Goal: Information Seeking & Learning: Learn about a topic

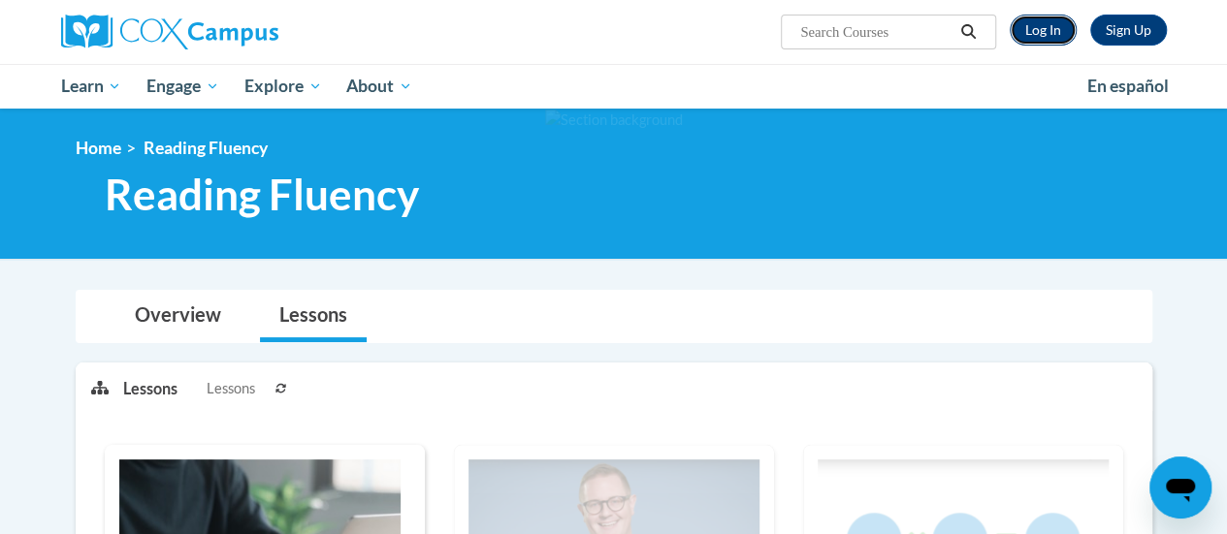
click at [1043, 28] on link "Log In" at bounding box center [1043, 30] width 67 height 31
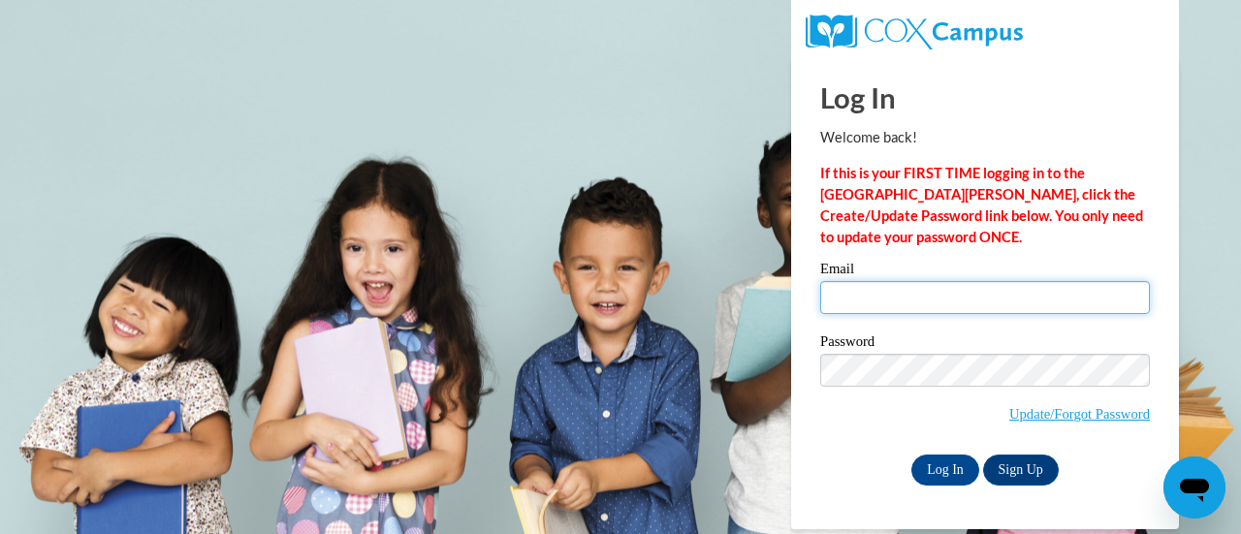
type input "jessica.kurdas@rusd.org"
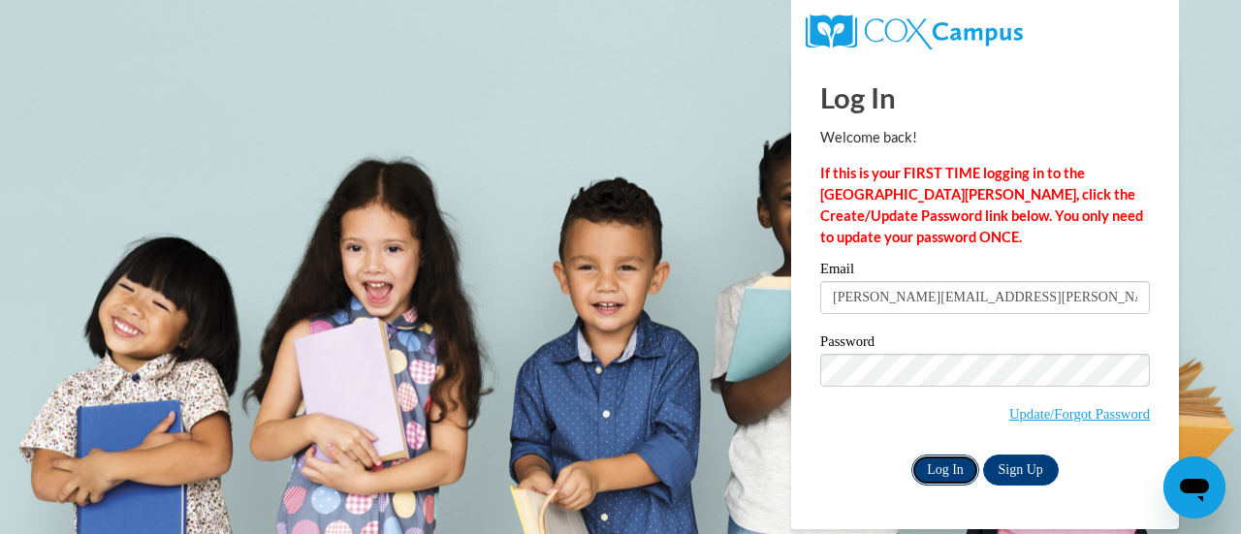
click at [948, 468] on input "Log In" at bounding box center [946, 470] width 68 height 31
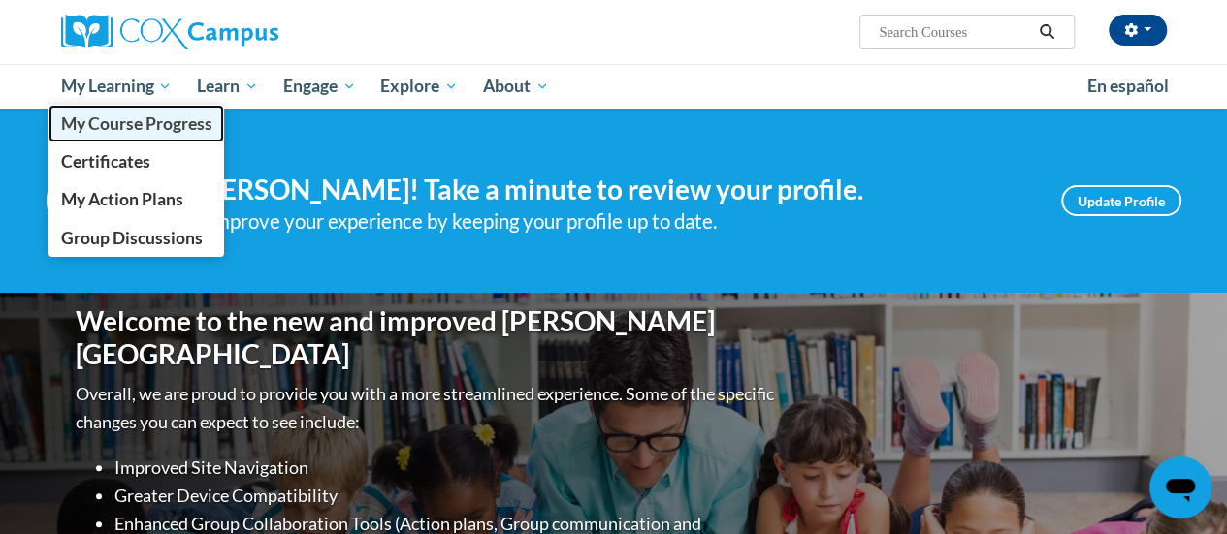
click at [123, 110] on link "My Course Progress" at bounding box center [136, 124] width 176 height 38
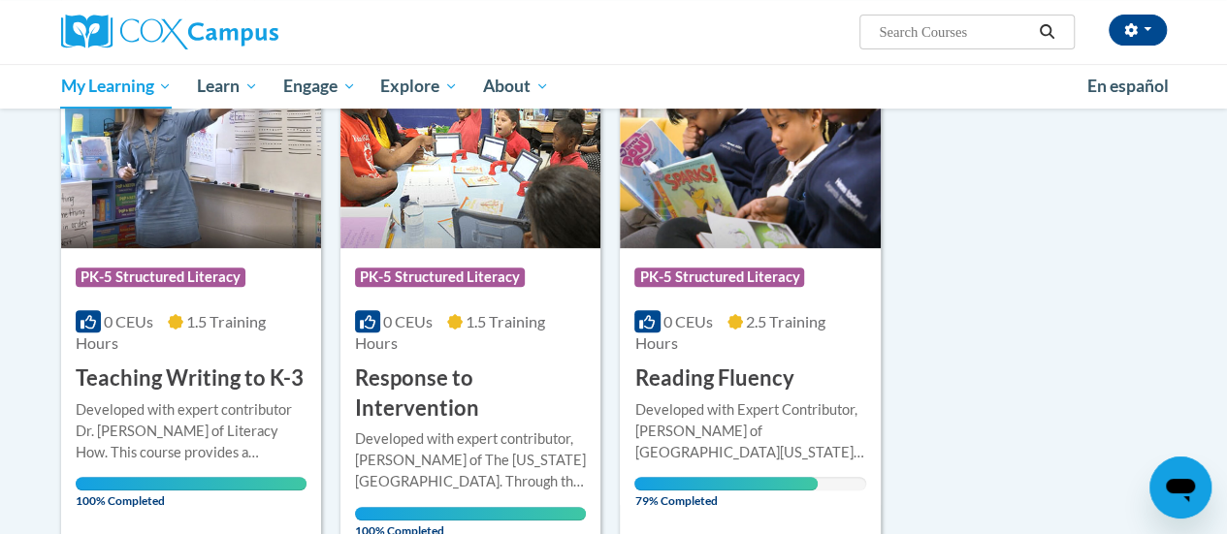
scroll to position [316, 0]
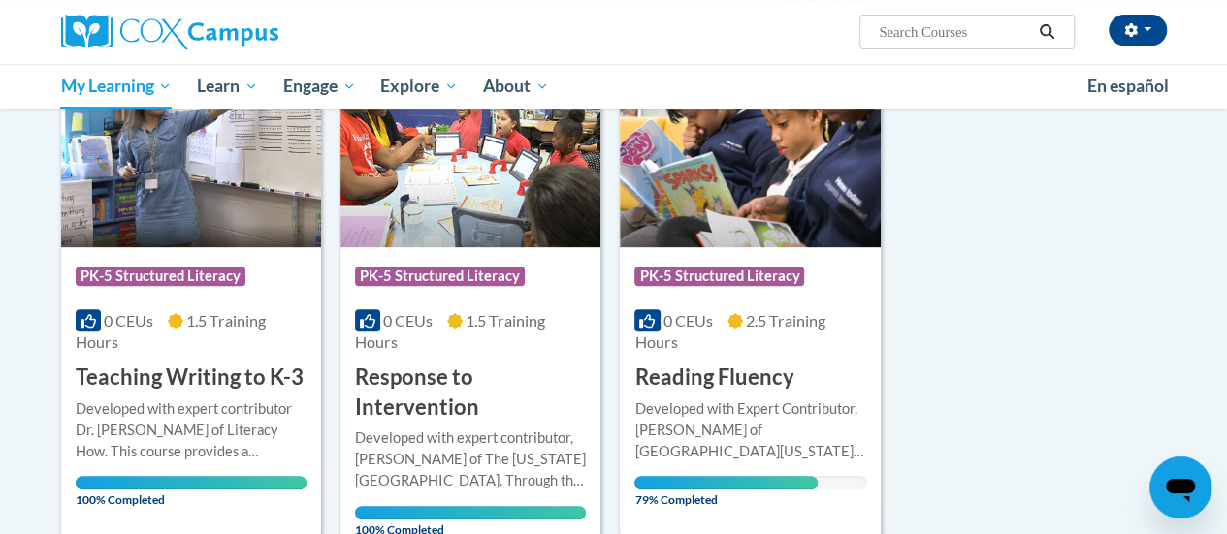
click at [687, 219] on img at bounding box center [750, 148] width 260 height 198
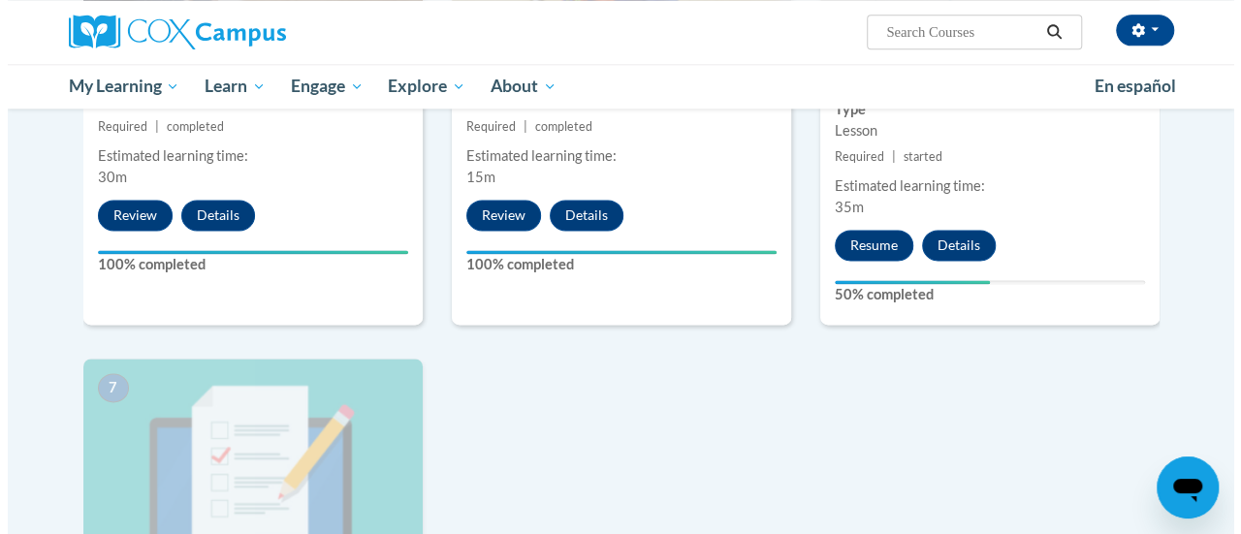
scroll to position [1219, 0]
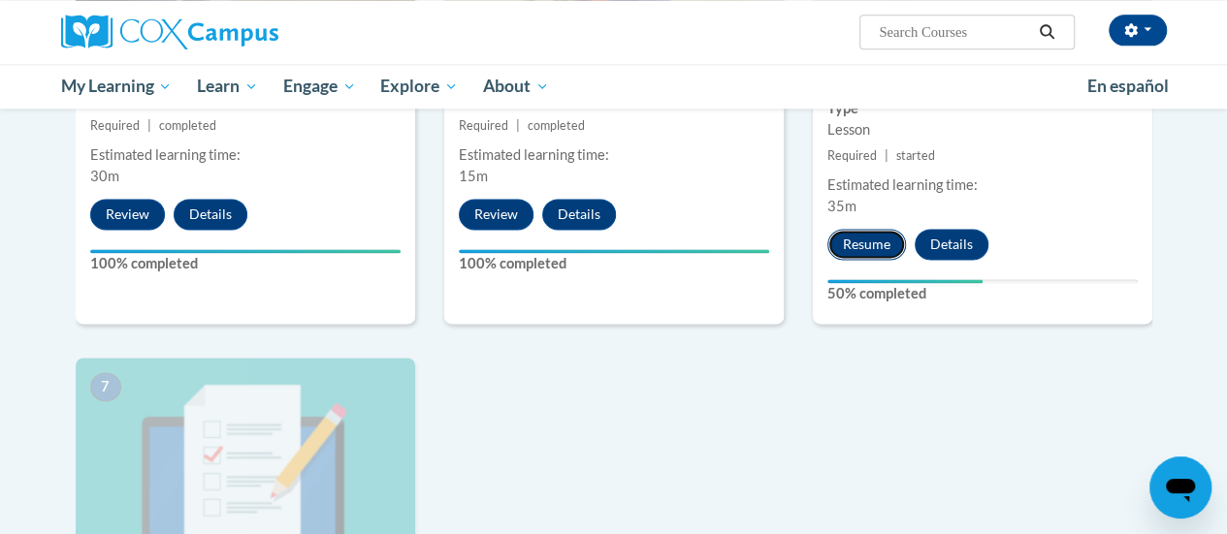
click at [879, 254] on button "Resume" at bounding box center [866, 244] width 79 height 31
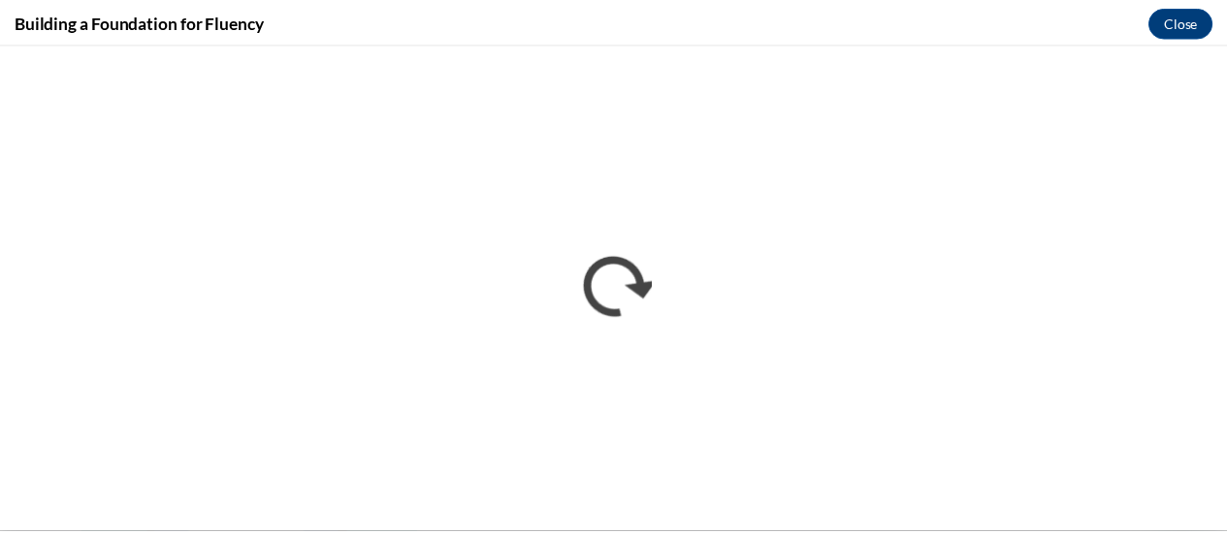
scroll to position [0, 0]
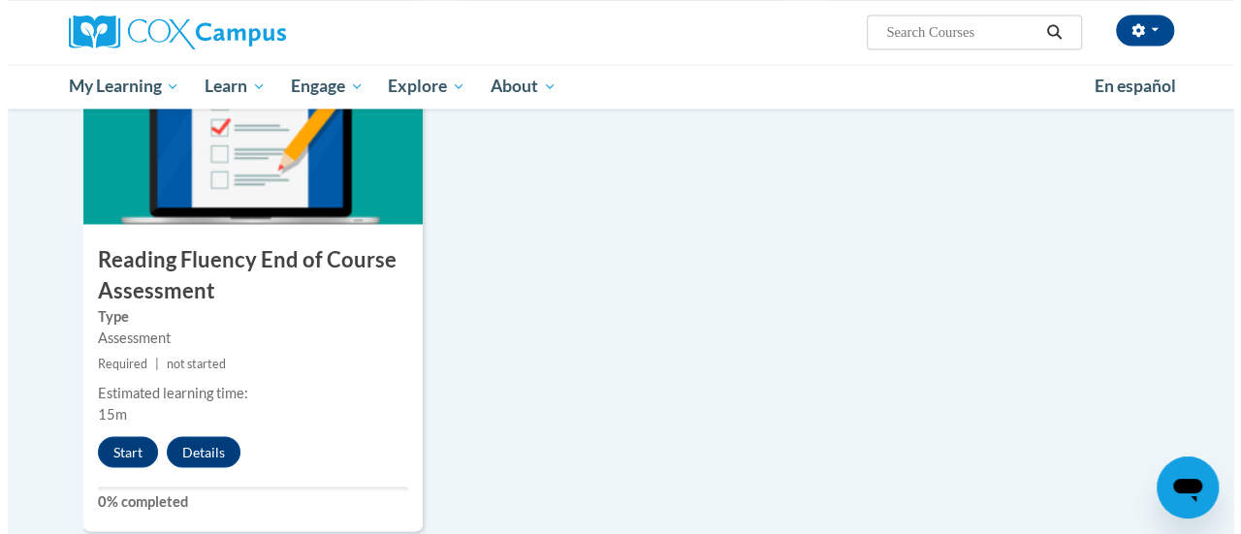
scroll to position [1546, 0]
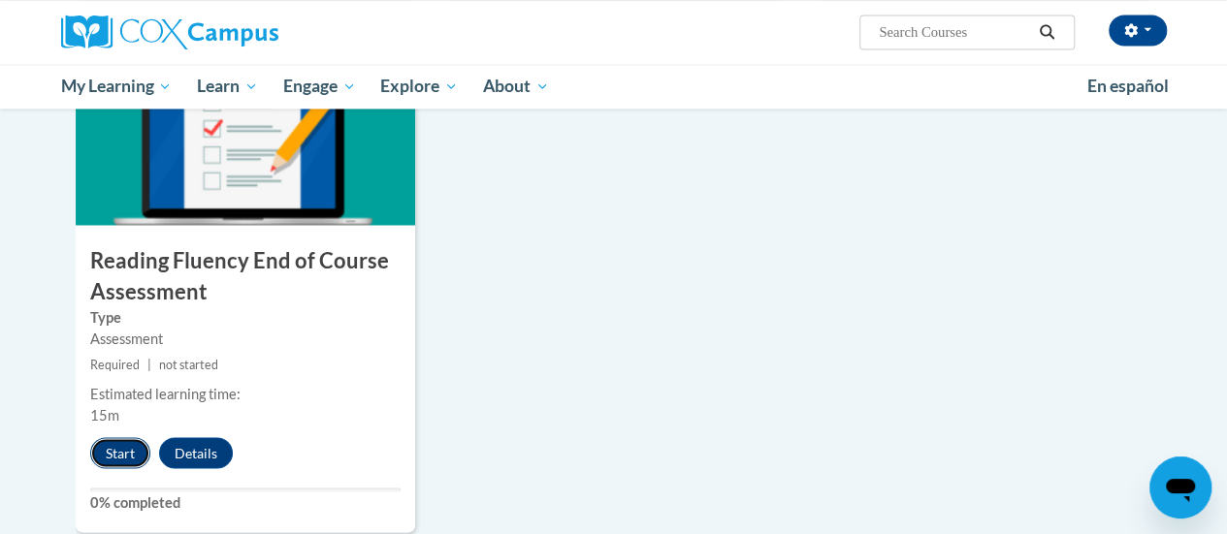
click at [127, 458] on button "Start" at bounding box center [120, 452] width 60 height 31
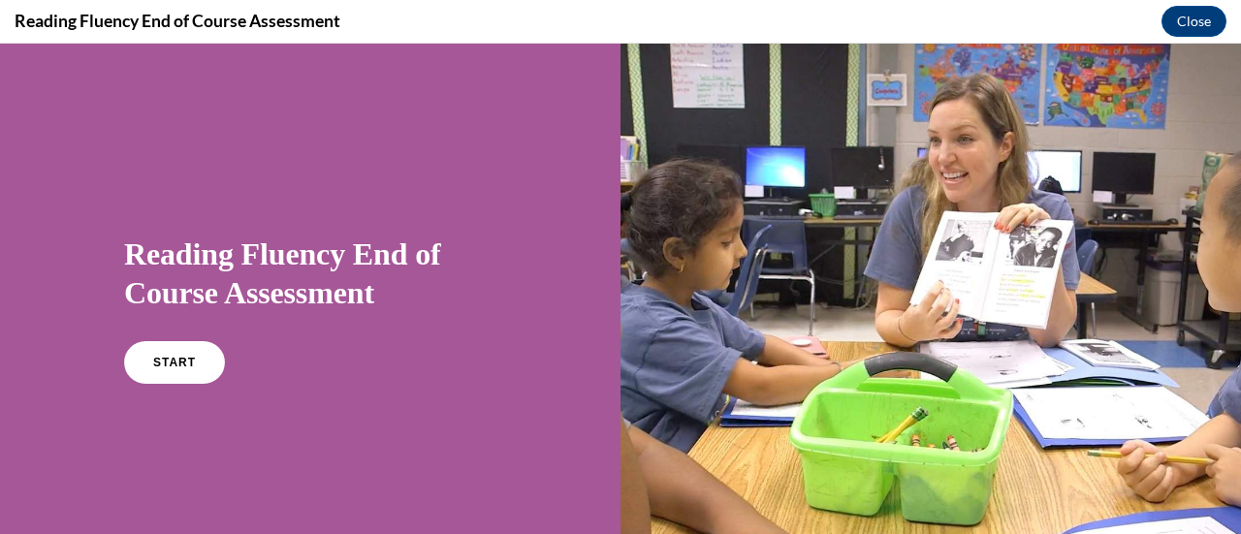
scroll to position [0, 0]
click at [173, 374] on link "START" at bounding box center [174, 362] width 106 height 45
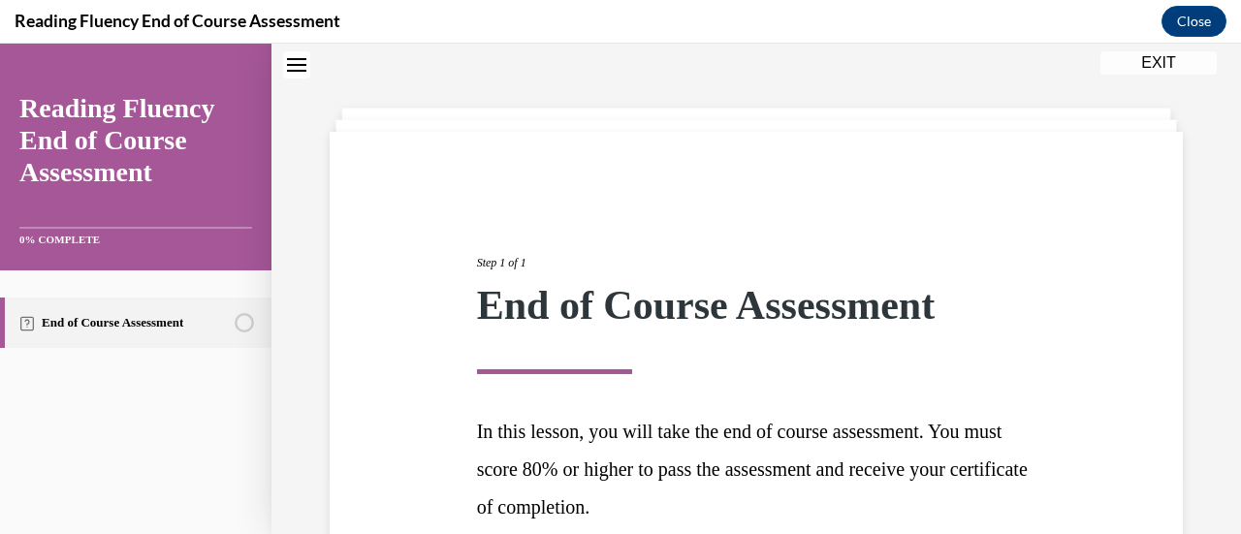
scroll to position [244, 0]
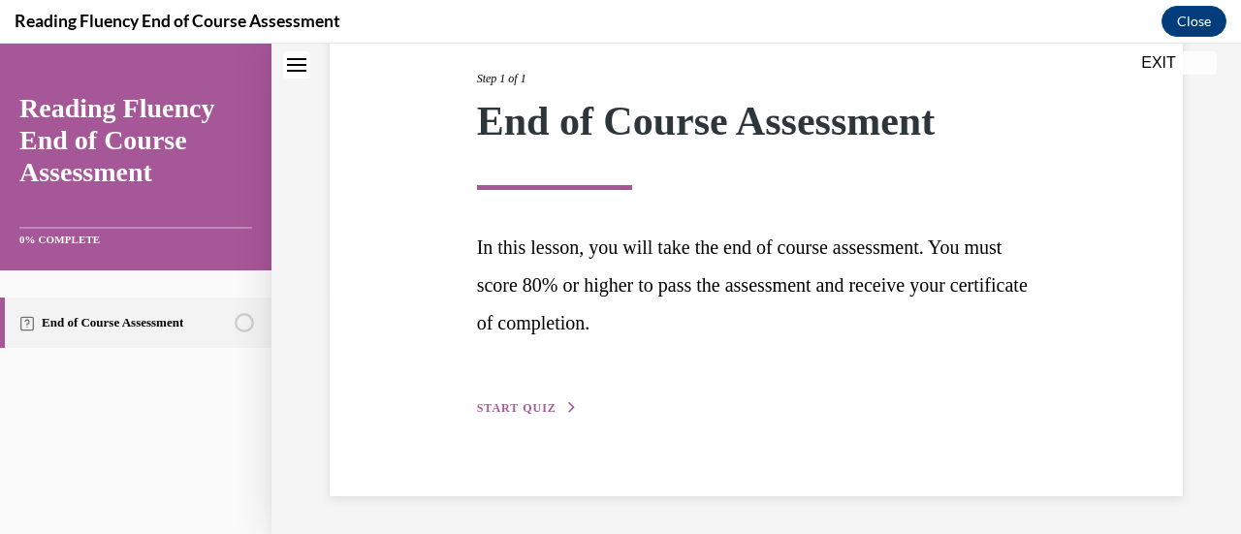
click at [526, 403] on span "START QUIZ" at bounding box center [517, 408] width 80 height 14
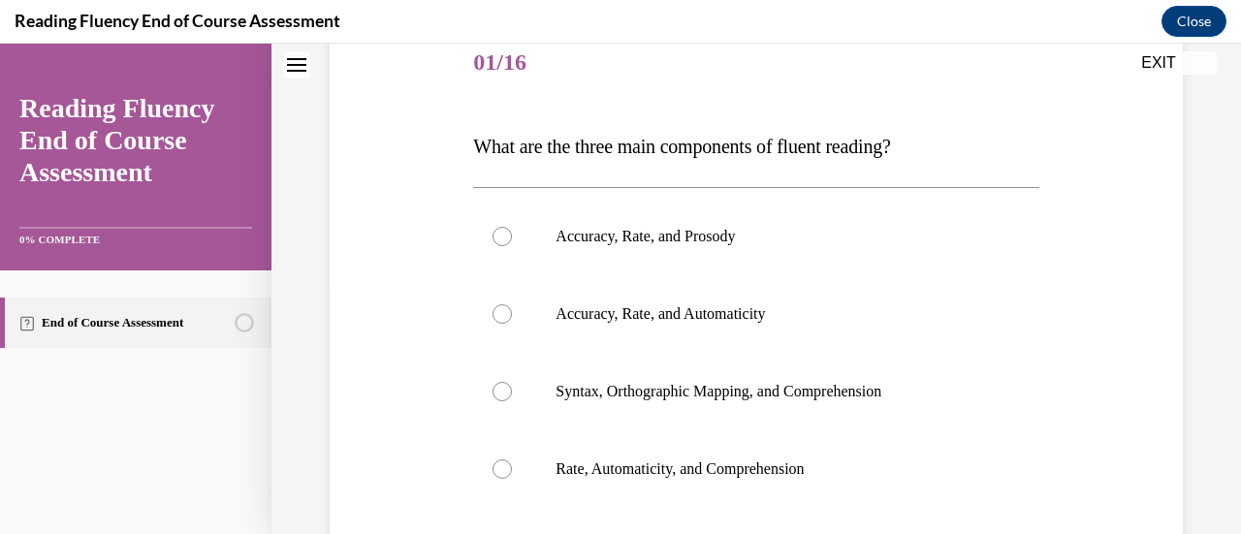
scroll to position [215, 0]
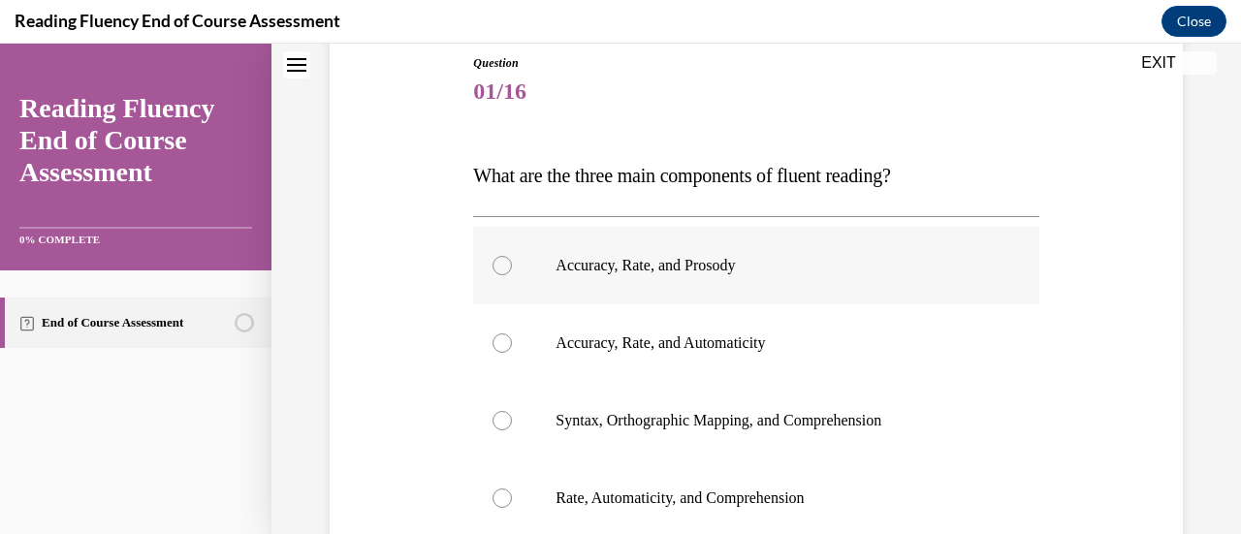
click at [622, 254] on label "Accuracy, Rate, and Prosody" at bounding box center [755, 266] width 565 height 78
click at [512, 256] on input "Accuracy, Rate, and Prosody" at bounding box center [502, 265] width 19 height 19
radio input "true"
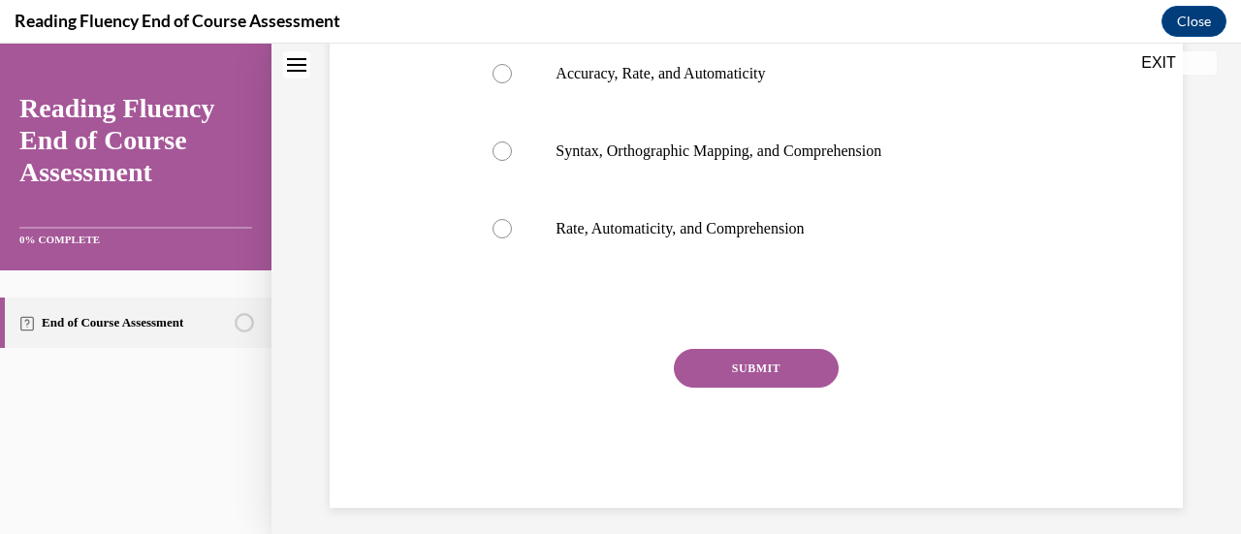
scroll to position [489, 0]
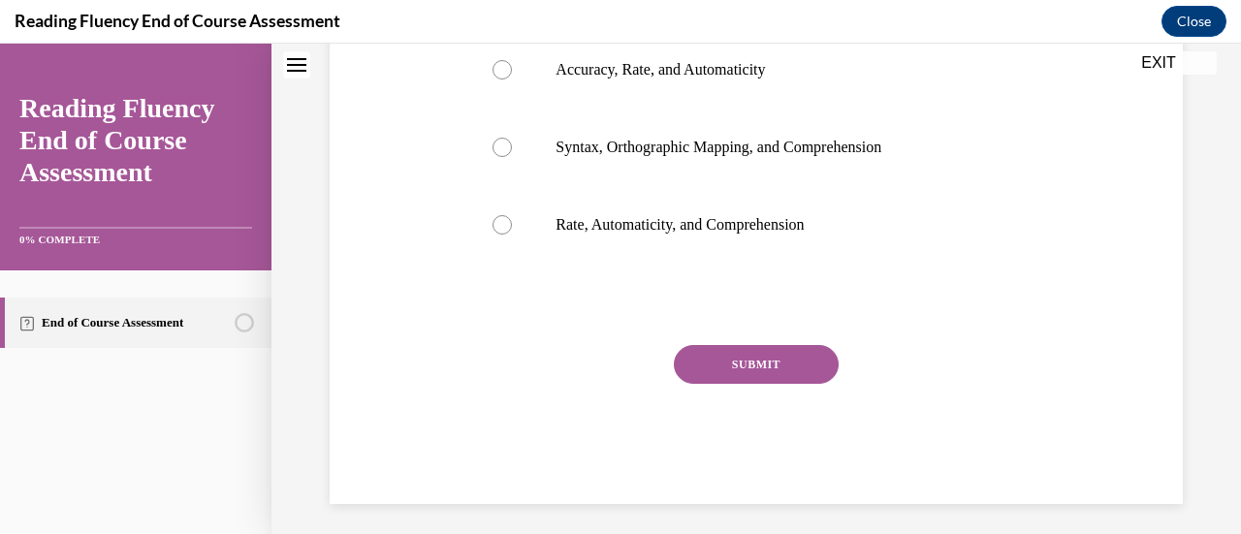
click at [742, 368] on button "SUBMIT" at bounding box center [756, 364] width 165 height 39
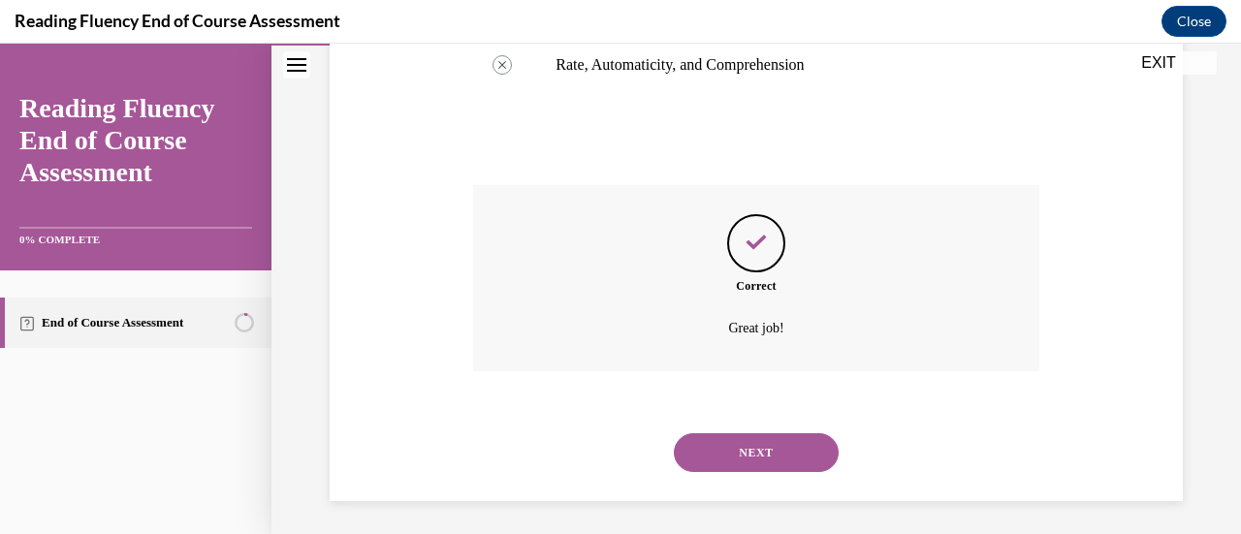
scroll to position [654, 0]
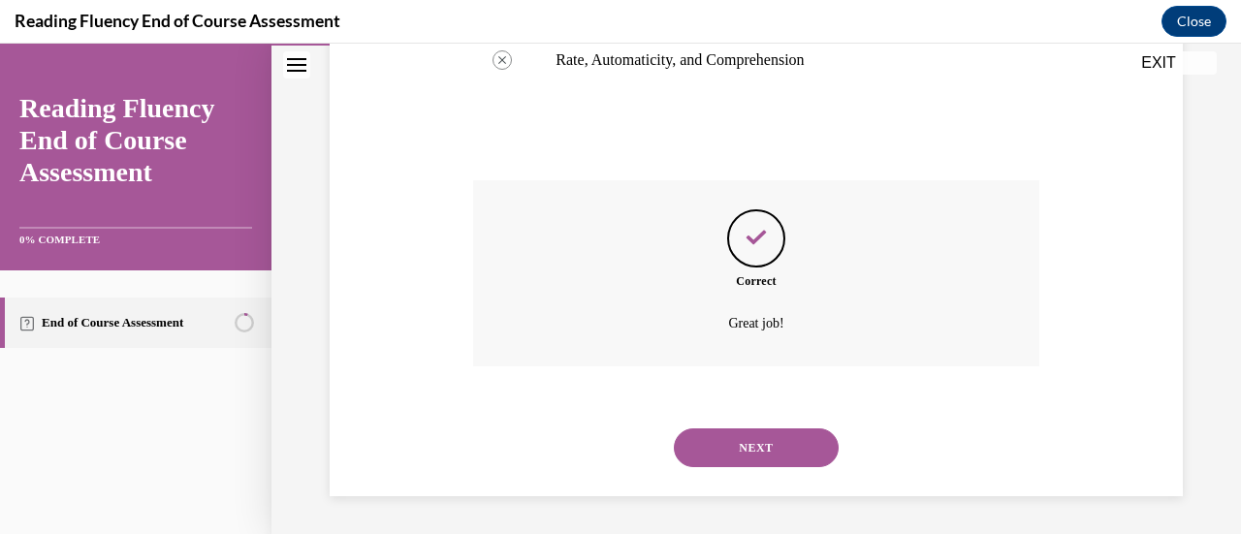
click at [742, 451] on button "NEXT" at bounding box center [756, 448] width 165 height 39
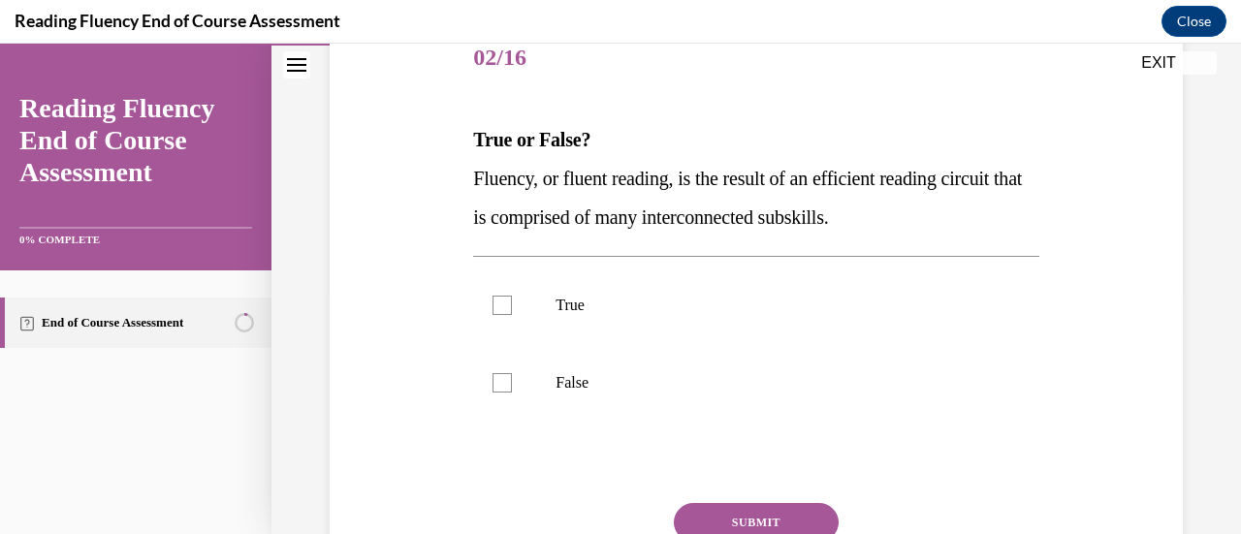
scroll to position [250, 0]
click at [597, 300] on p "True" at bounding box center [773, 304] width 434 height 19
click at [512, 300] on input "True" at bounding box center [502, 304] width 19 height 19
checkbox input "true"
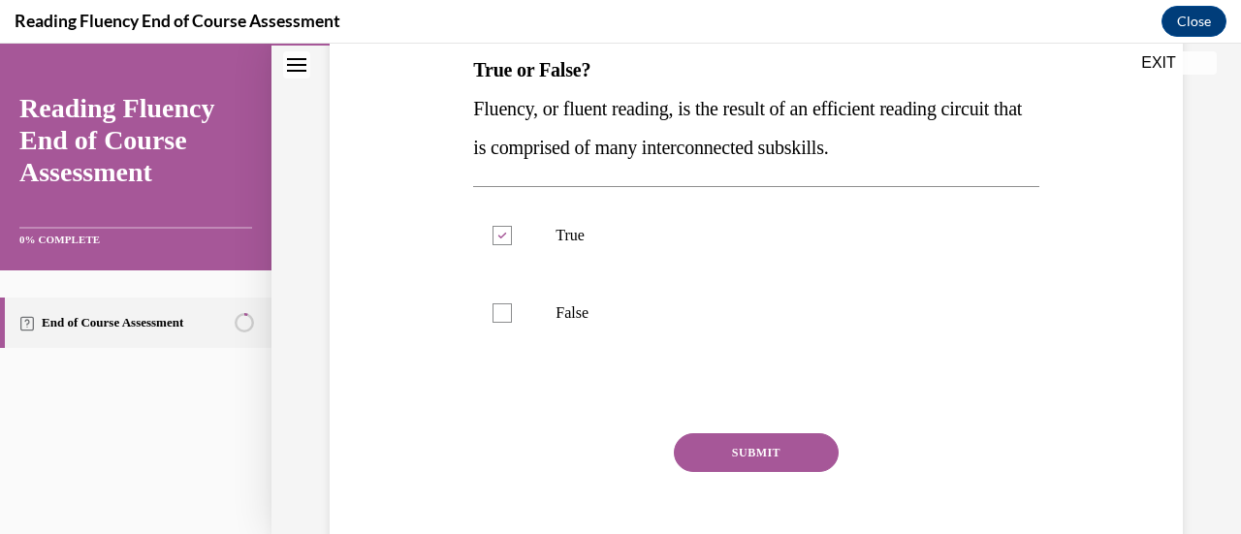
click at [786, 450] on button "SUBMIT" at bounding box center [756, 452] width 165 height 39
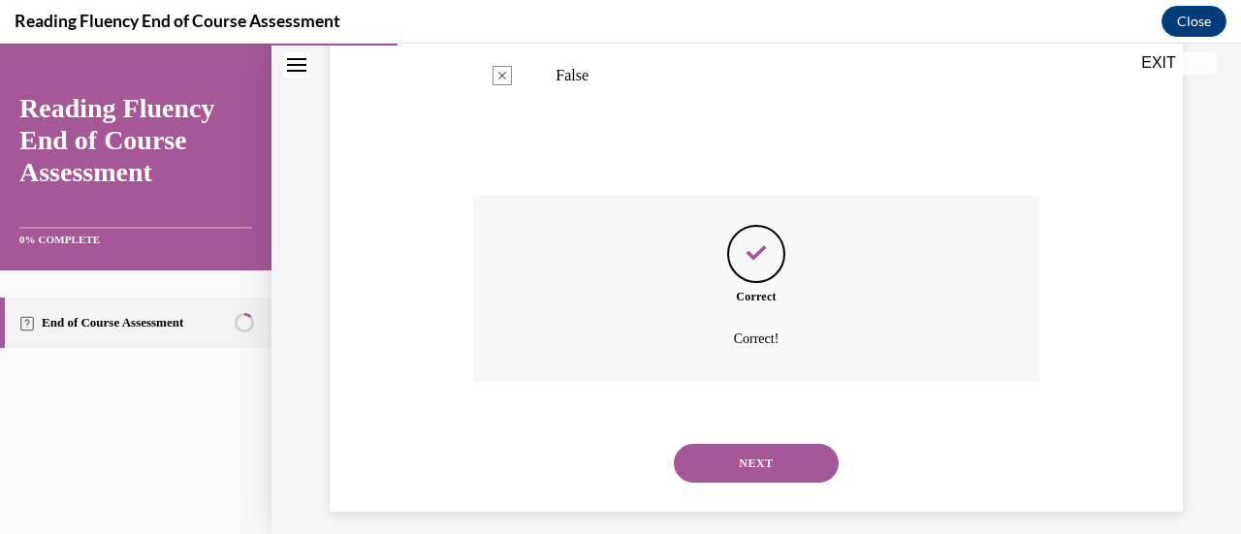
scroll to position [572, 0]
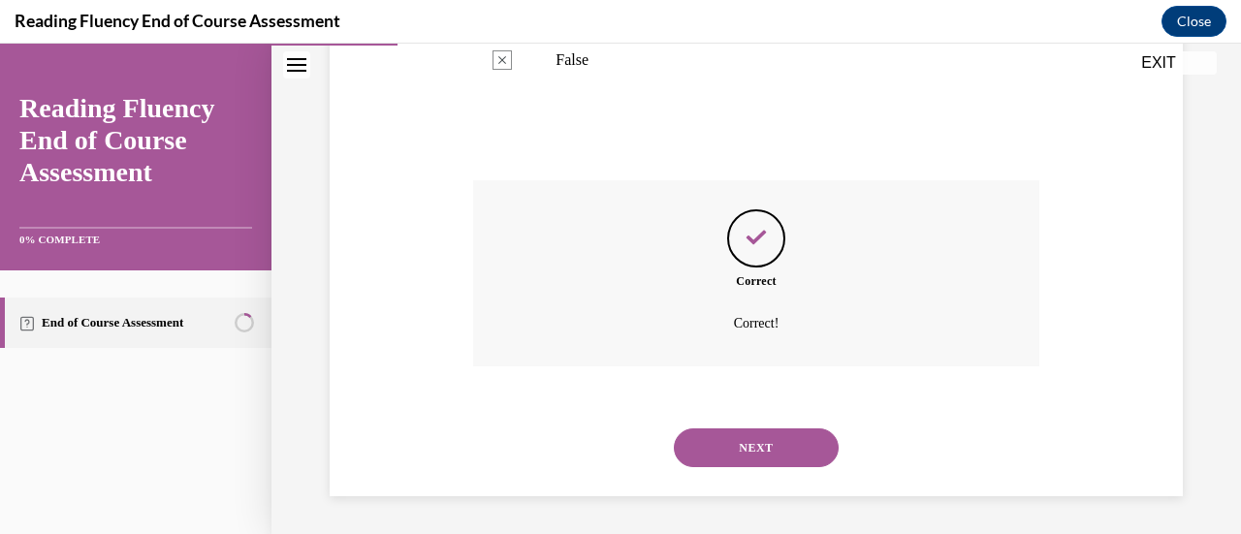
click at [786, 450] on button "NEXT" at bounding box center [756, 448] width 165 height 39
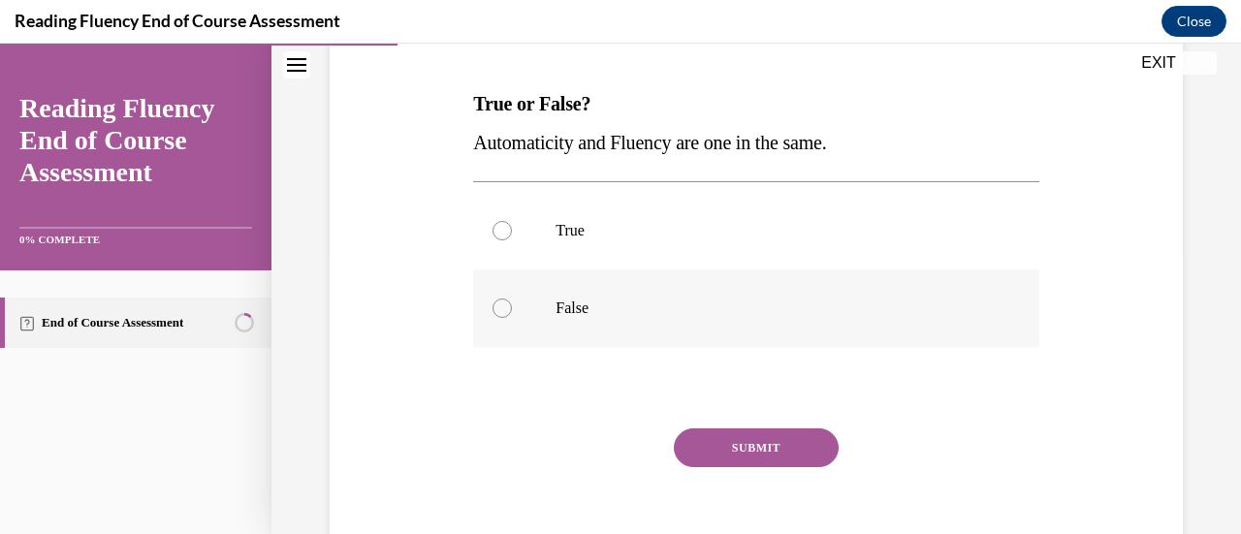
scroll to position [286, 0]
click at [636, 292] on label "False" at bounding box center [755, 308] width 565 height 78
click at [512, 298] on input "False" at bounding box center [502, 307] width 19 height 19
radio input "true"
click at [702, 437] on button "SUBMIT" at bounding box center [756, 447] width 165 height 39
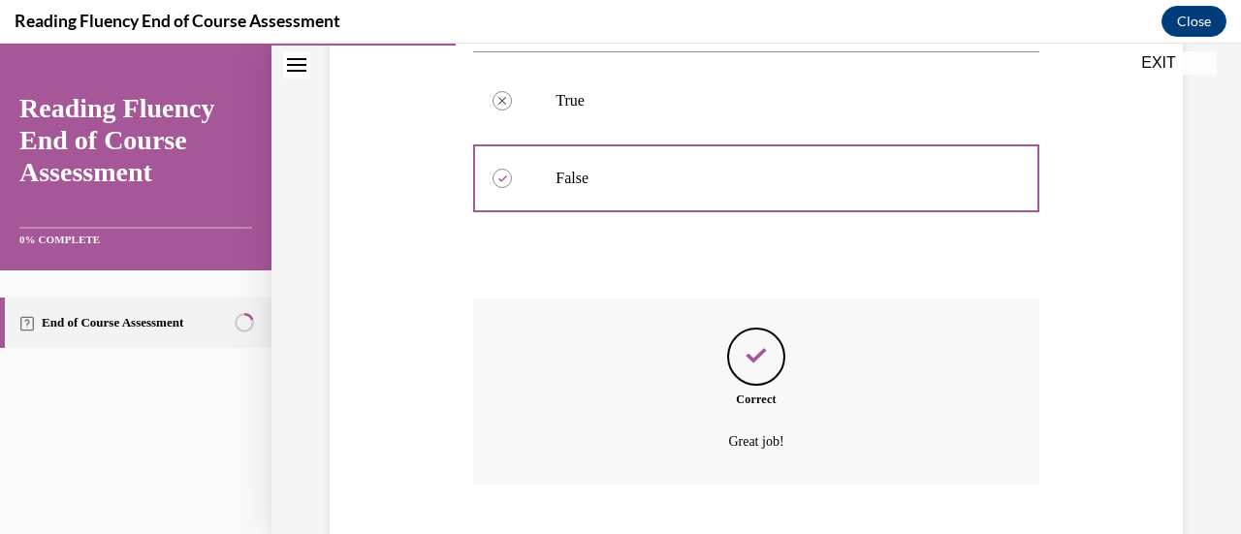
scroll to position [533, 0]
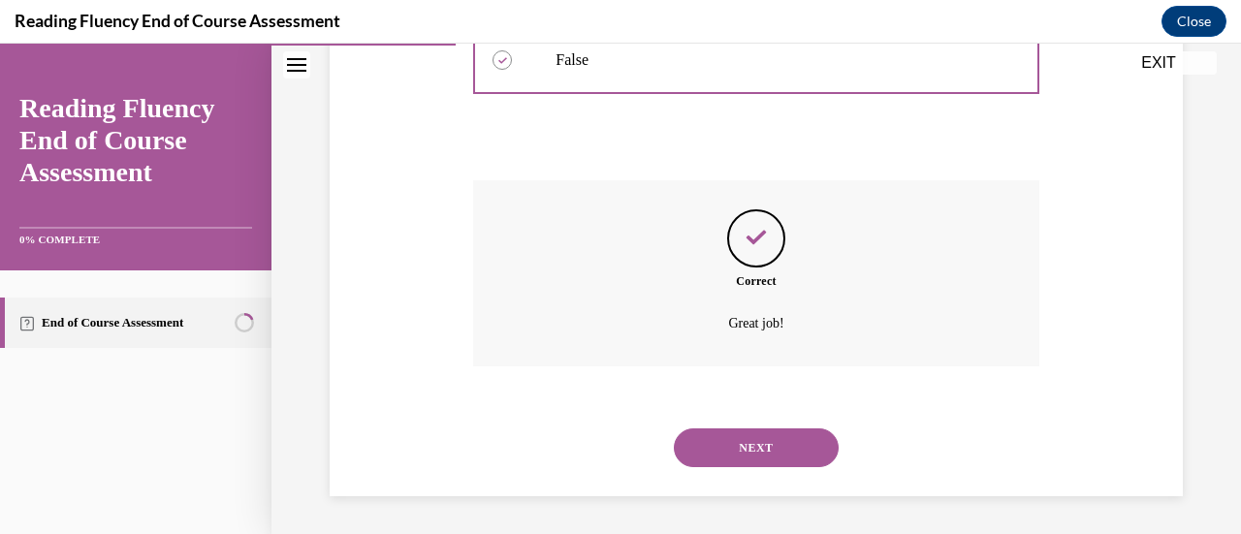
click at [778, 448] on button "NEXT" at bounding box center [756, 448] width 165 height 39
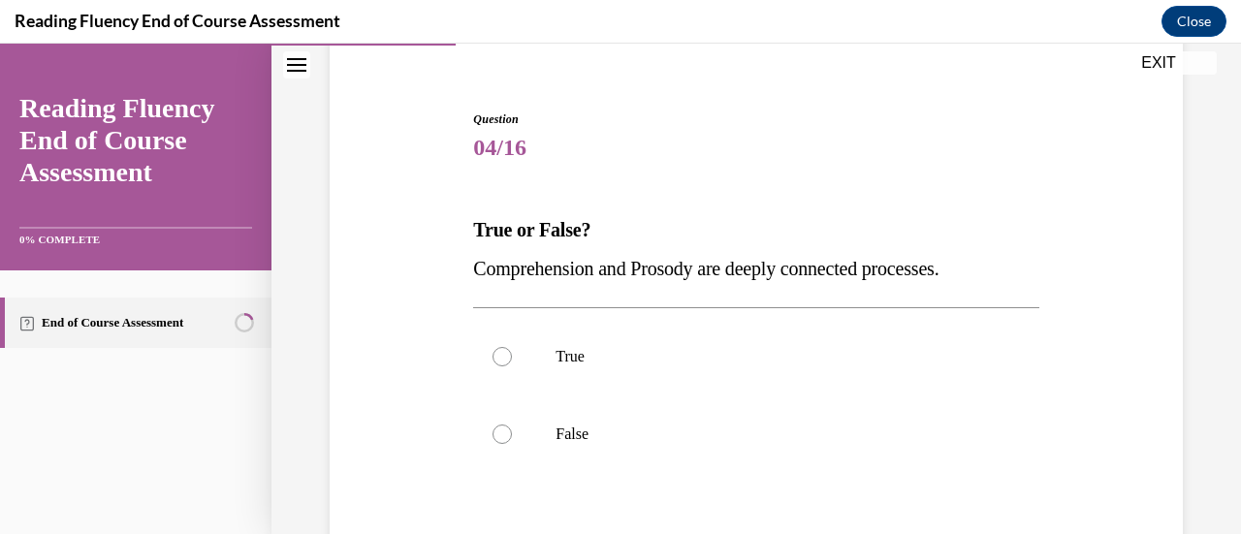
scroll to position [180, 0]
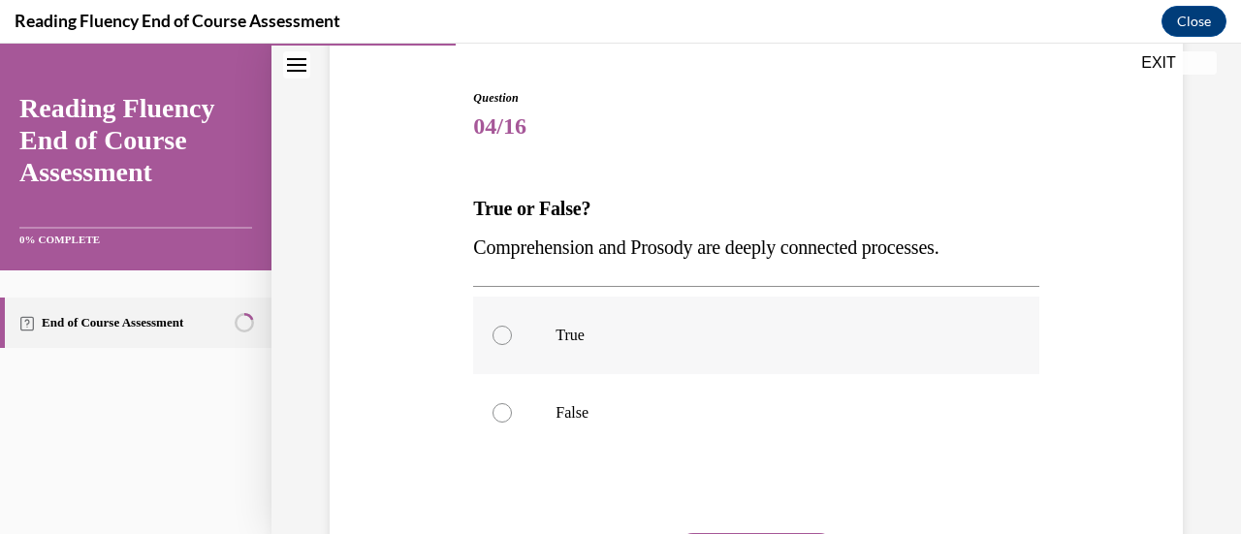
click at [734, 338] on p "True" at bounding box center [773, 335] width 434 height 19
click at [512, 338] on input "True" at bounding box center [502, 335] width 19 height 19
radio input "true"
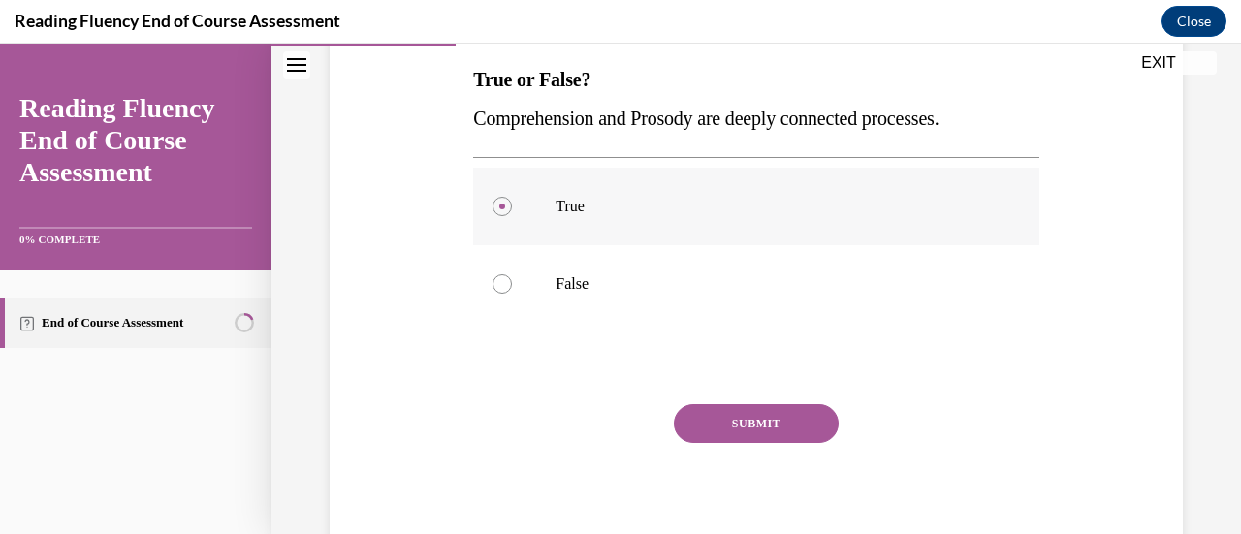
scroll to position [376, 0]
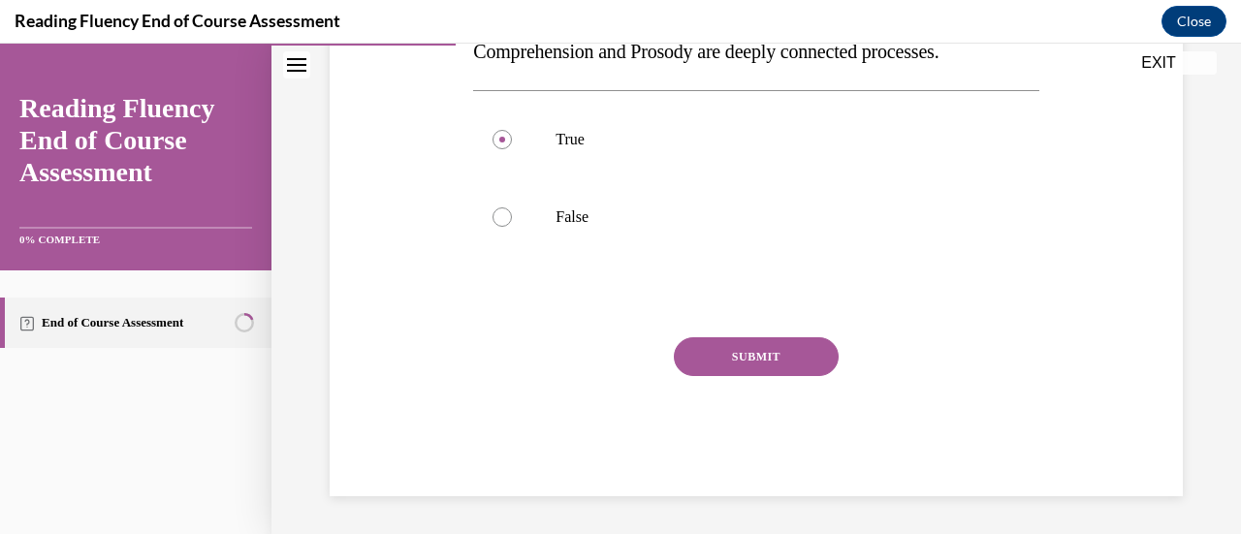
click at [738, 345] on button "SUBMIT" at bounding box center [756, 356] width 165 height 39
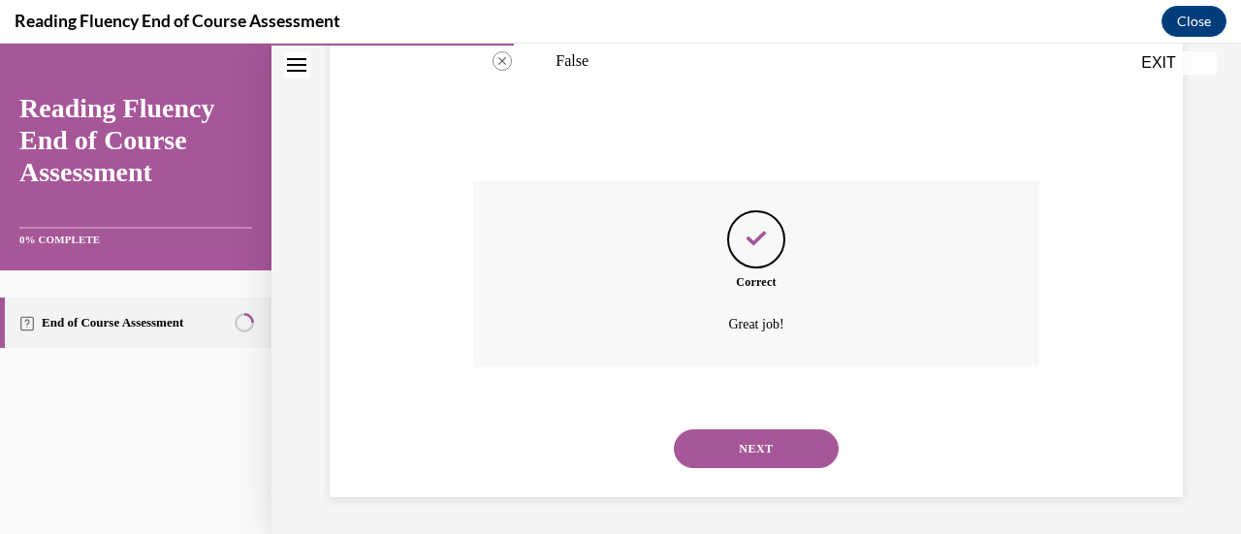
scroll to position [533, 0]
click at [755, 445] on button "NEXT" at bounding box center [756, 448] width 165 height 39
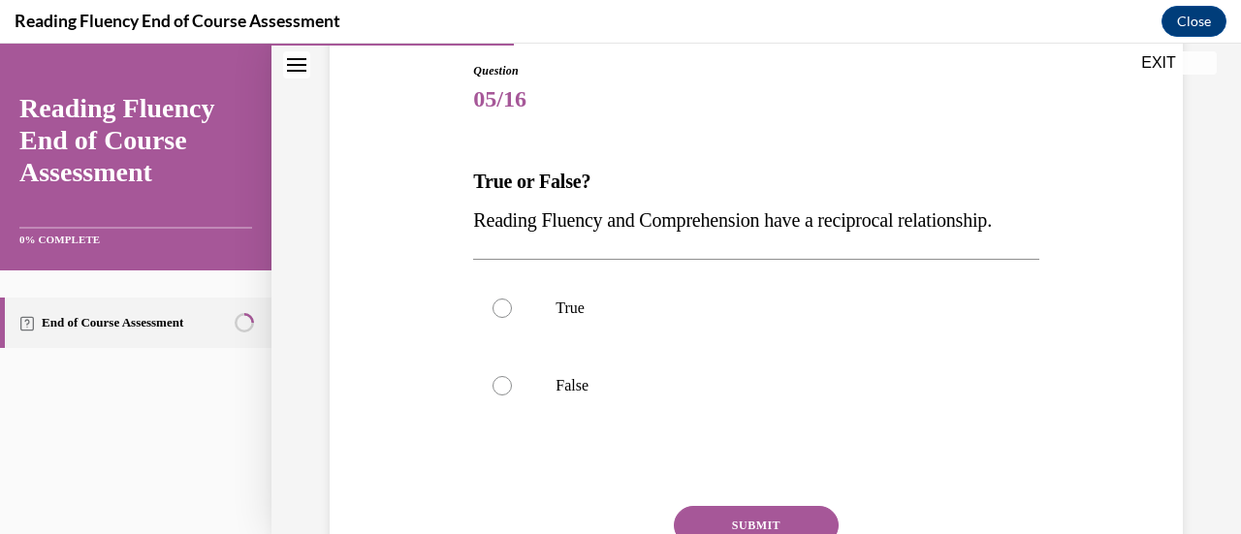
scroll to position [211, 0]
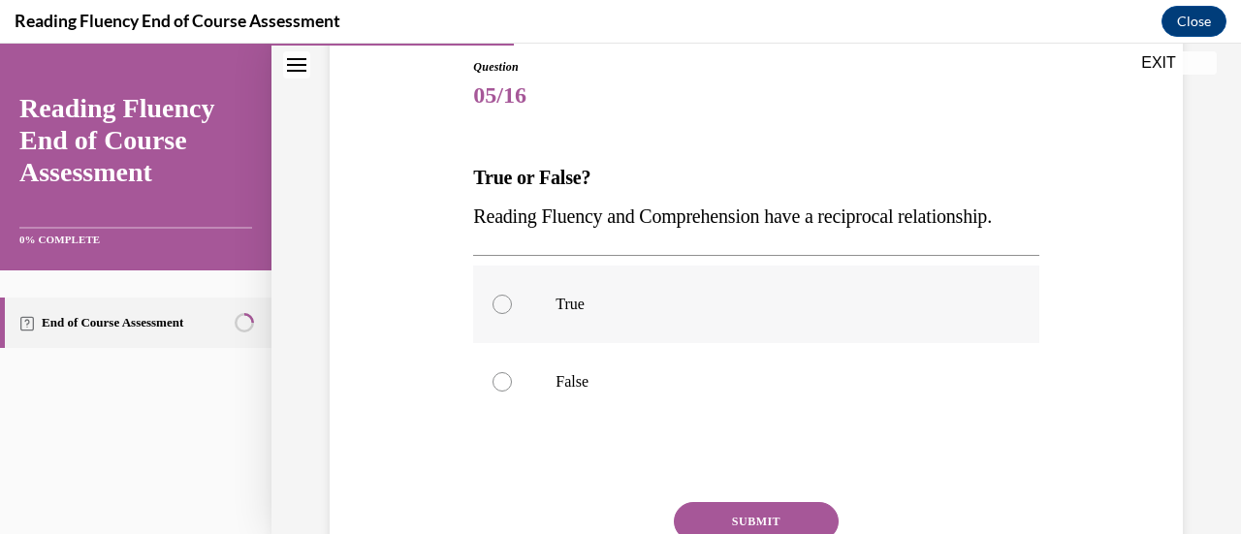
click at [739, 343] on label "True" at bounding box center [755, 305] width 565 height 78
click at [512, 314] on input "True" at bounding box center [502, 304] width 19 height 19
radio input "true"
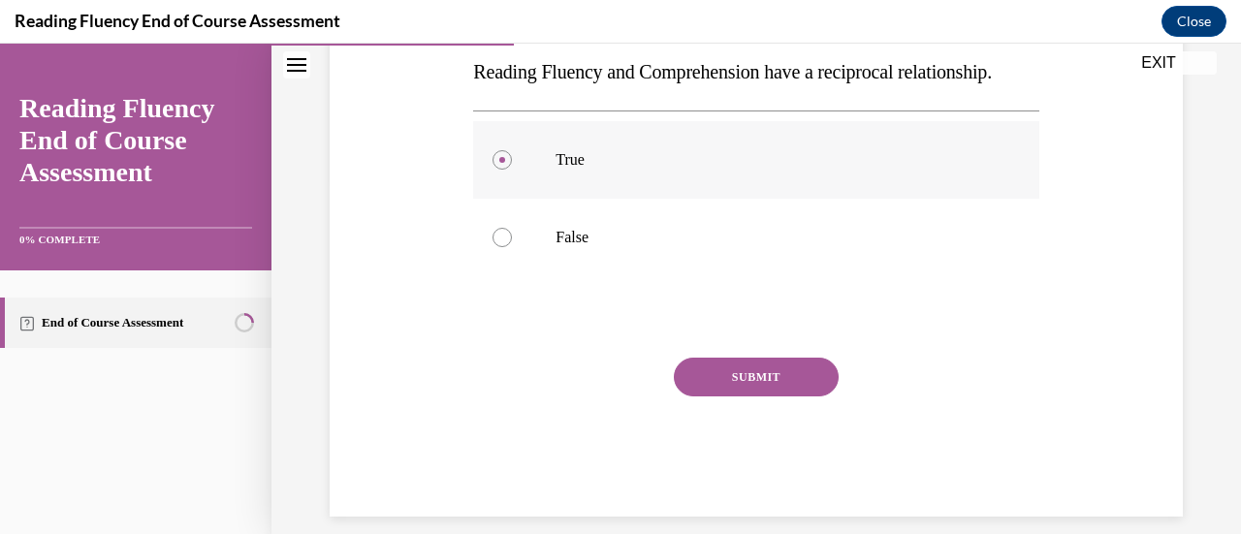
scroll to position [357, 0]
click at [766, 396] on button "SUBMIT" at bounding box center [756, 376] width 165 height 39
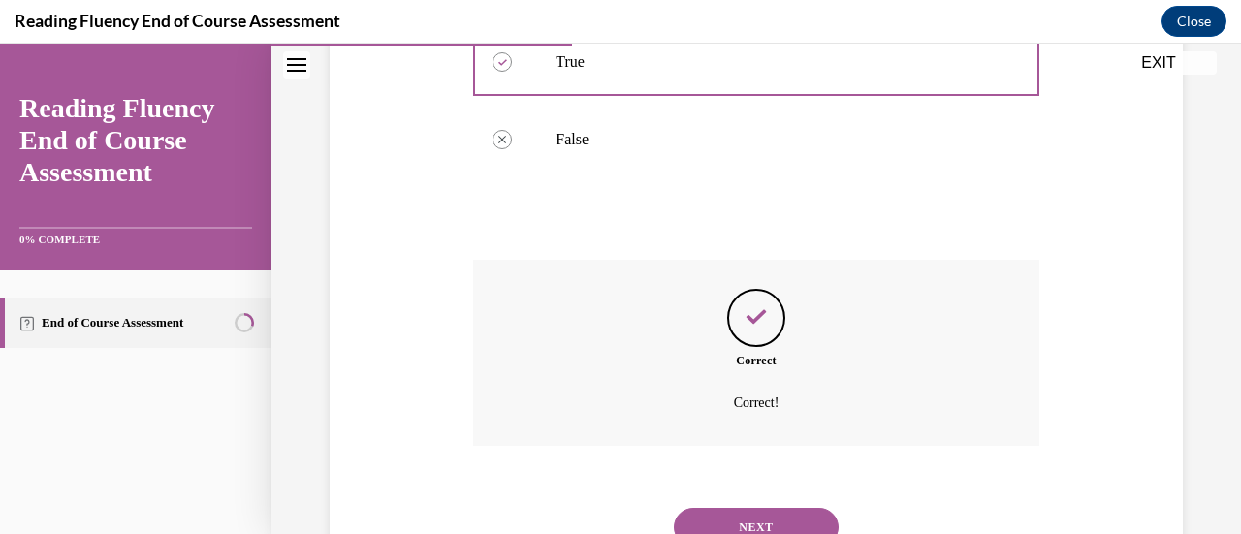
scroll to position [572, 0]
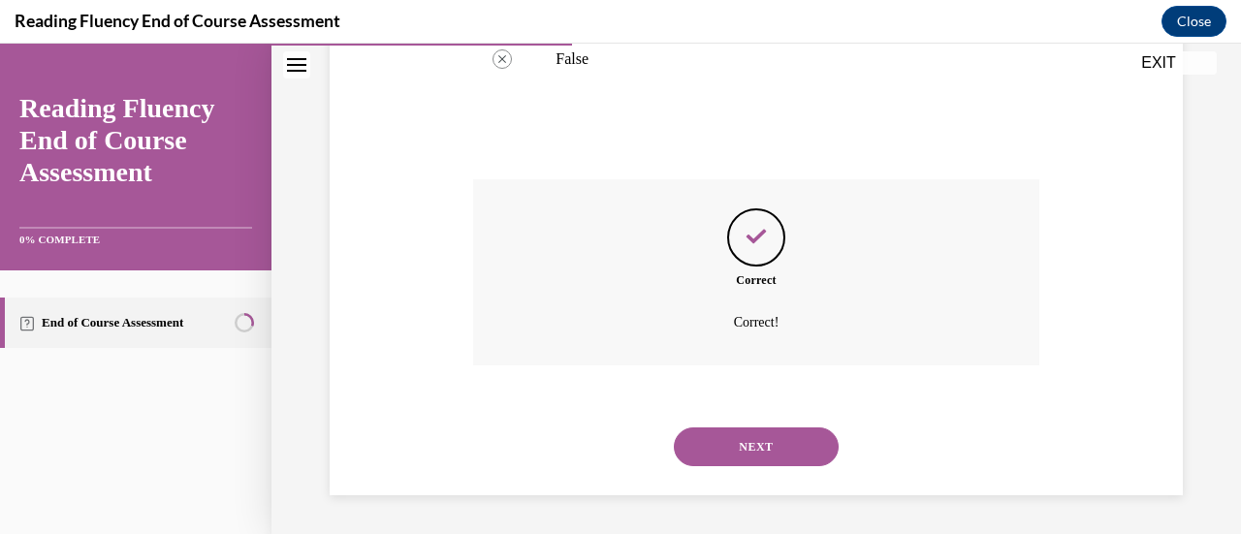
click at [756, 443] on button "NEXT" at bounding box center [756, 447] width 165 height 39
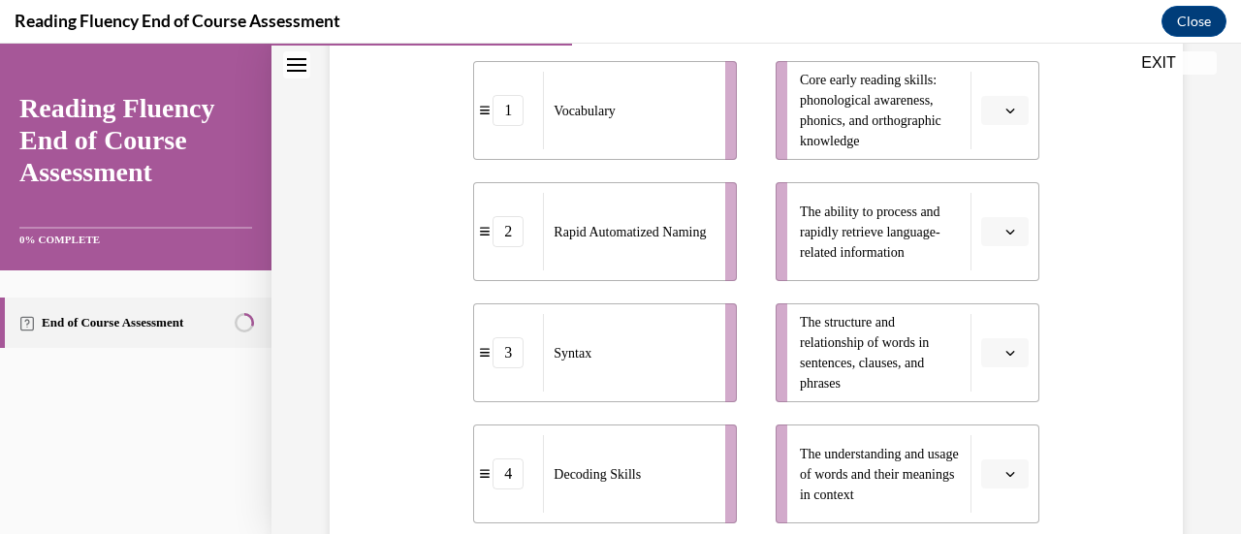
scroll to position [455, 0]
click at [713, 461] on li "4 Decoding Skills" at bounding box center [605, 473] width 264 height 99
click at [800, 354] on span "The structure and relationship of words in sentences, clauses, and phrases" at bounding box center [864, 352] width 129 height 76
drag, startPoint x: 879, startPoint y: 103, endPoint x: 770, endPoint y: 160, distance: 122.8
click at [770, 160] on ul "Core early reading skills: phonological awareness, phonics, and orthographic kn…" at bounding box center [897, 291] width 283 height 463
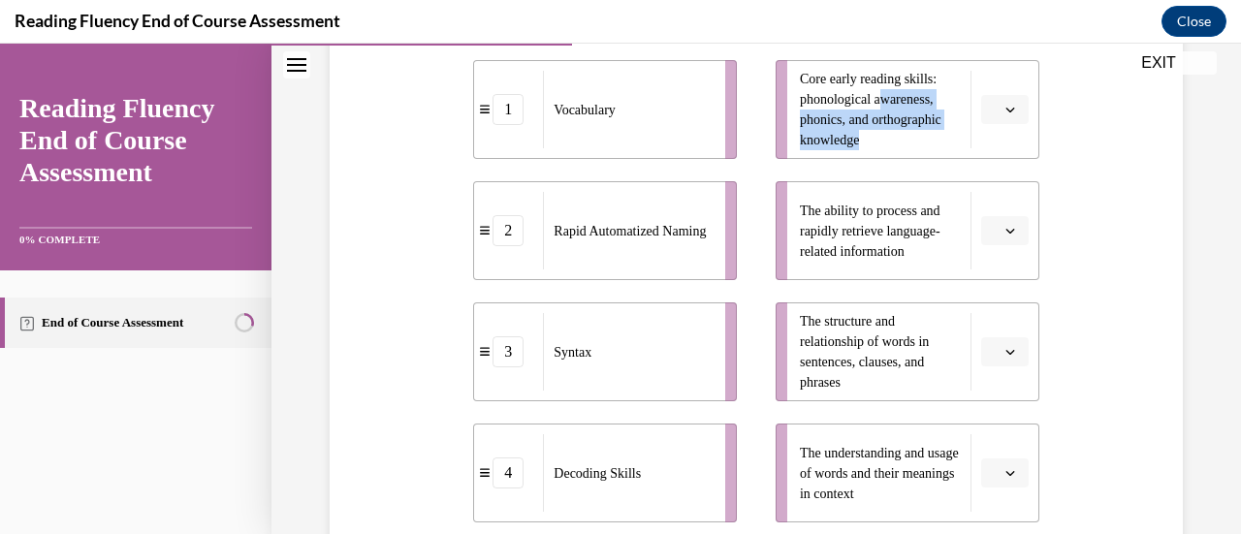
click at [1006, 112] on icon "button" at bounding box center [1011, 110] width 10 height 10
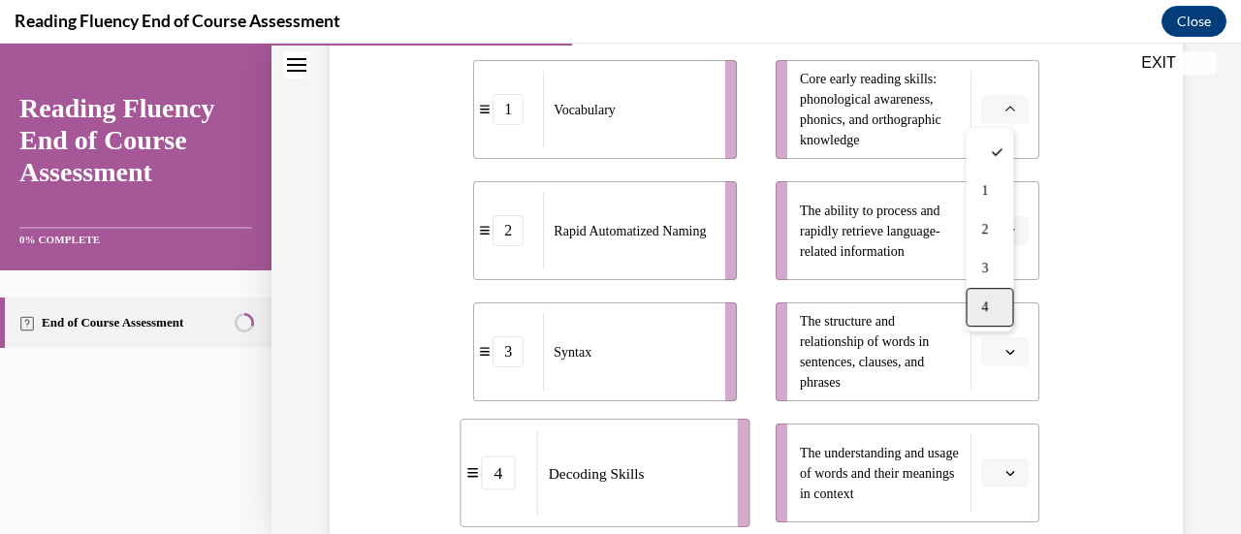
click at [1003, 304] on div "4" at bounding box center [990, 307] width 48 height 39
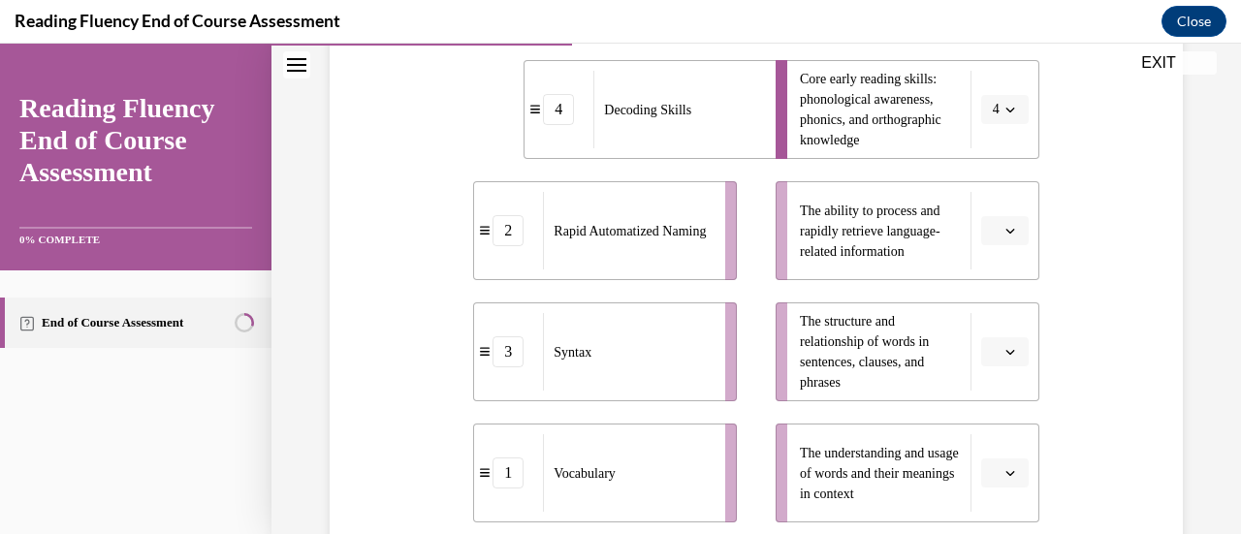
click at [1097, 292] on div "Question 06/16 Match the subskills below that contribute to fluent reading with…" at bounding box center [756, 260] width 863 height 1007
click at [1012, 355] on button "button" at bounding box center [1005, 351] width 48 height 29
click at [995, 271] on div "3" at bounding box center [990, 269] width 48 height 39
click at [1004, 479] on span "button" at bounding box center [1011, 473] width 14 height 14
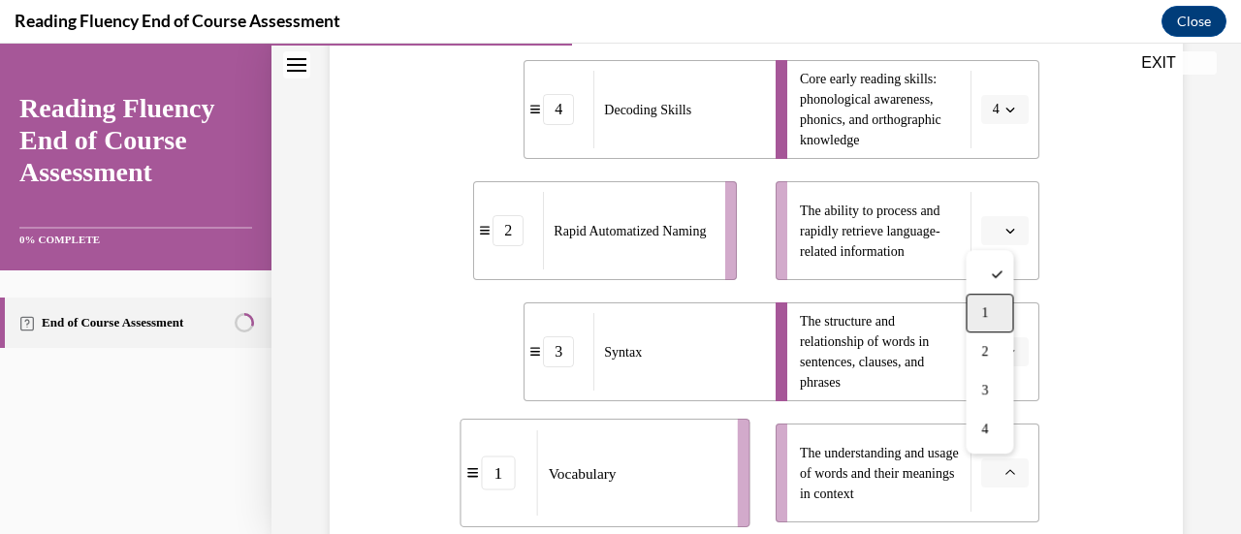
click at [998, 314] on div "1" at bounding box center [990, 313] width 48 height 39
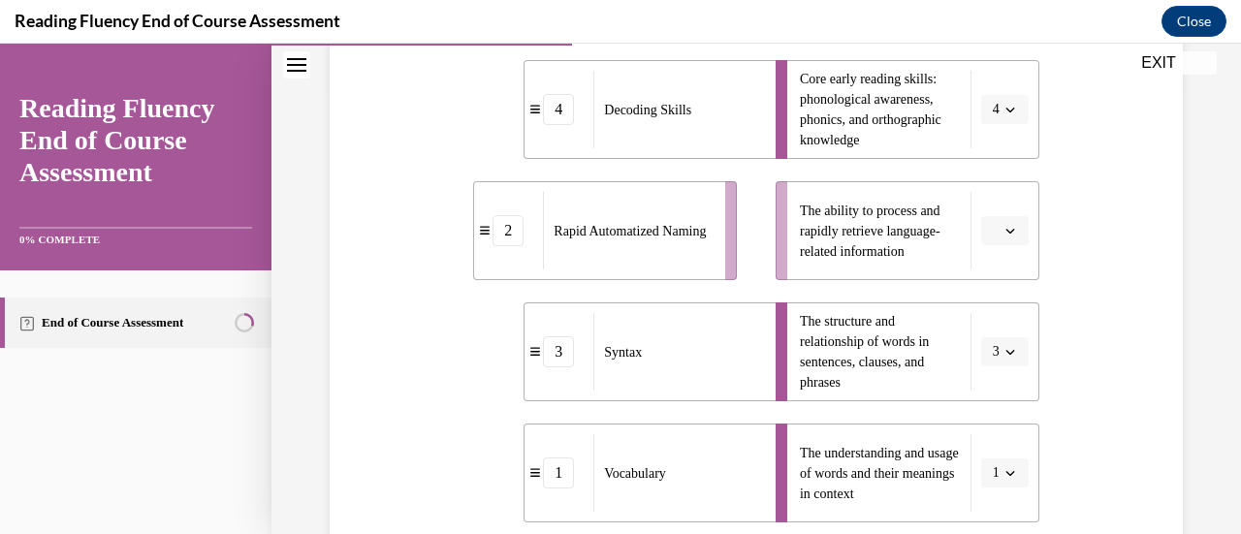
click at [1006, 232] on icon "button" at bounding box center [1011, 231] width 10 height 10
click at [991, 348] on div "2" at bounding box center [990, 351] width 48 height 39
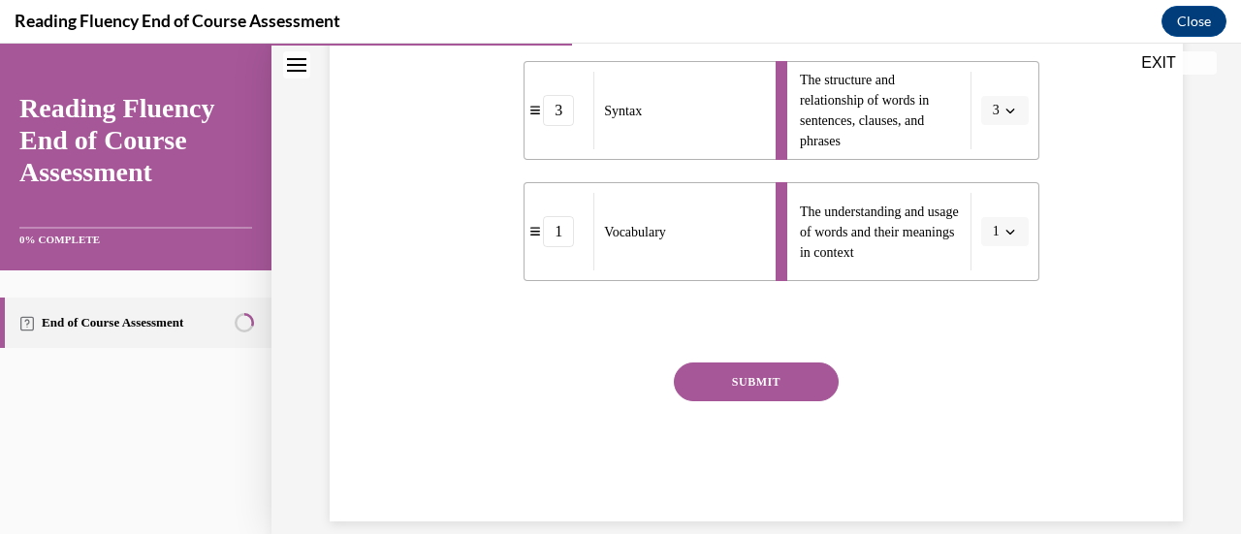
scroll to position [722, 0]
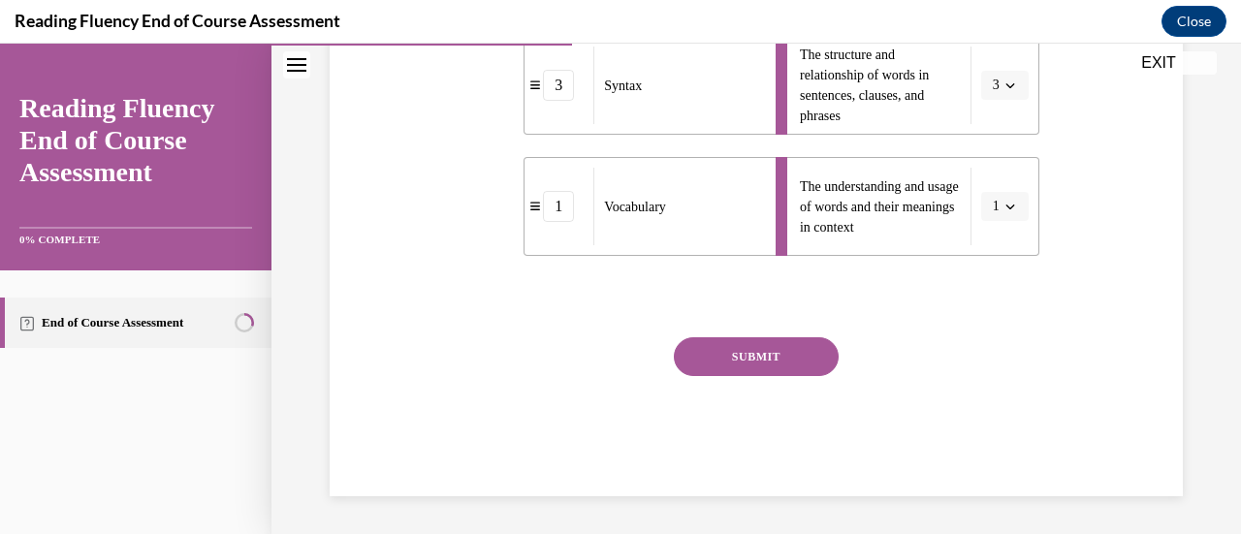
click at [786, 357] on button "SUBMIT" at bounding box center [756, 356] width 165 height 39
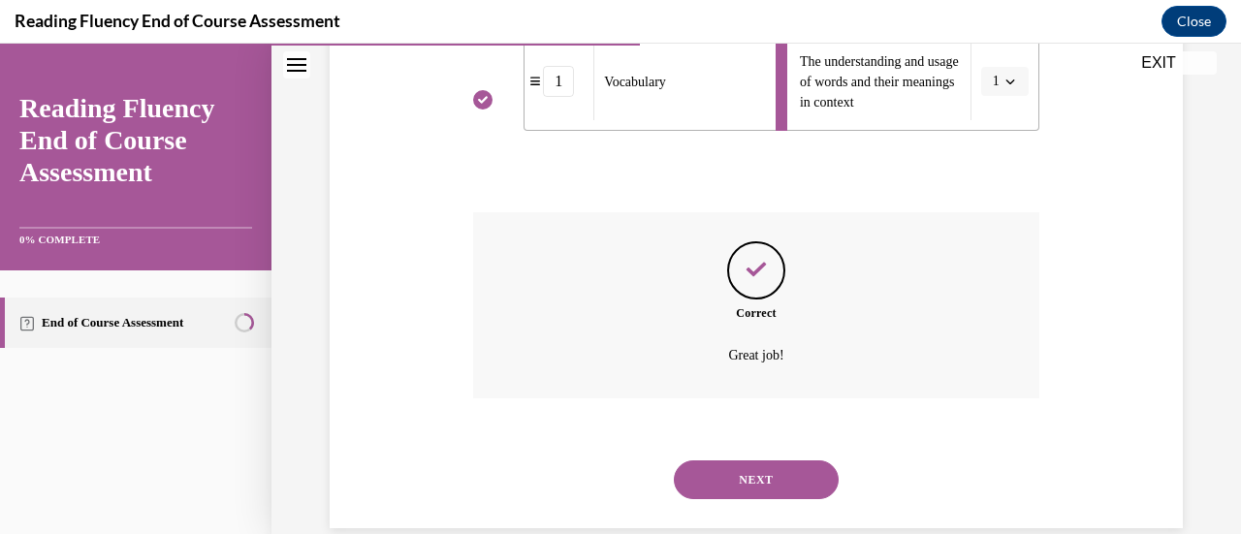
scroll to position [879, 0]
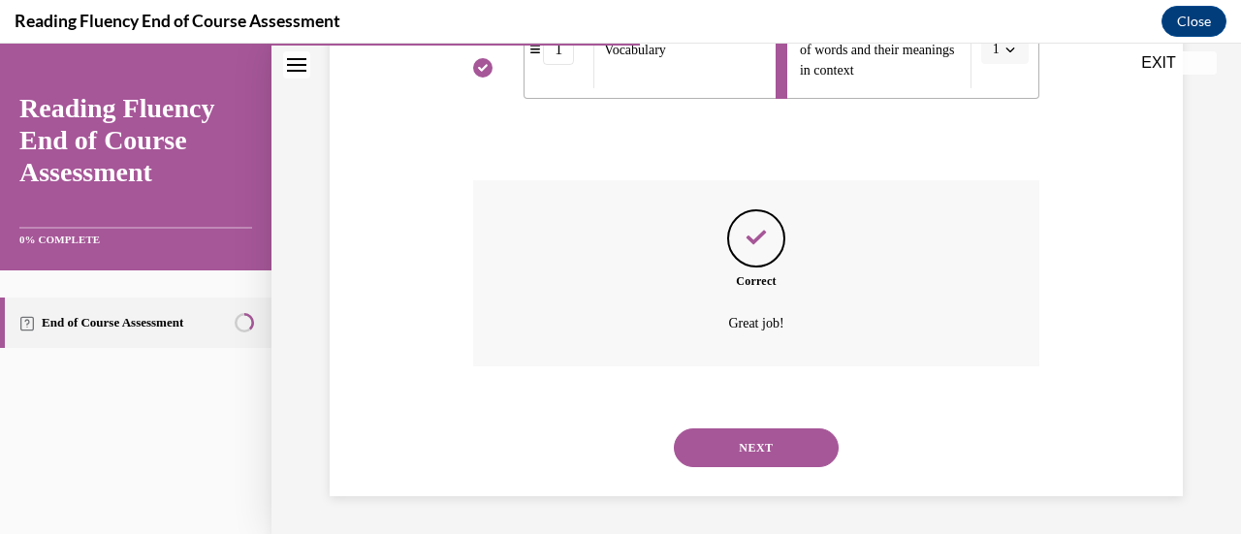
click at [782, 443] on button "NEXT" at bounding box center [756, 448] width 165 height 39
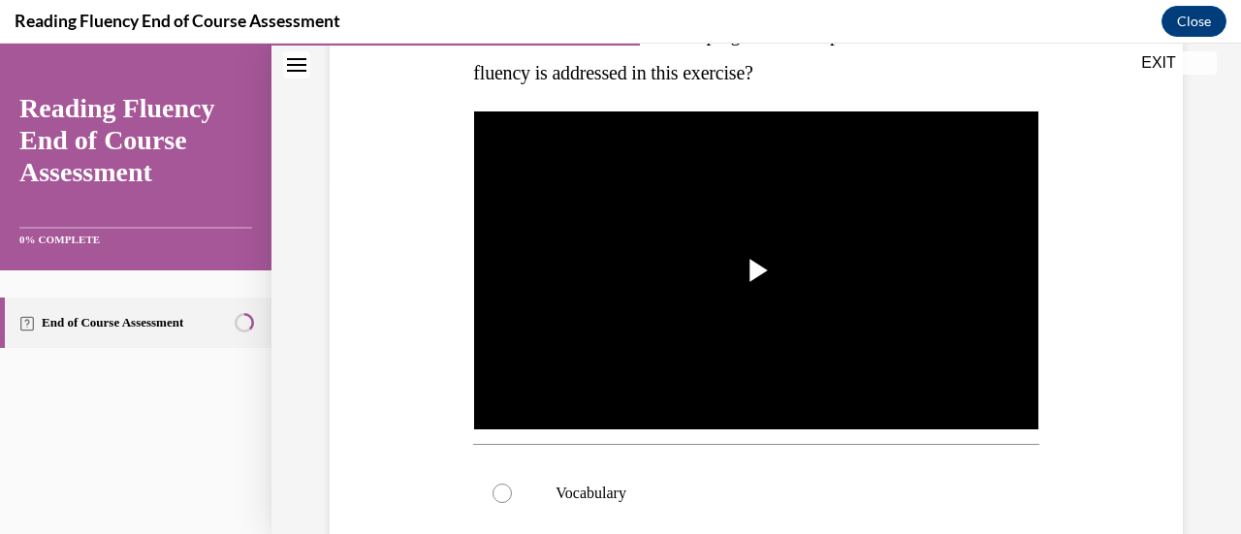
scroll to position [303, 0]
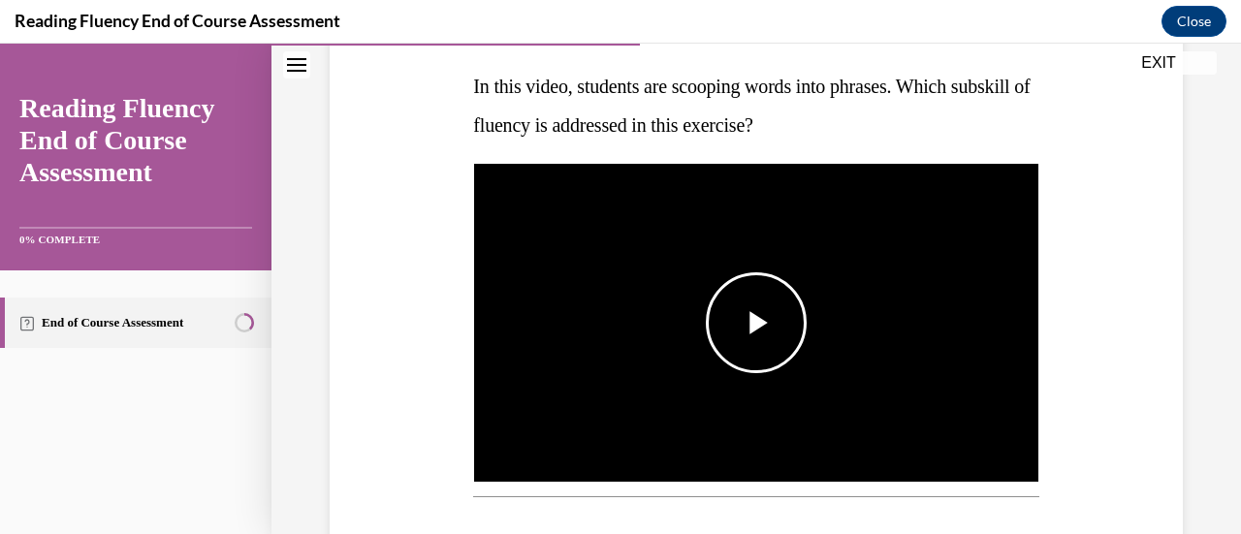
click at [756, 323] on span "Video player" at bounding box center [756, 323] width 0 height 0
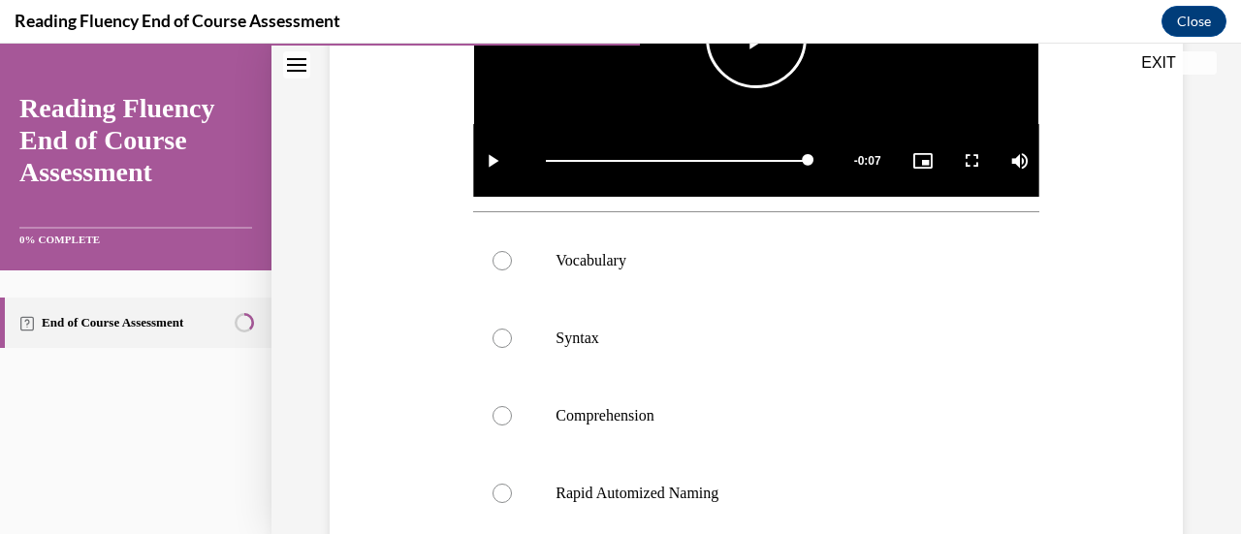
scroll to position [590, 0]
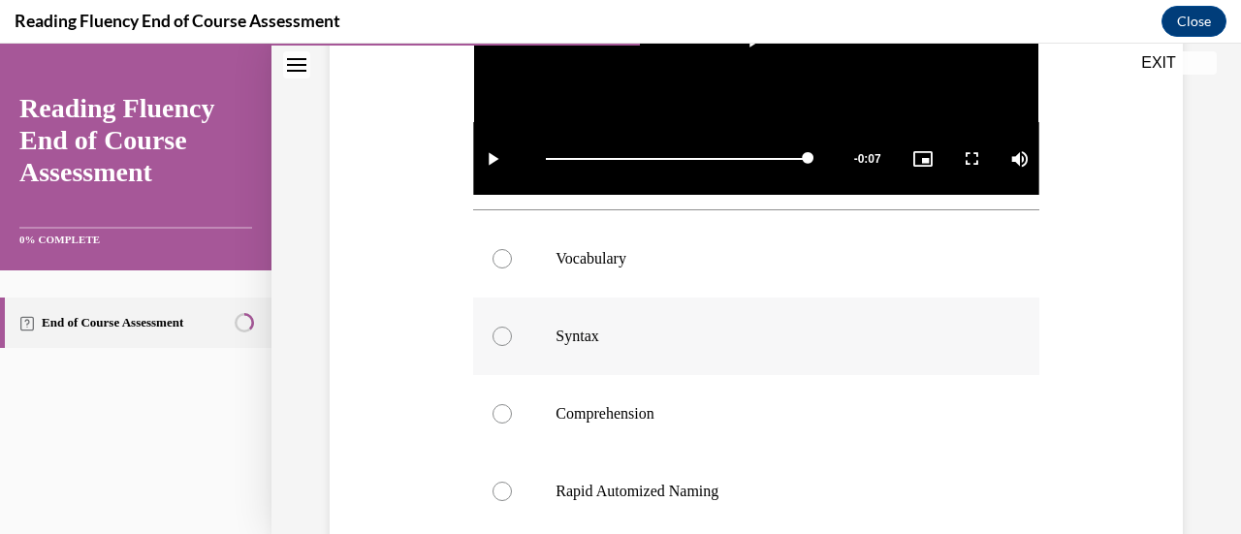
click at [770, 348] on label "Syntax" at bounding box center [755, 337] width 565 height 78
click at [512, 346] on input "Syntax" at bounding box center [502, 336] width 19 height 19
radio input "true"
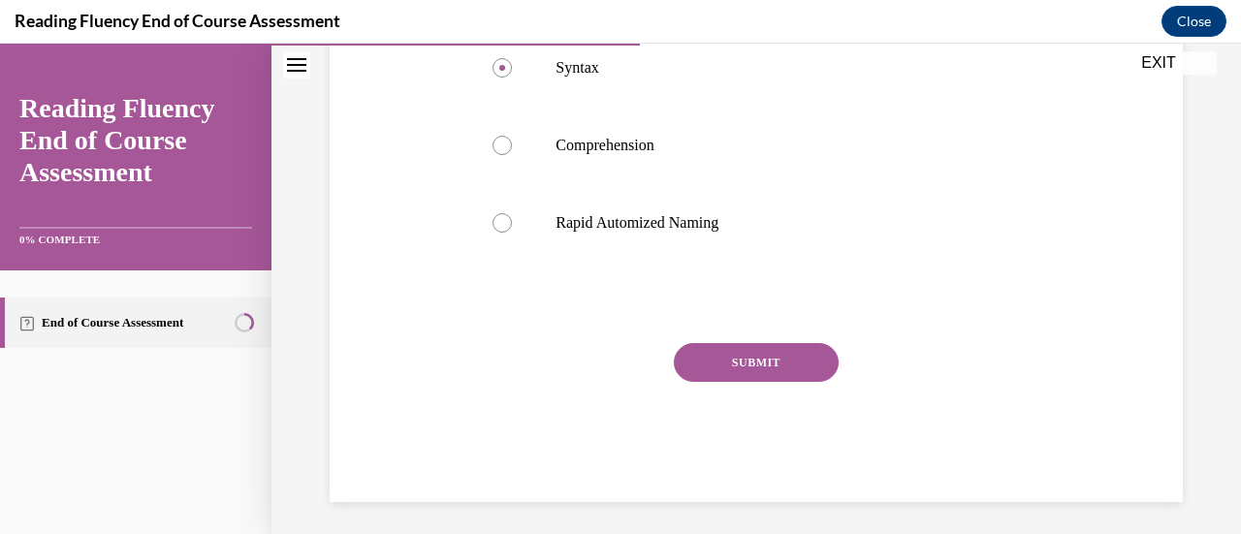
click at [772, 352] on button "SUBMIT" at bounding box center [756, 362] width 165 height 39
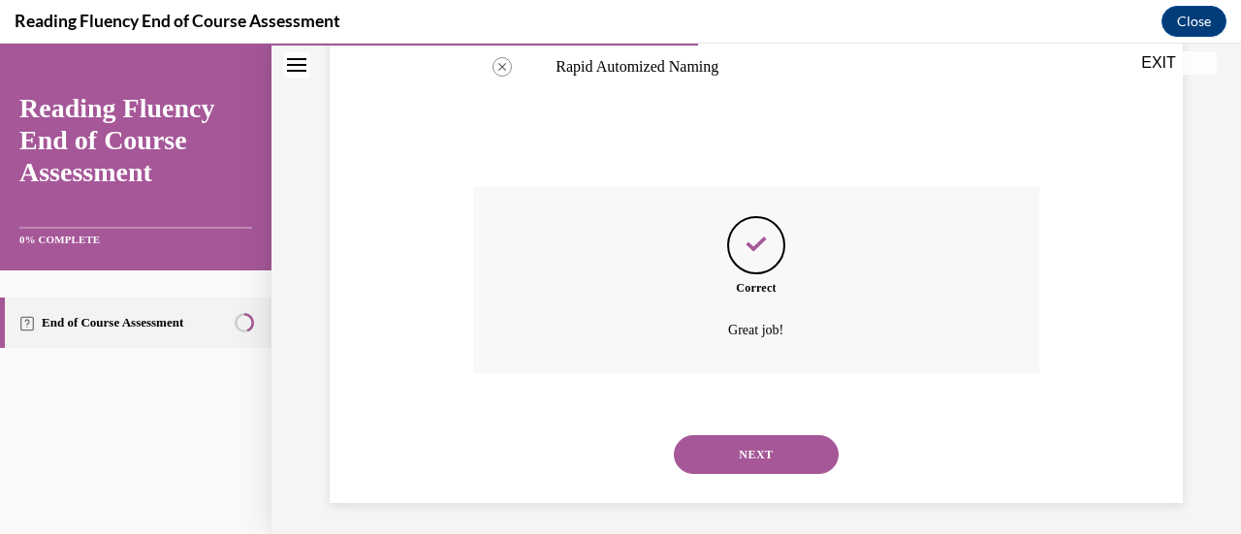
scroll to position [1015, 0]
click at [773, 439] on button "NEXT" at bounding box center [756, 453] width 165 height 39
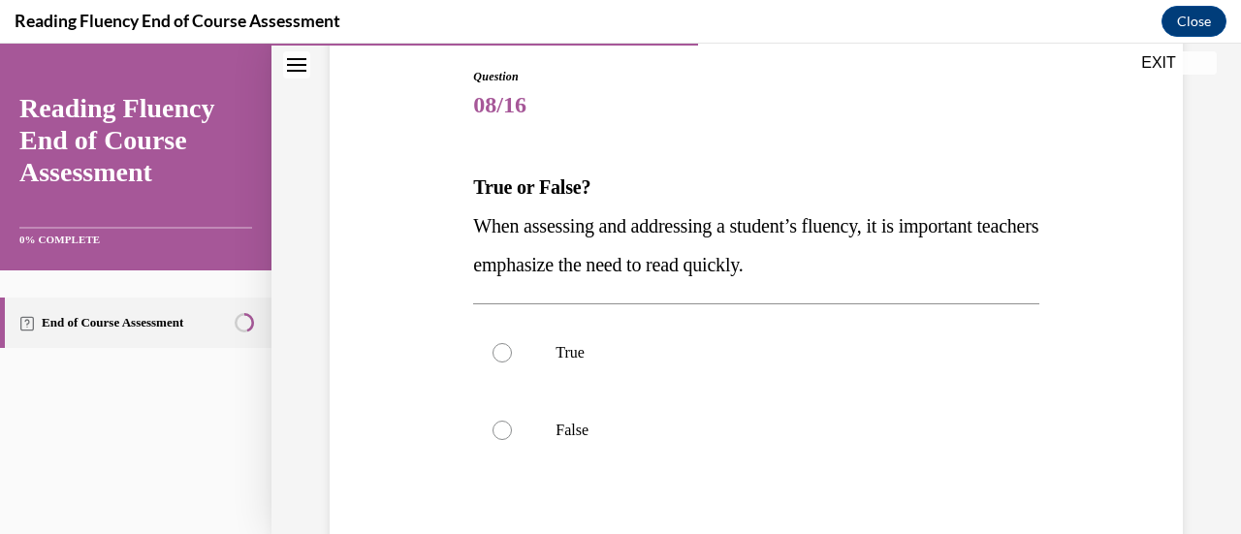
scroll to position [203, 0]
click at [747, 416] on label "False" at bounding box center [755, 430] width 565 height 78
click at [512, 420] on input "False" at bounding box center [502, 429] width 19 height 19
radio input "true"
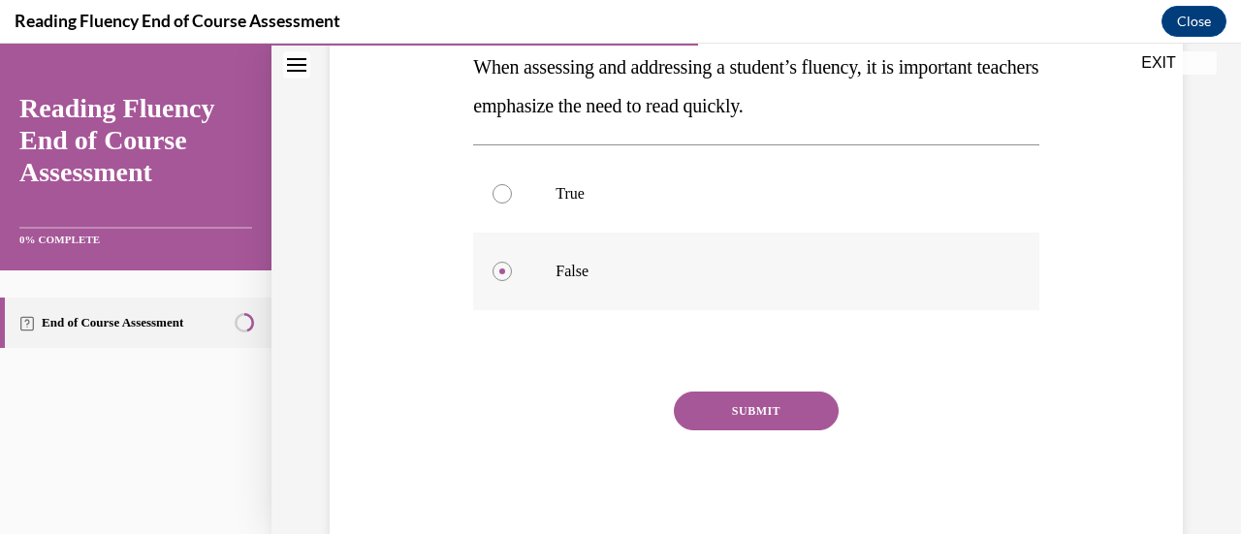
scroll to position [384, 0]
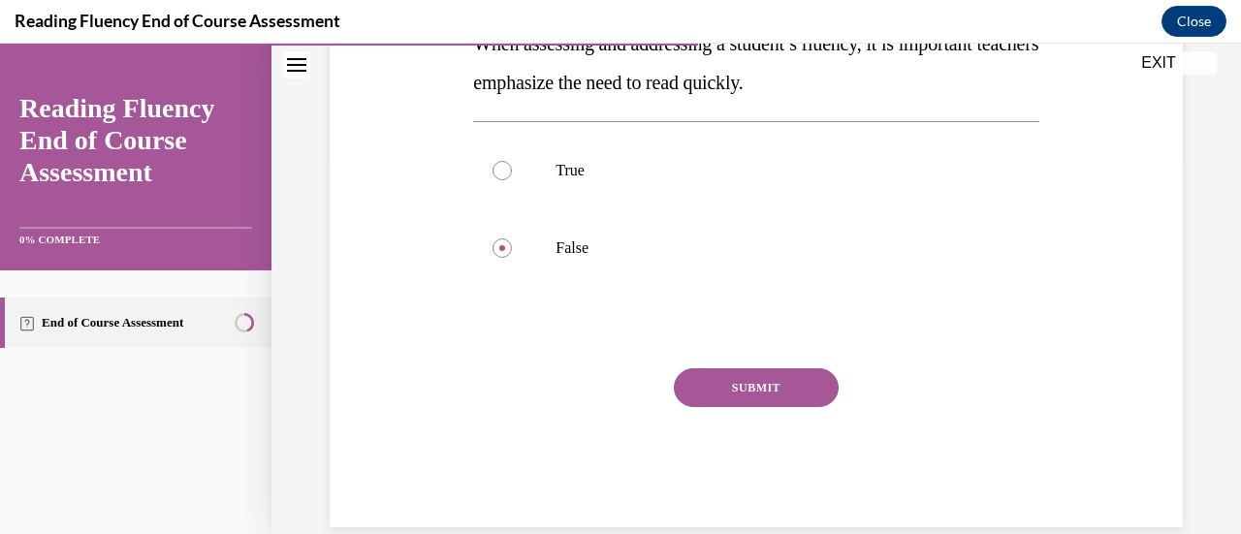
click at [768, 381] on button "SUBMIT" at bounding box center [756, 388] width 165 height 39
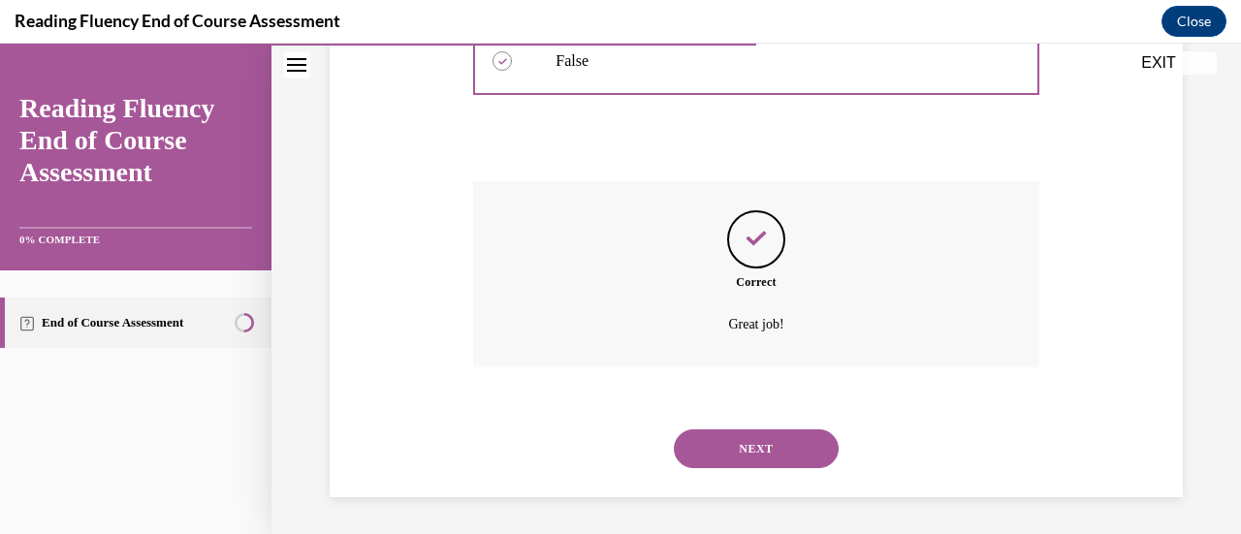
scroll to position [572, 0]
click at [768, 381] on div "Correct Great job!" at bounding box center [755, 287] width 565 height 215
click at [731, 457] on button "NEXT" at bounding box center [756, 448] width 165 height 39
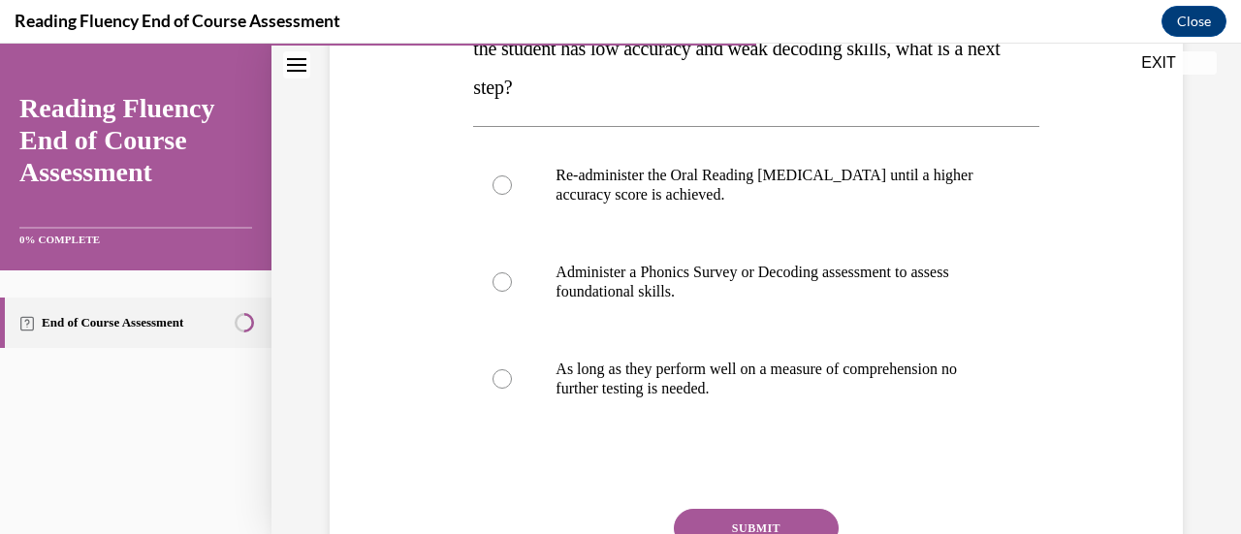
scroll to position [380, 0]
click at [665, 299] on p "Administer a Phonics Survey or Decoding assessment to assess foundational skill…" at bounding box center [773, 281] width 434 height 39
click at [512, 291] on input "Administer a Phonics Survey or Decoding assessment to assess foundational skill…" at bounding box center [502, 281] width 19 height 19
radio input "true"
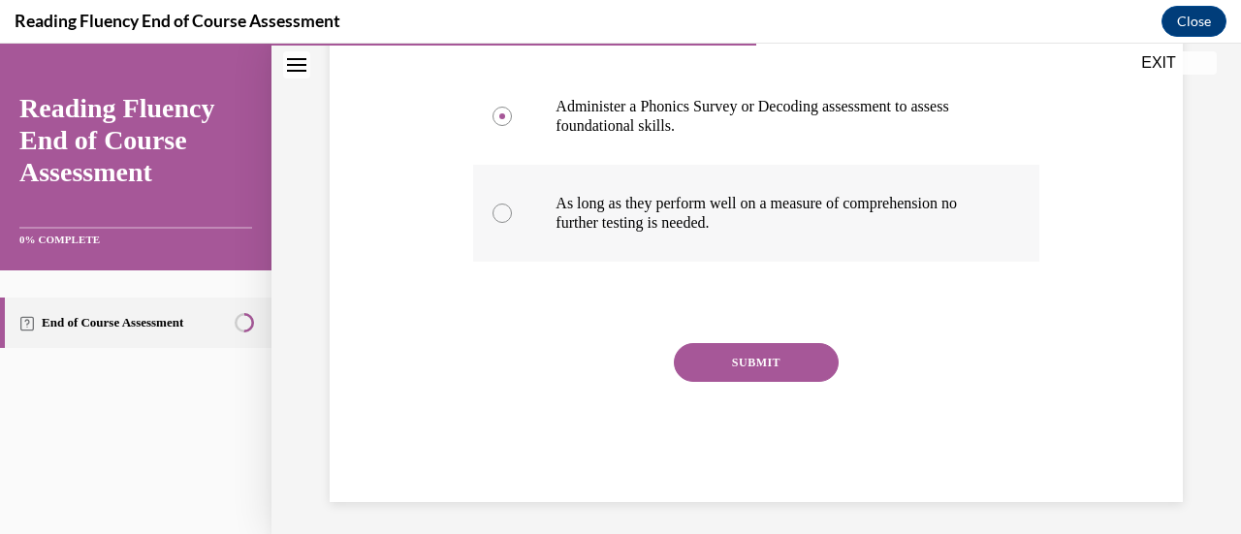
scroll to position [546, 0]
click at [741, 354] on button "SUBMIT" at bounding box center [756, 361] width 165 height 39
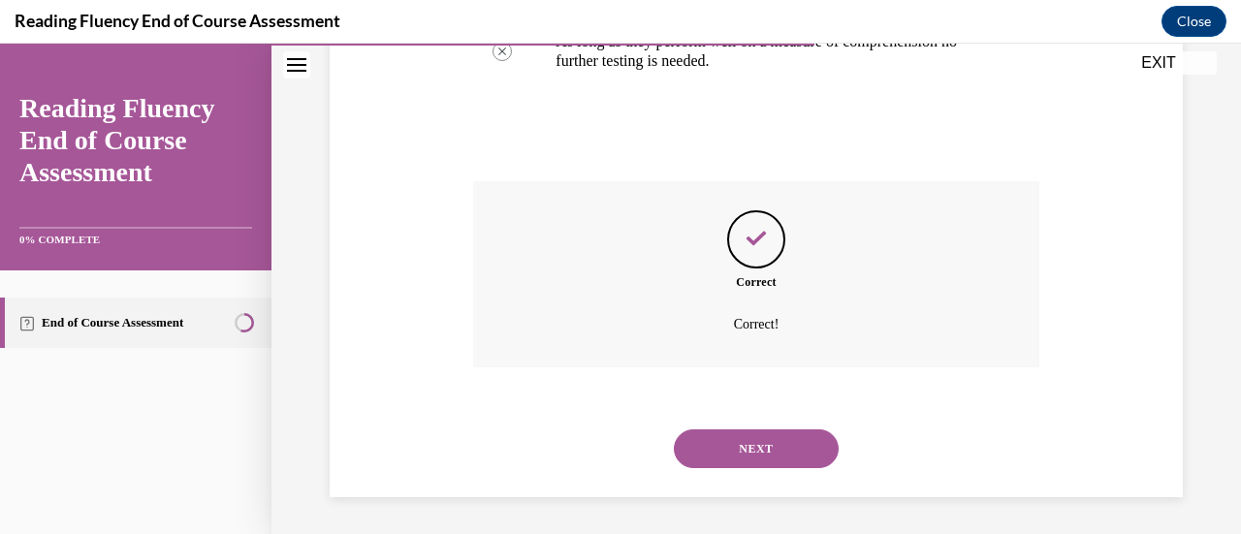
scroll to position [708, 0]
click at [751, 444] on button "NEXT" at bounding box center [756, 448] width 165 height 39
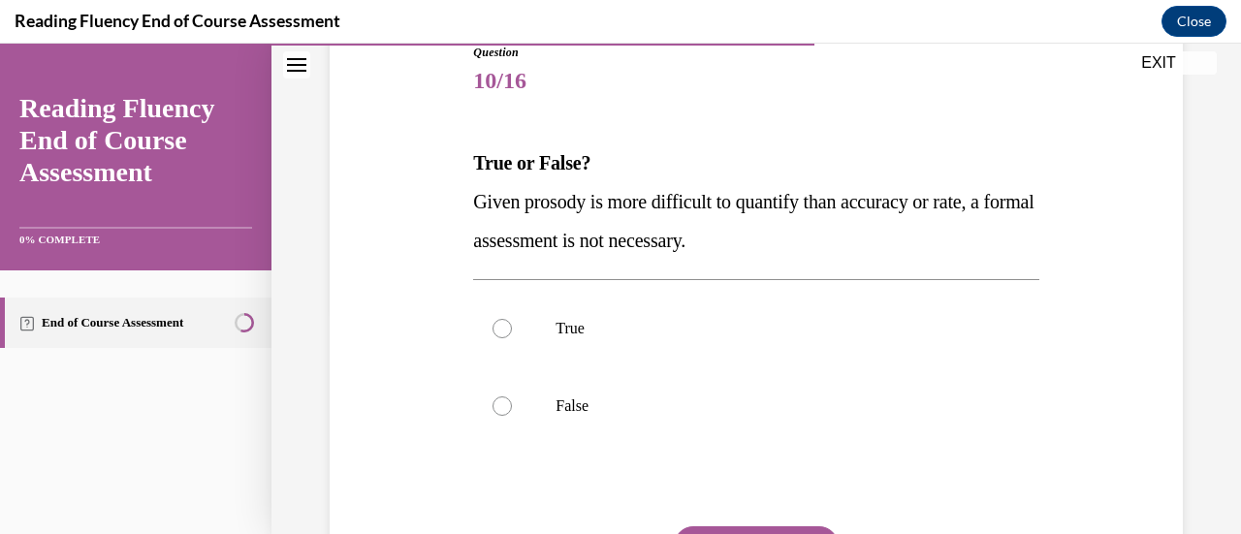
scroll to position [227, 0]
click at [595, 397] on p "False" at bounding box center [773, 405] width 434 height 19
click at [512, 397] on input "False" at bounding box center [502, 405] width 19 height 19
radio input "true"
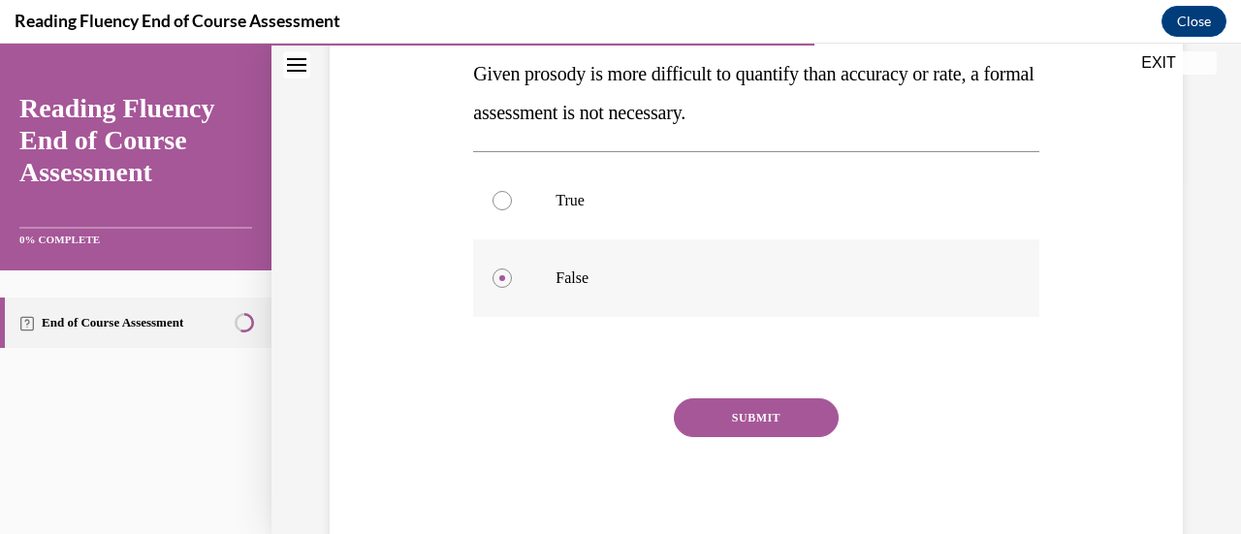
scroll to position [364, 0]
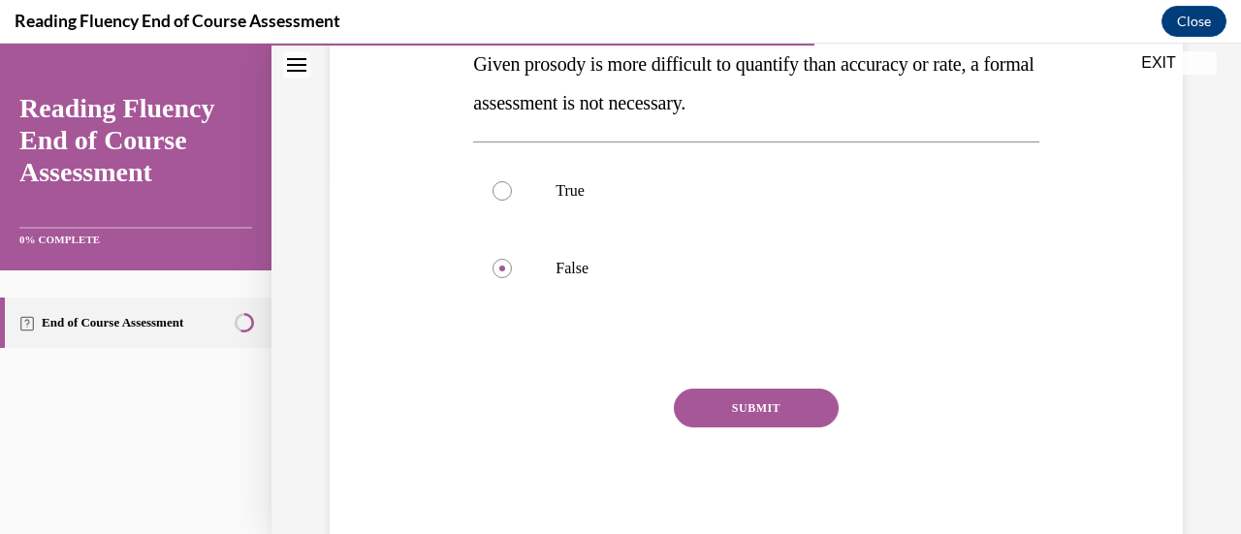
click at [784, 415] on button "SUBMIT" at bounding box center [756, 408] width 165 height 39
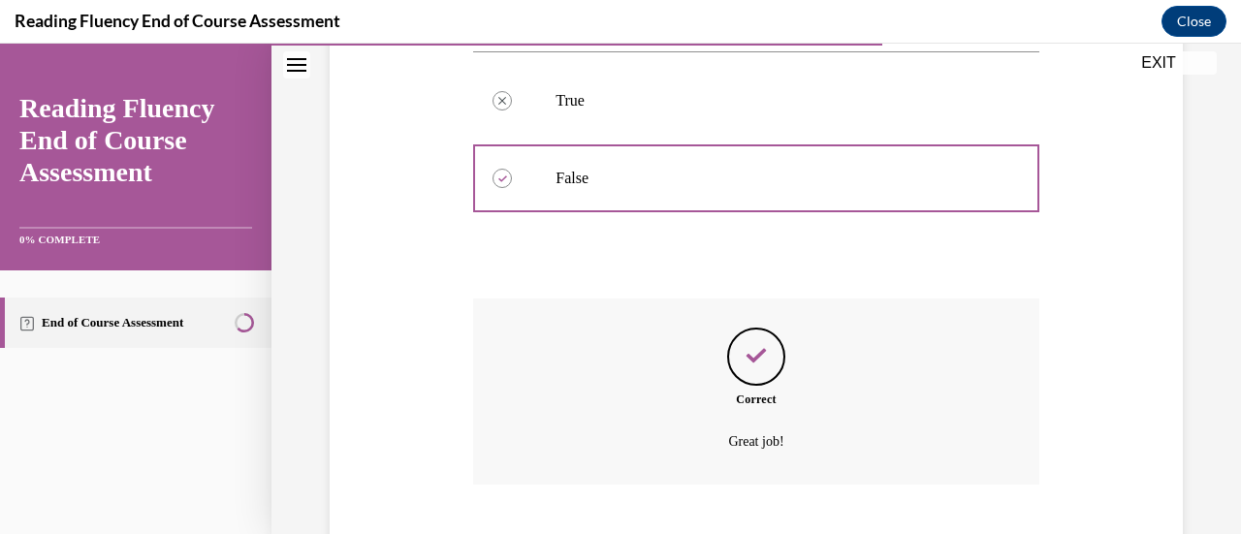
scroll to position [572, 0]
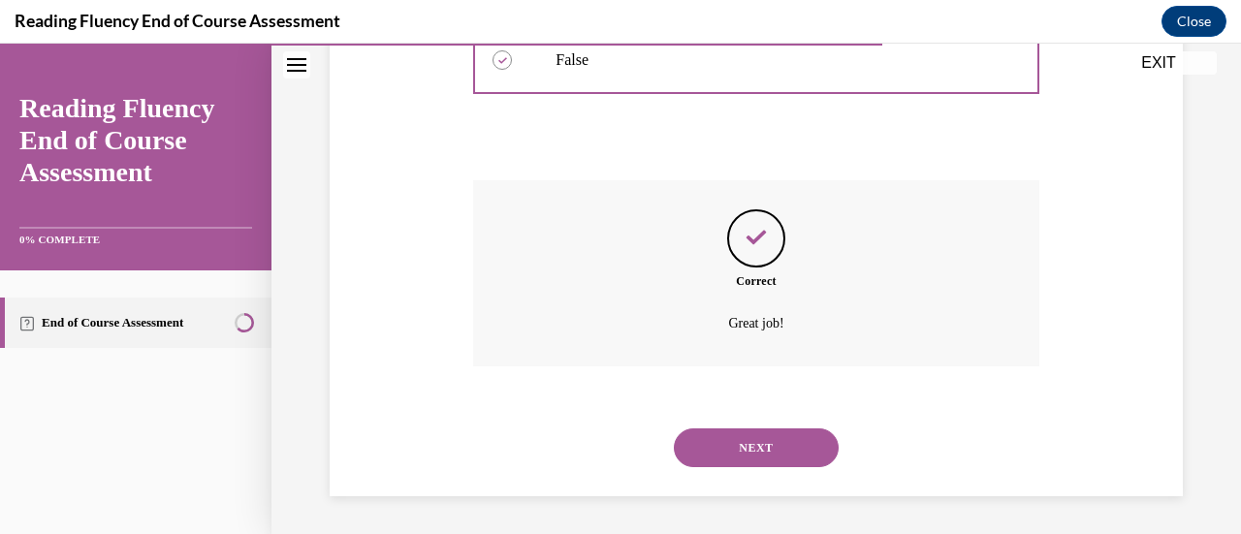
click at [775, 455] on button "NEXT" at bounding box center [756, 448] width 165 height 39
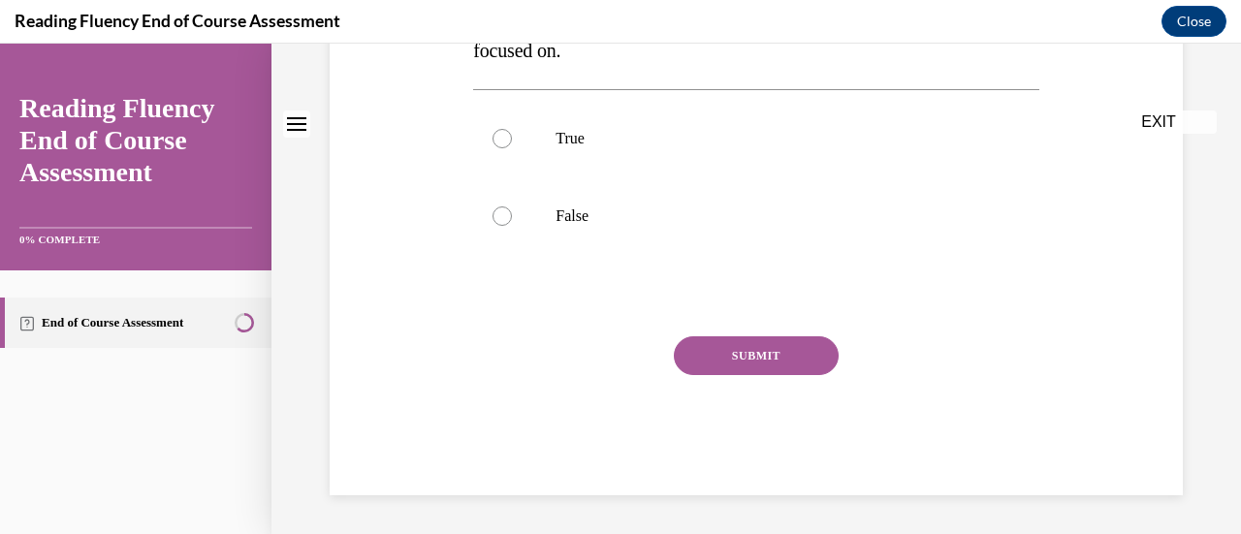
scroll to position [0, 0]
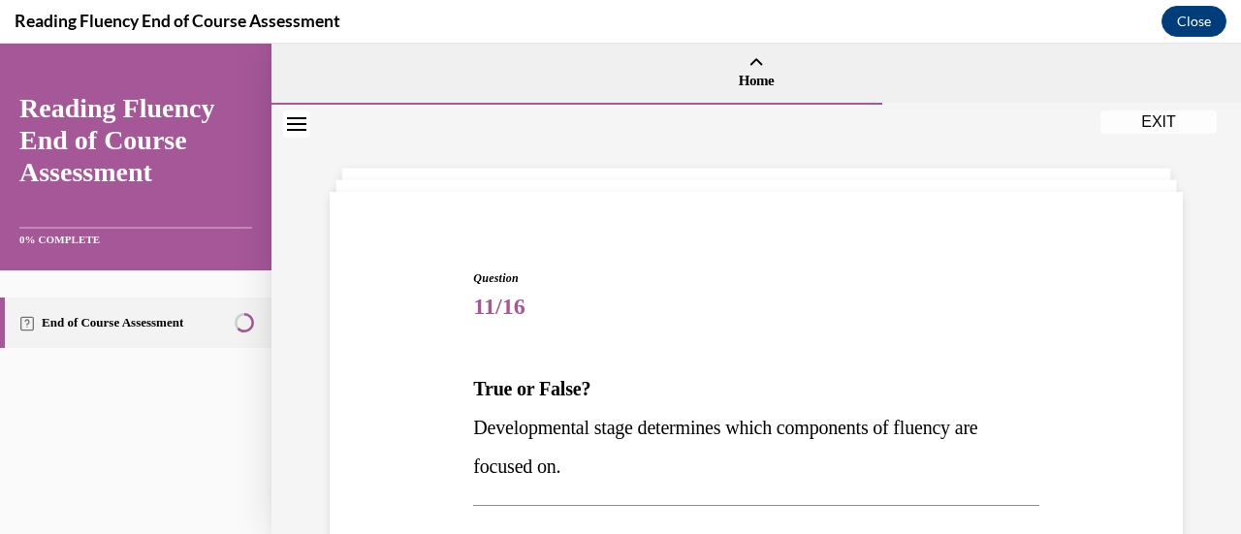
click at [775, 455] on p "Developmental stage determines which components of fluency are focused on." at bounding box center [755, 447] width 565 height 78
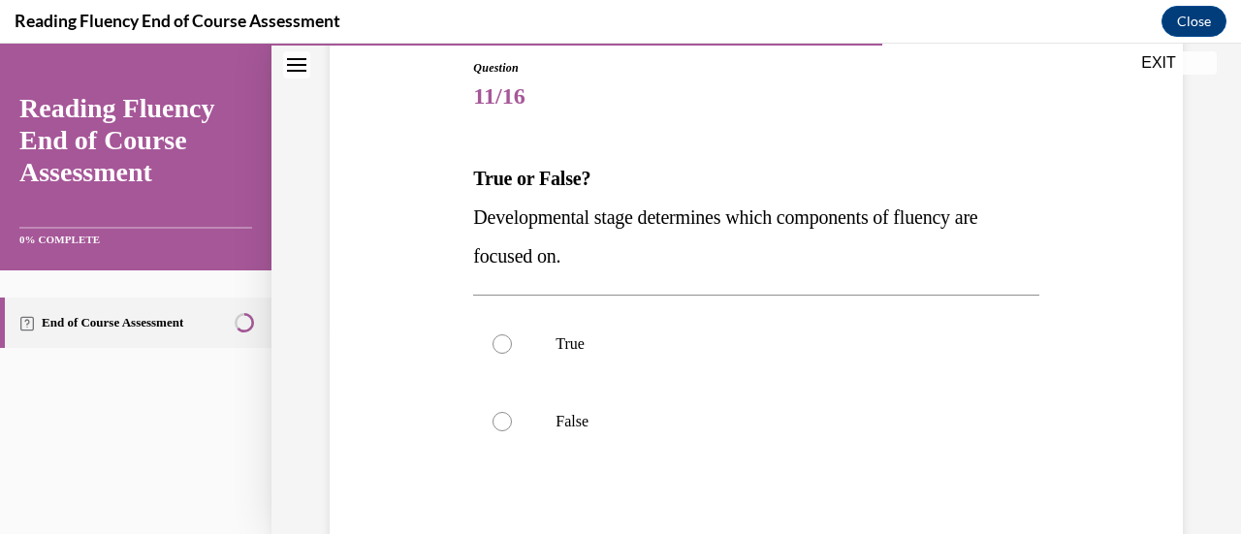
scroll to position [219, 0]
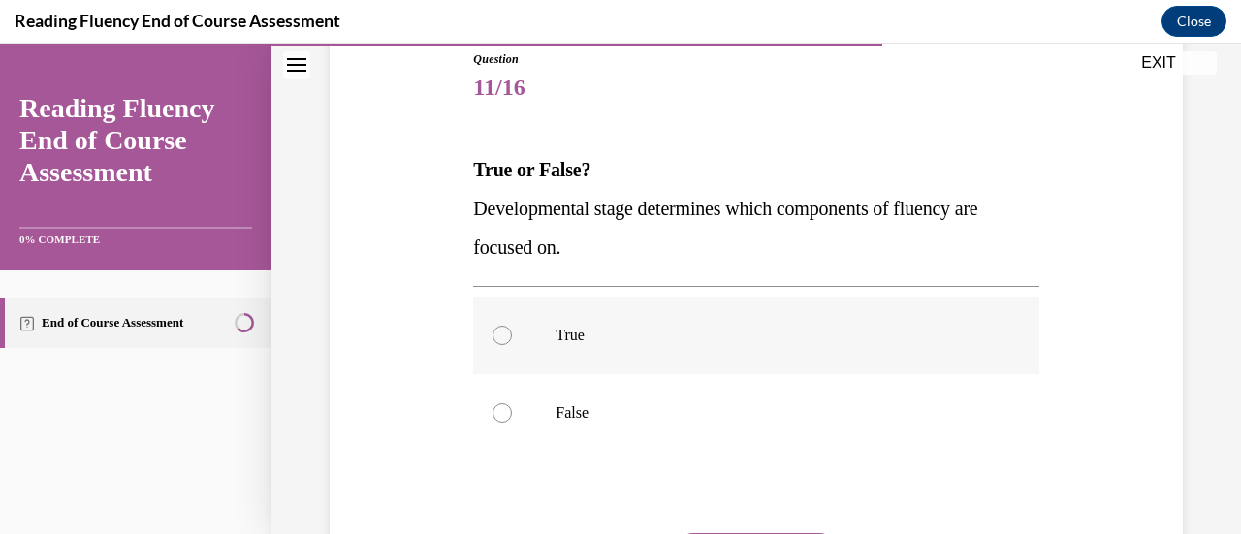
click at [627, 321] on label "True" at bounding box center [755, 336] width 565 height 78
click at [512, 326] on input "True" at bounding box center [502, 335] width 19 height 19
radio input "true"
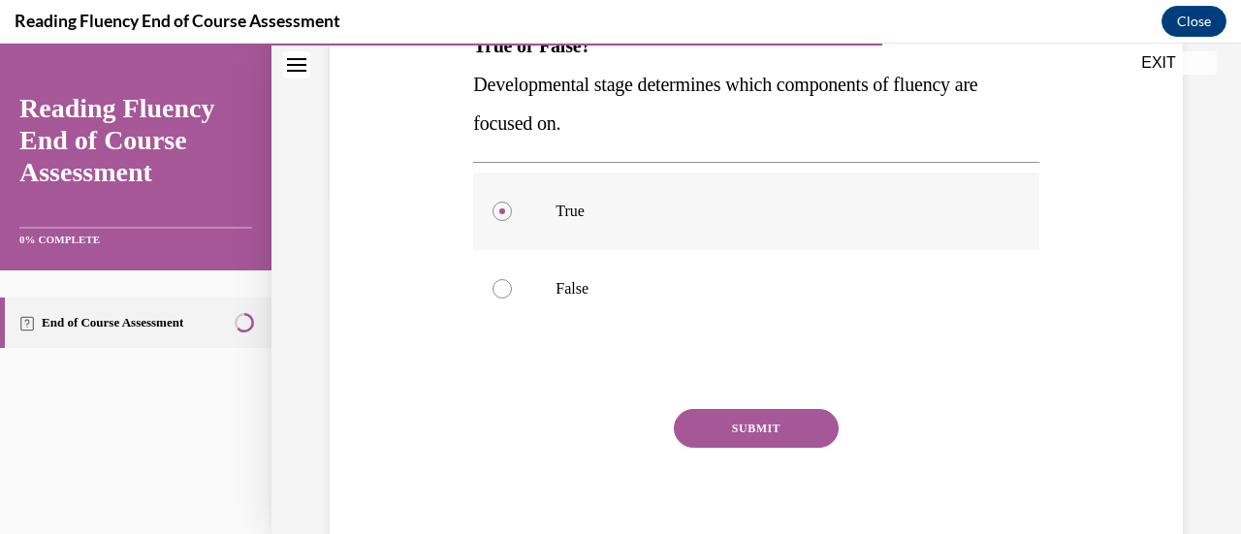
scroll to position [344, 0]
click at [627, 321] on label "False" at bounding box center [755, 288] width 565 height 78
click at [512, 298] on input "False" at bounding box center [502, 287] width 19 height 19
radio input "true"
click at [701, 418] on button "SUBMIT" at bounding box center [756, 427] width 165 height 39
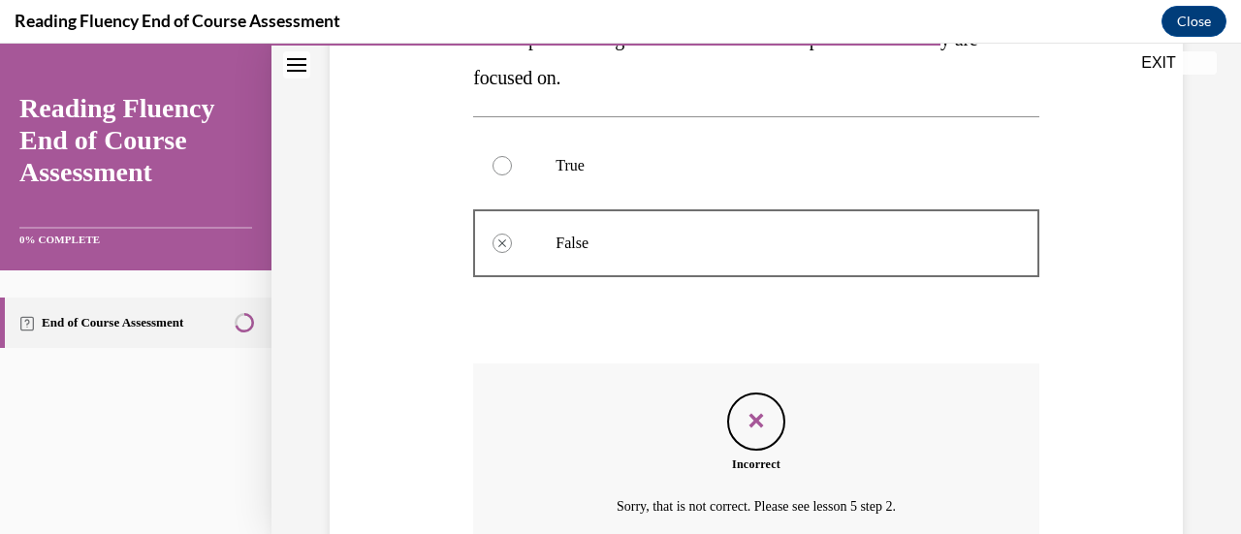
scroll to position [572, 0]
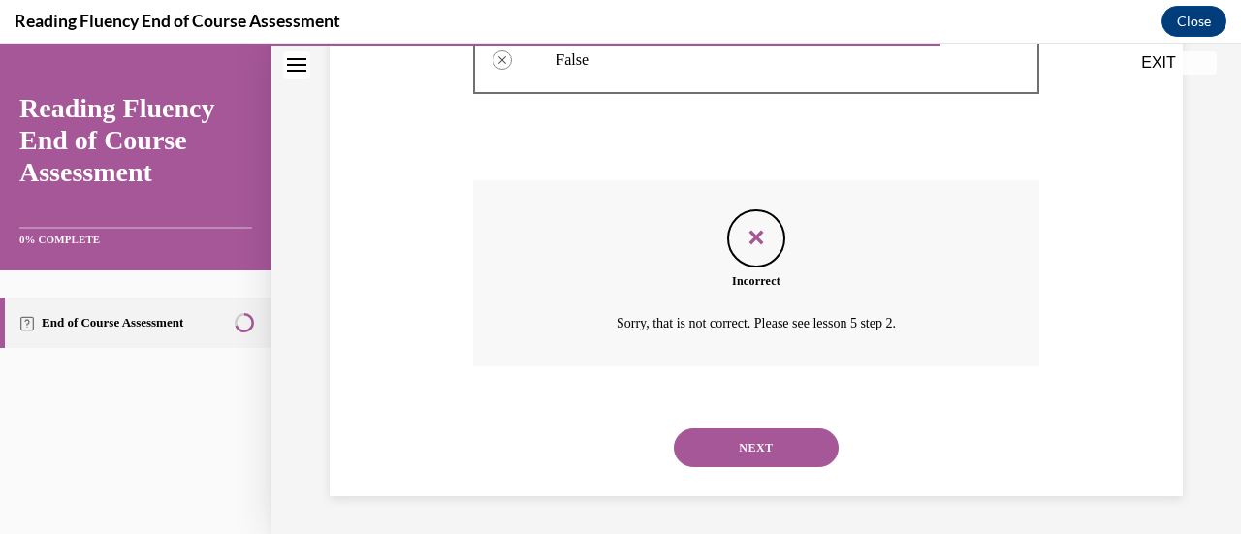
click at [742, 453] on button "NEXT" at bounding box center [756, 448] width 165 height 39
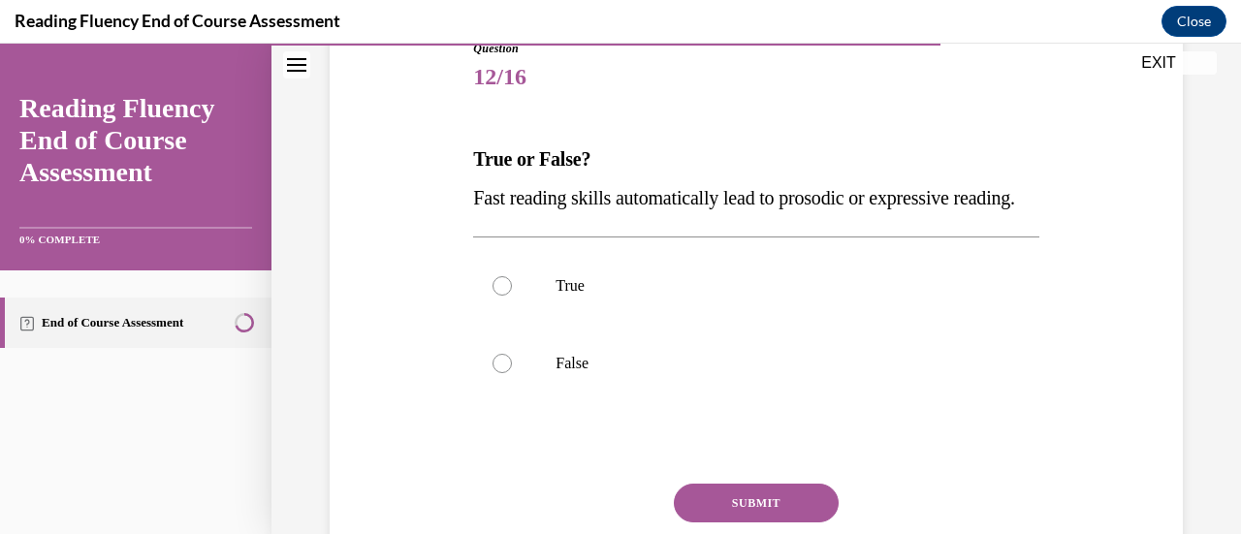
scroll to position [235, 0]
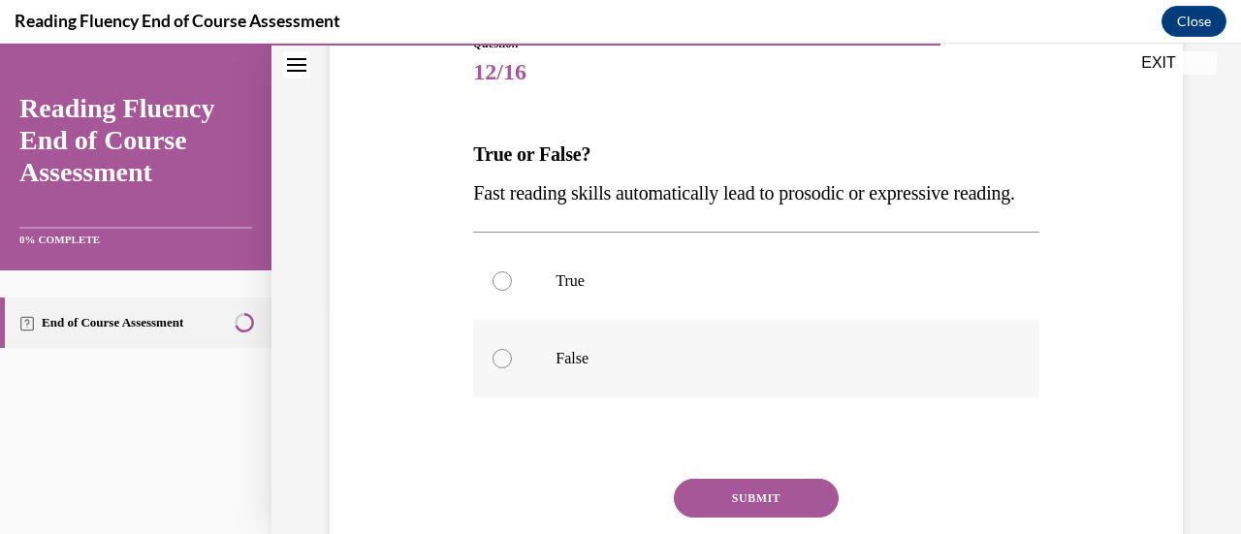
click at [730, 398] on label "False" at bounding box center [755, 359] width 565 height 78
click at [512, 369] on input "False" at bounding box center [502, 358] width 19 height 19
radio input "true"
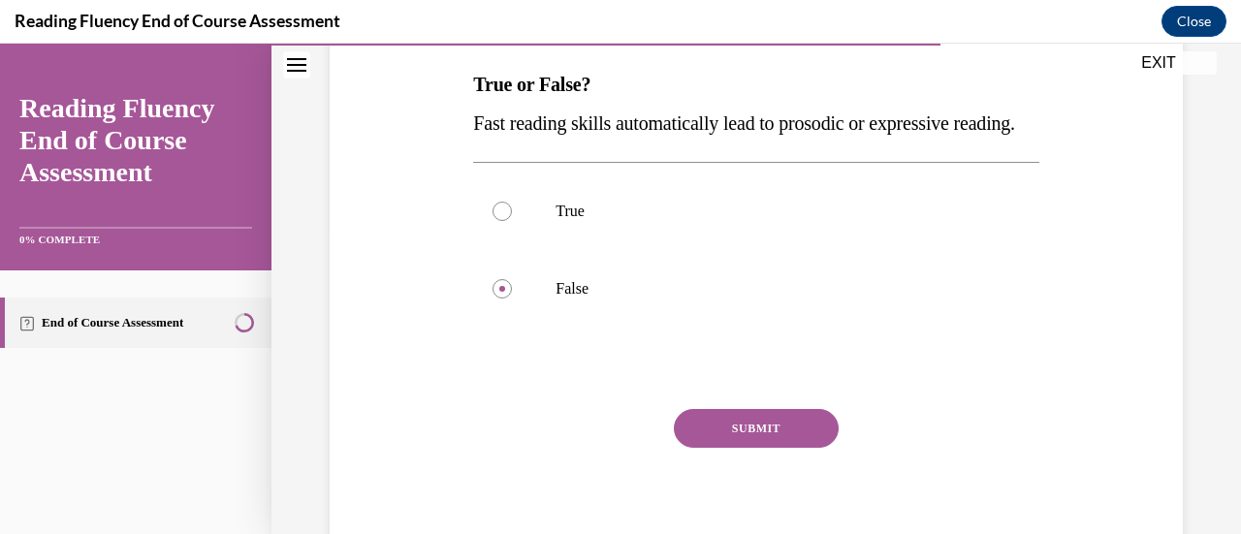
click at [750, 448] on button "SUBMIT" at bounding box center [756, 428] width 165 height 39
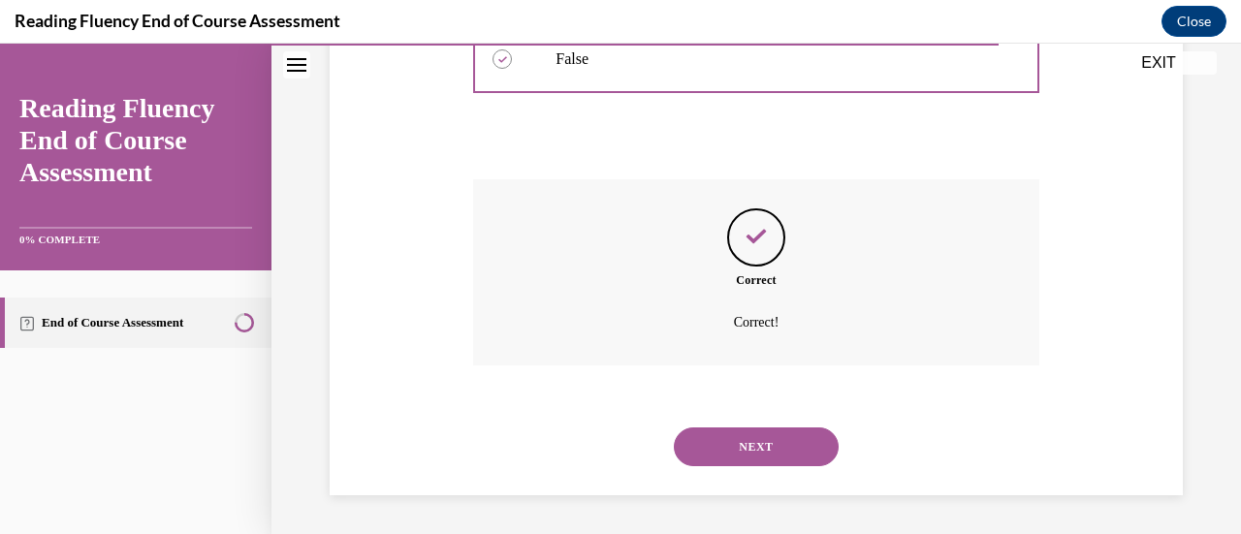
scroll to position [572, 0]
click at [750, 459] on button "NEXT" at bounding box center [756, 447] width 165 height 39
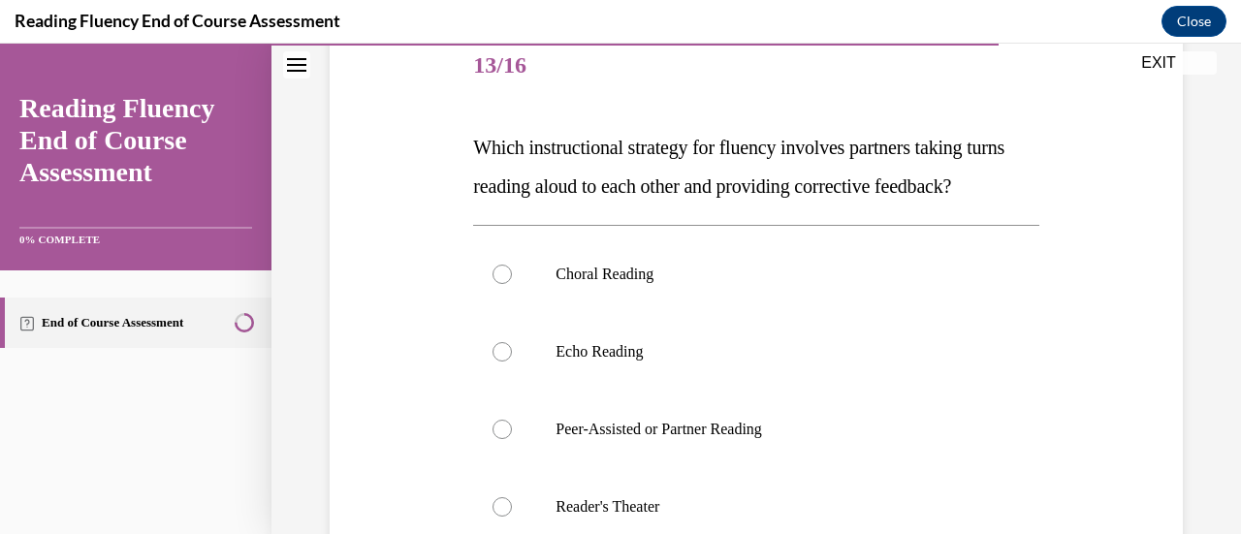
scroll to position [242, 0]
click at [750, 438] on p "Peer-Assisted or Partner Reading" at bounding box center [773, 428] width 434 height 19
click at [512, 438] on input "Peer-Assisted or Partner Reading" at bounding box center [502, 428] width 19 height 19
radio input "true"
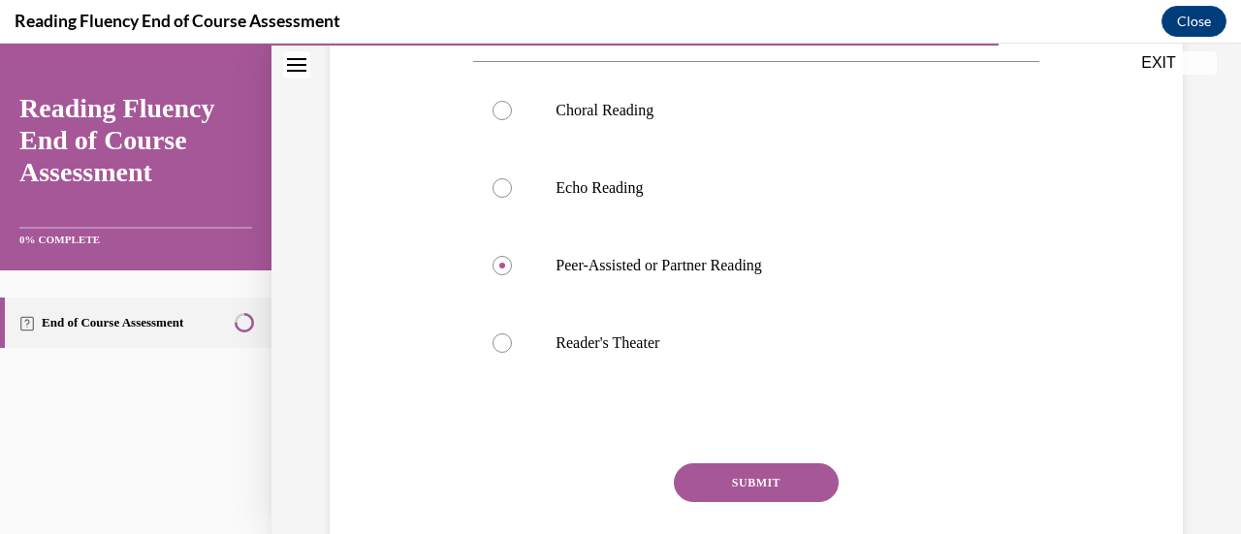
scroll to position [414, 0]
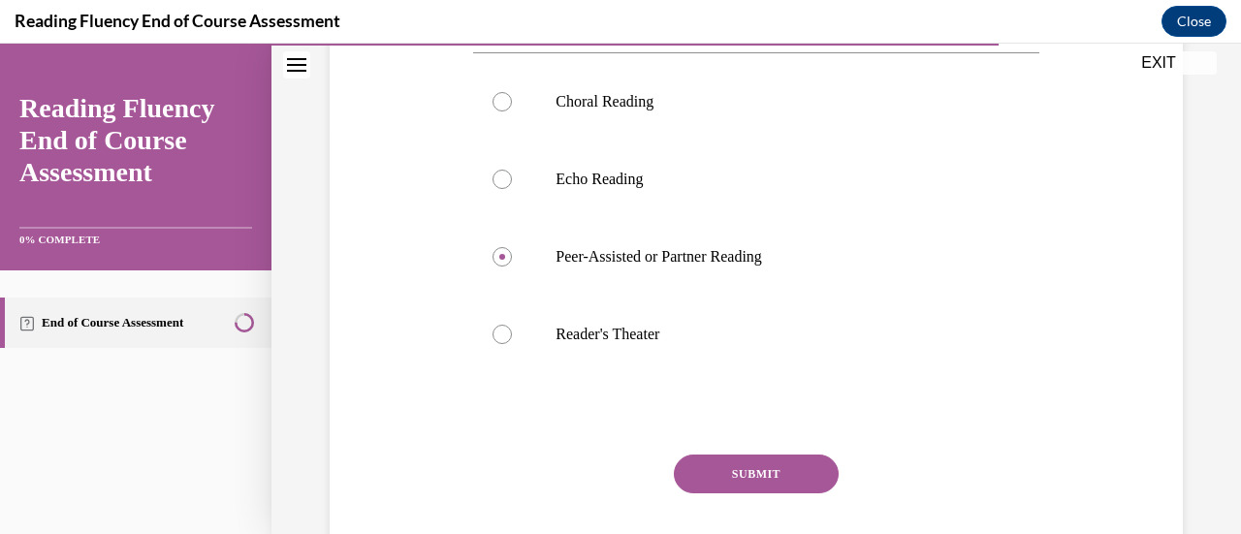
click at [757, 494] on button "SUBMIT" at bounding box center [756, 474] width 165 height 39
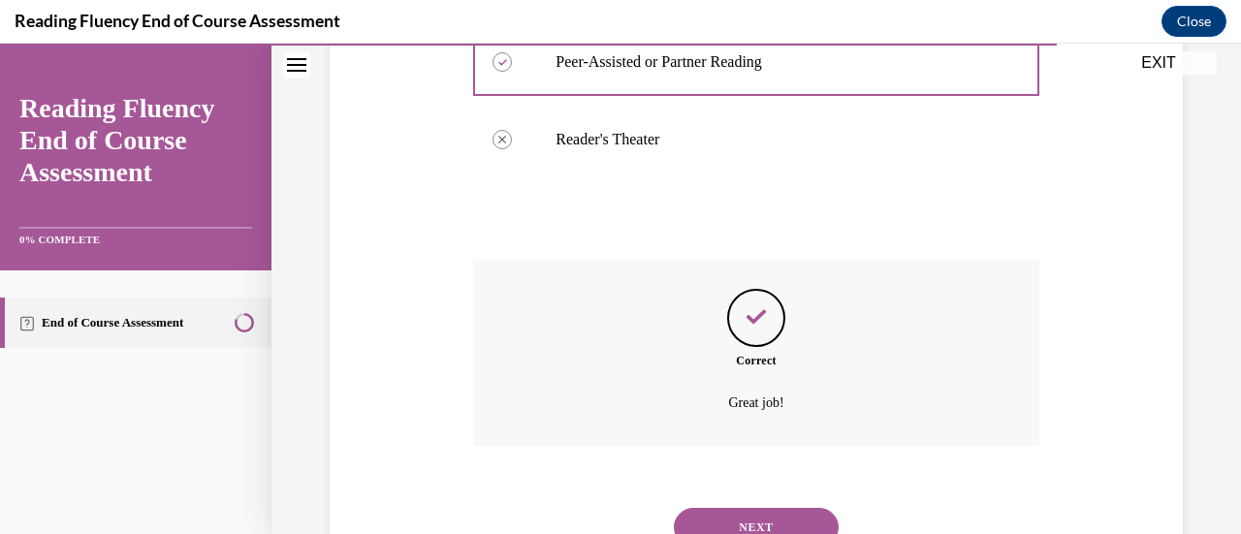
scroll to position [727, 0]
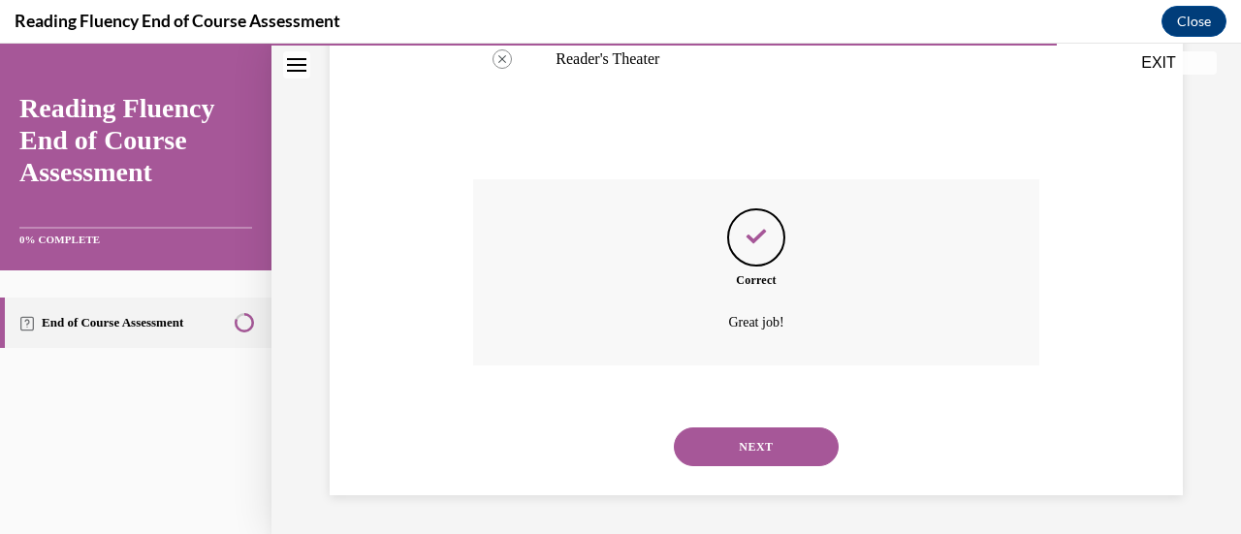
click at [758, 442] on button "NEXT" at bounding box center [756, 447] width 165 height 39
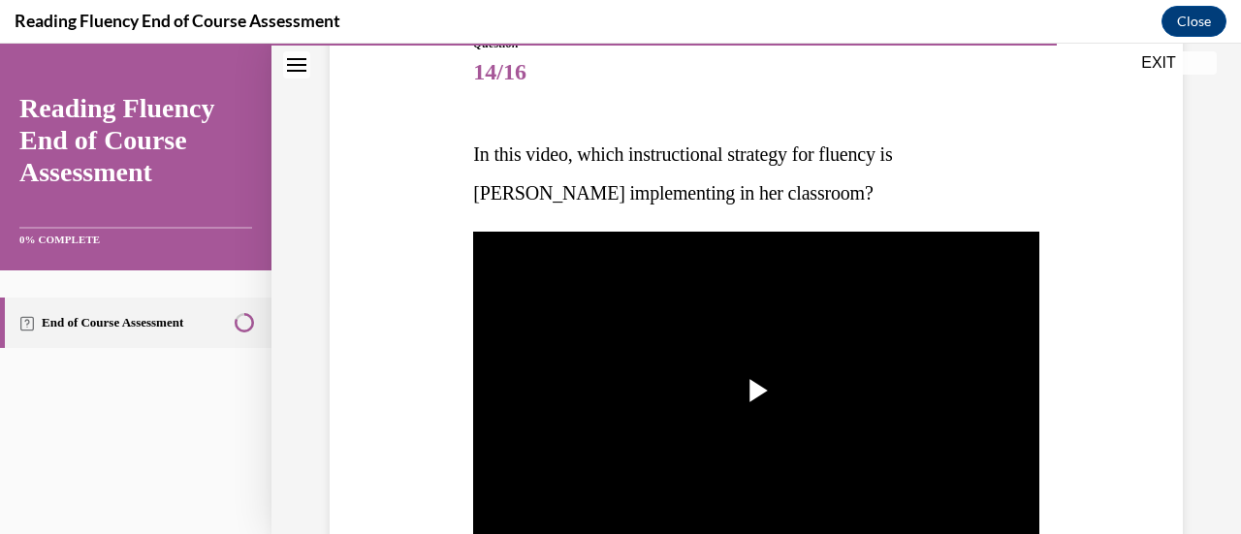
scroll to position [235, 0]
click at [756, 391] on span "Video player" at bounding box center [756, 391] width 0 height 0
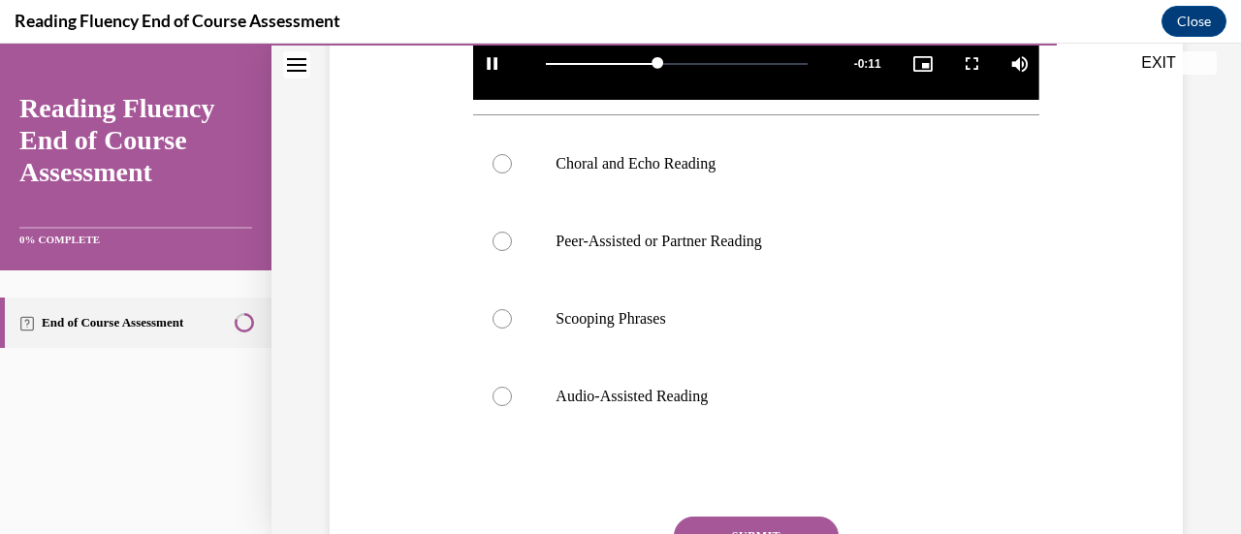
scroll to position [686, 0]
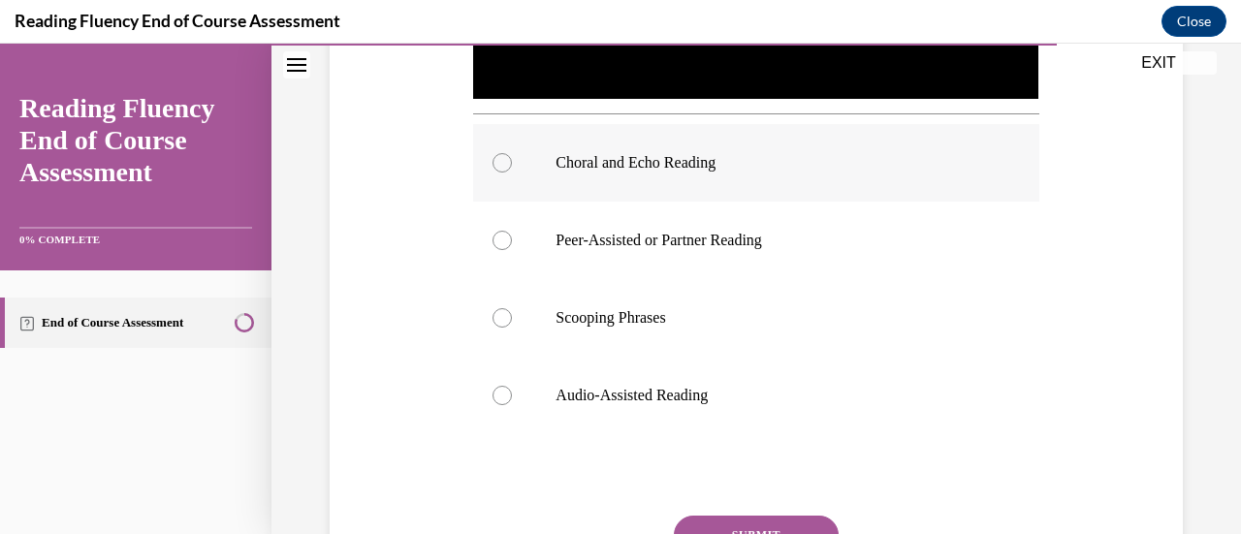
click at [745, 162] on p "Choral and Echo Reading" at bounding box center [773, 162] width 434 height 19
click at [512, 162] on input "Choral and Echo Reading" at bounding box center [502, 162] width 19 height 19
radio input "true"
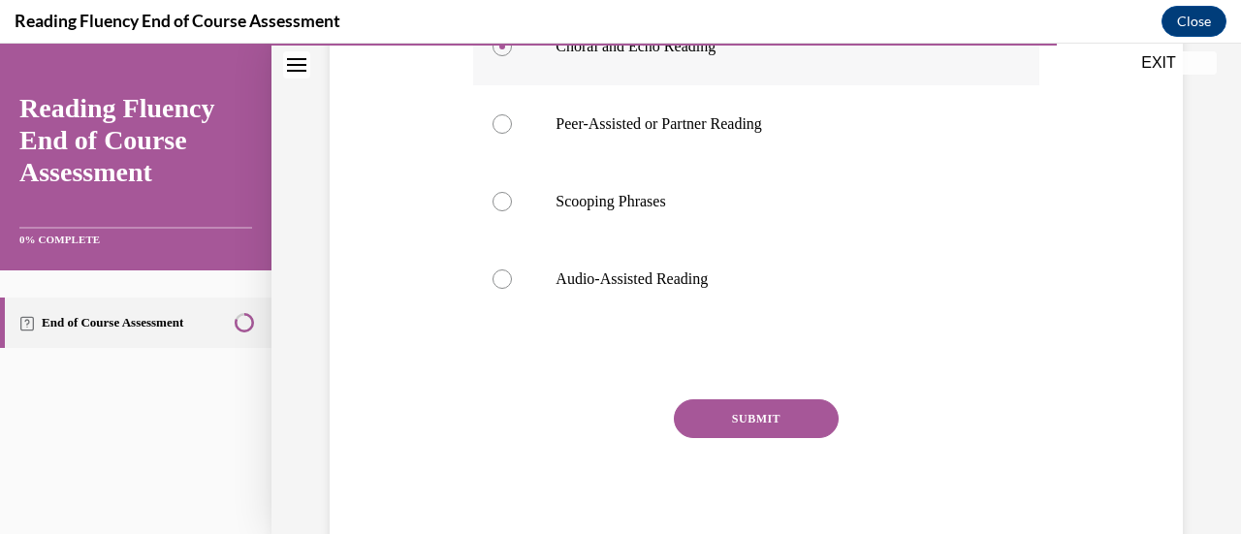
scroll to position [805, 0]
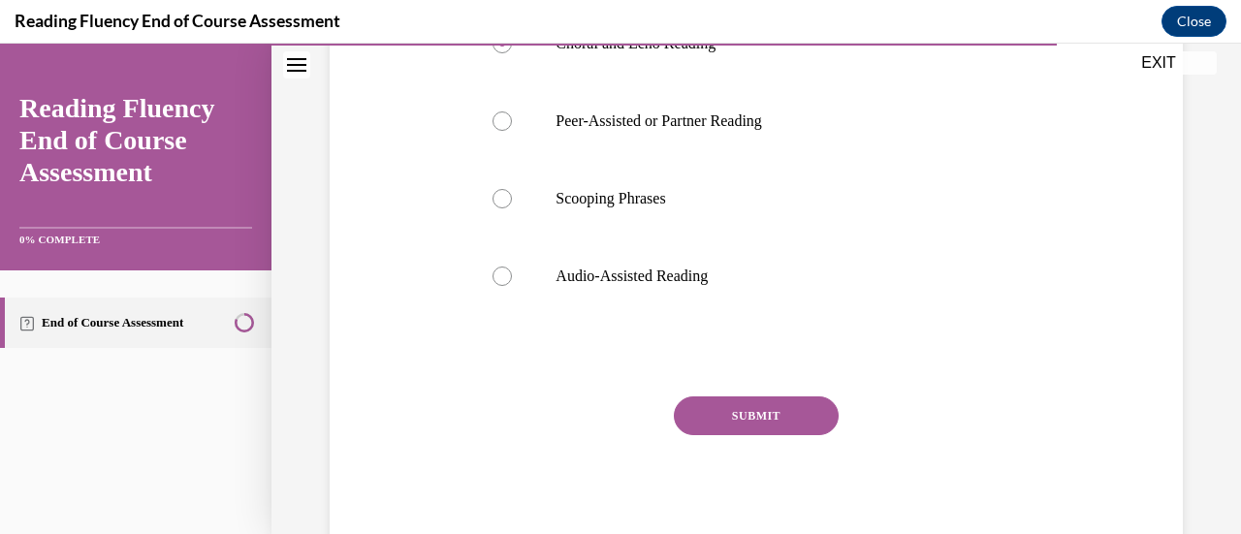
click at [763, 401] on button "SUBMIT" at bounding box center [756, 416] width 165 height 39
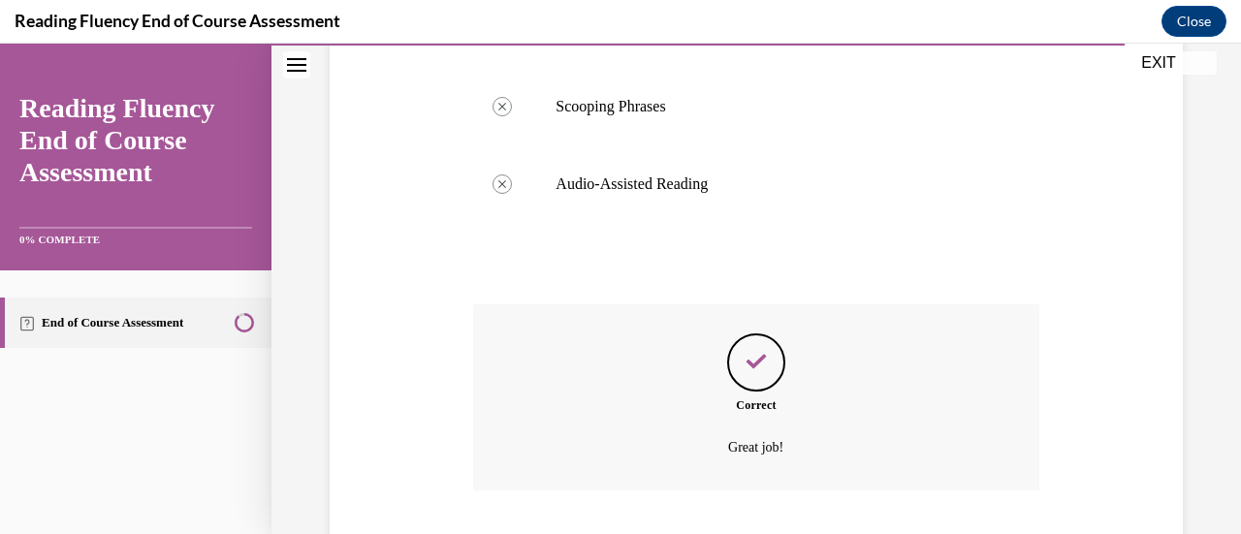
scroll to position [1015, 0]
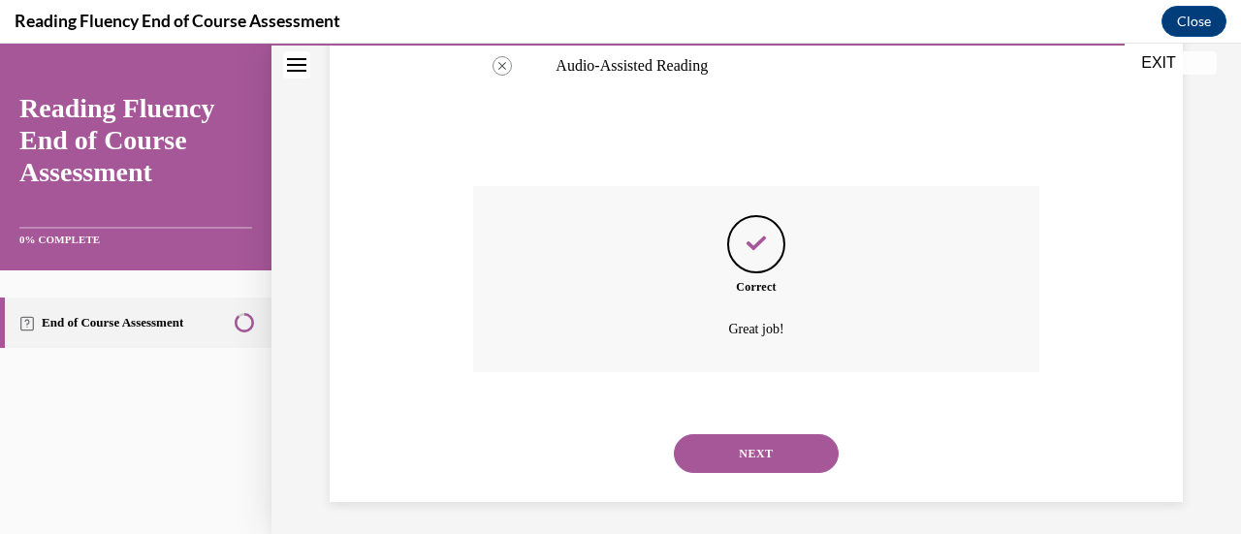
click at [770, 449] on button "NEXT" at bounding box center [756, 453] width 165 height 39
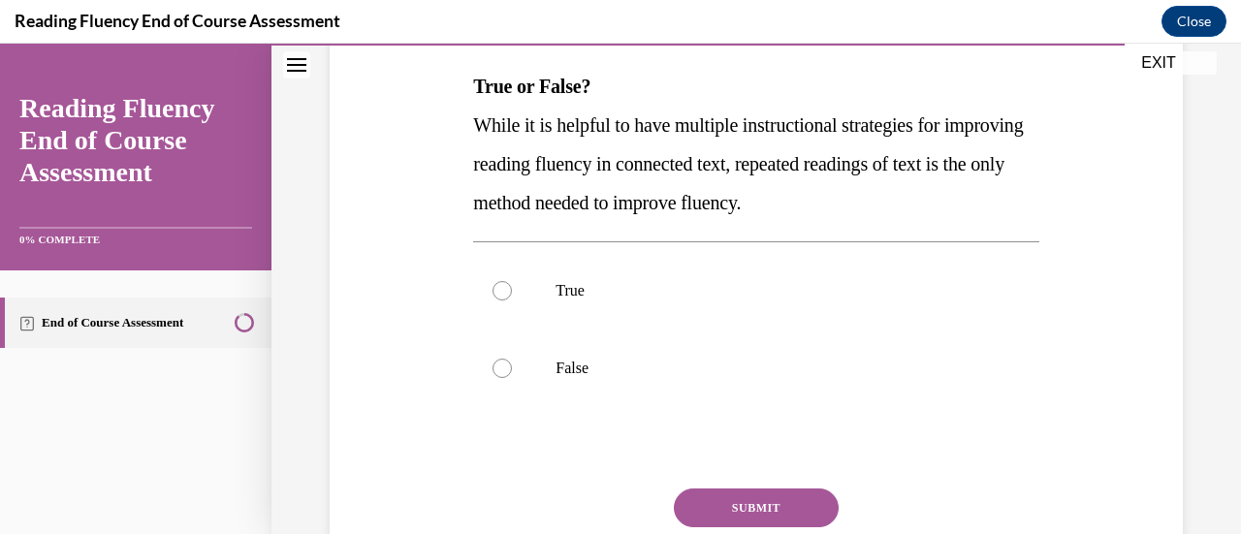
scroll to position [306, 0]
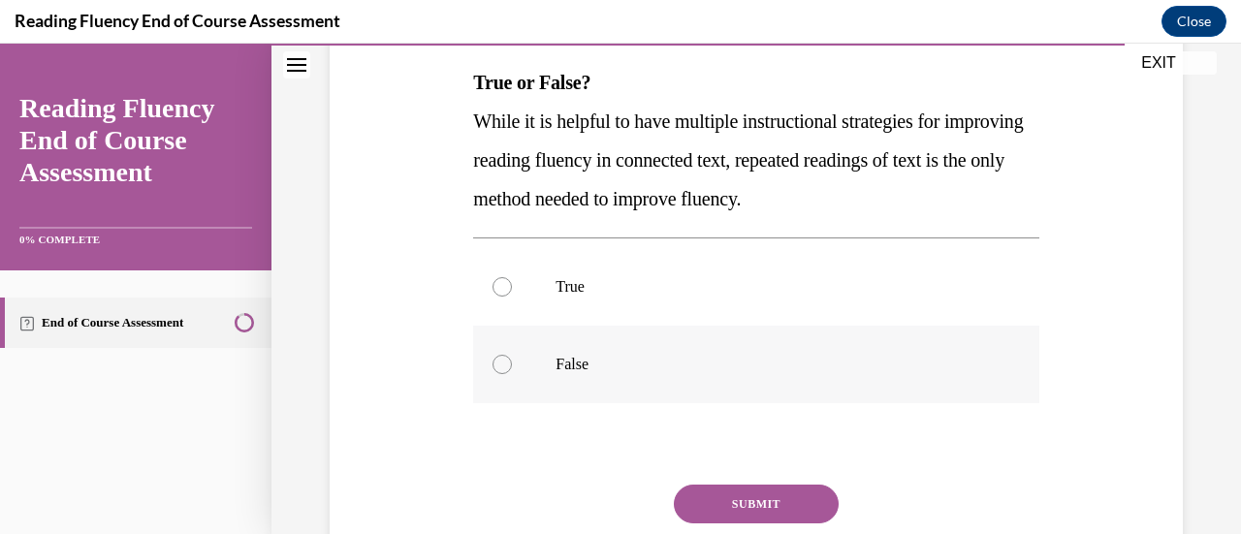
click at [677, 349] on label "False" at bounding box center [755, 365] width 565 height 78
click at [512, 355] on input "False" at bounding box center [502, 364] width 19 height 19
radio input "true"
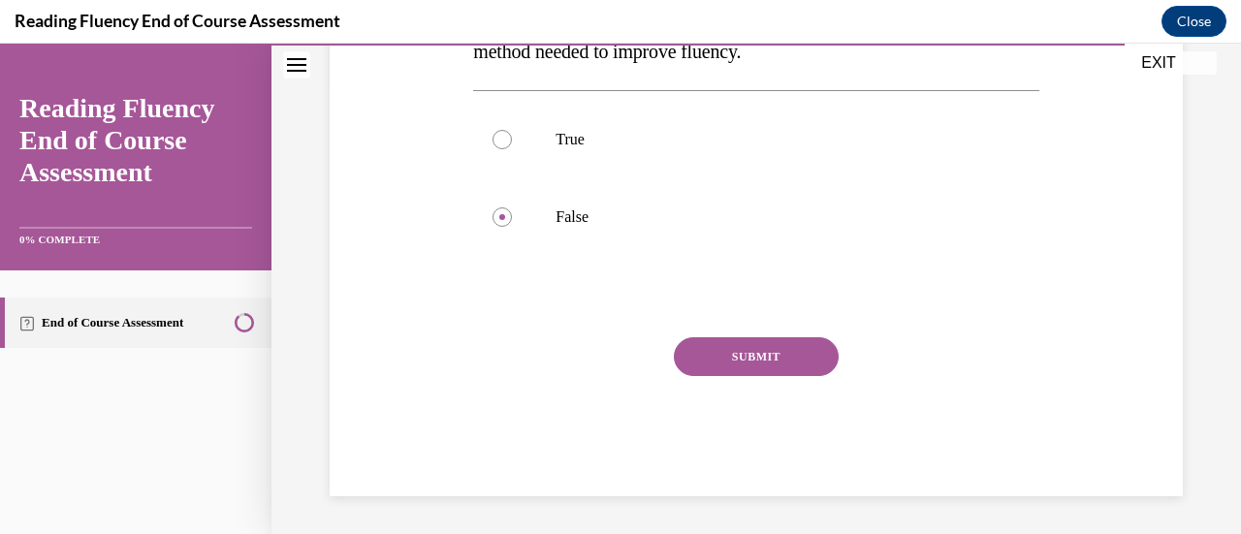
click at [733, 356] on button "SUBMIT" at bounding box center [756, 356] width 165 height 39
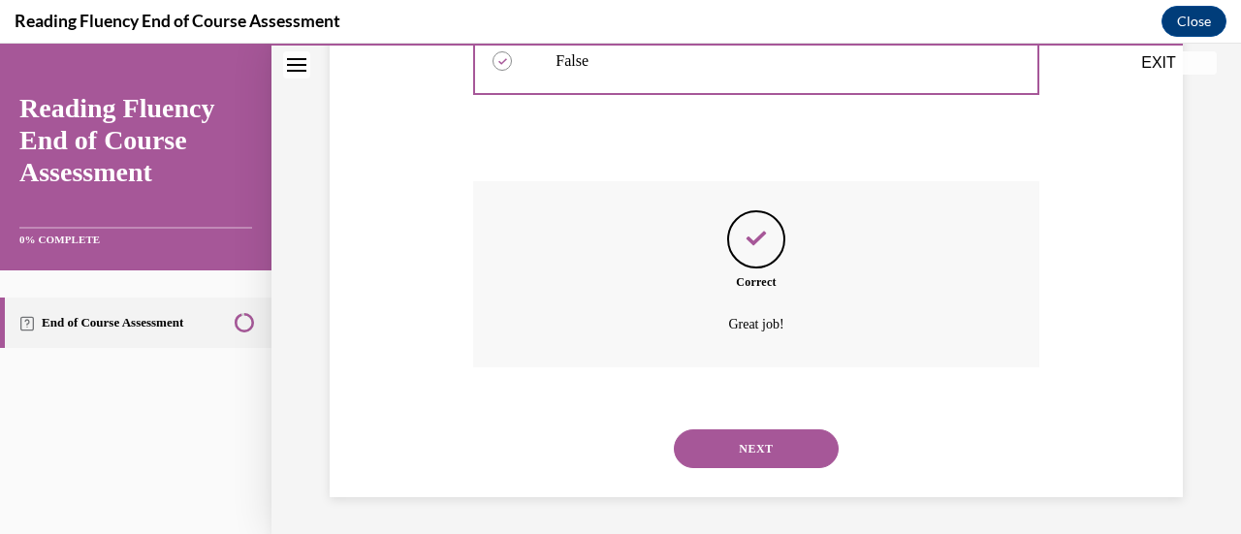
scroll to position [611, 0]
click at [766, 440] on button "NEXT" at bounding box center [756, 448] width 165 height 39
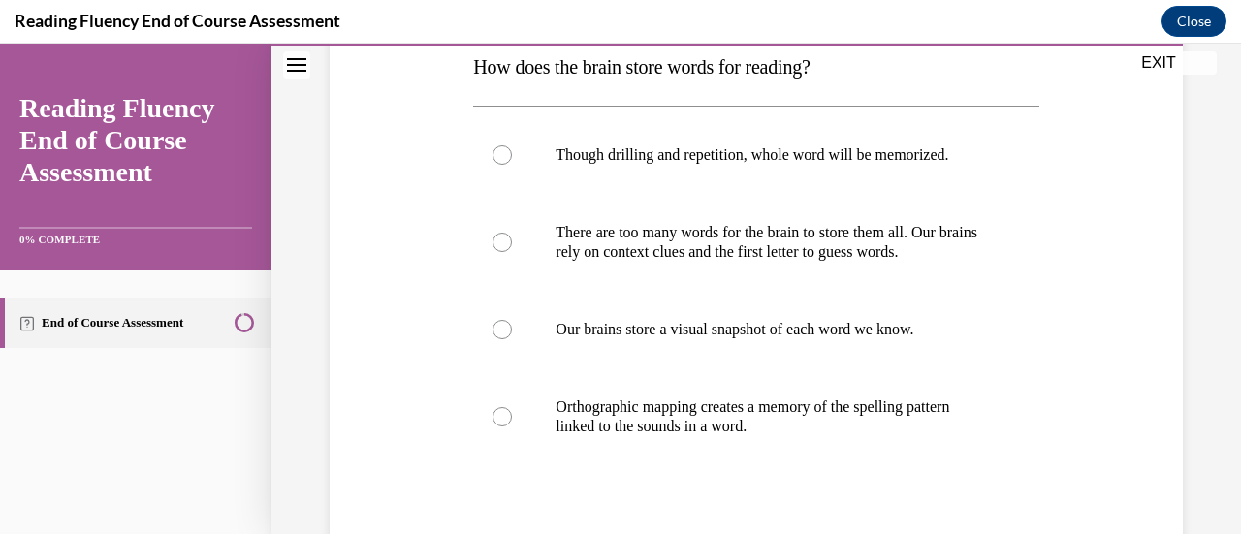
scroll to position [323, 0]
click at [752, 433] on p "Orthographic mapping creates a memory of the spelling pattern linked to the sou…" at bounding box center [773, 416] width 434 height 39
click at [512, 426] on input "Orthographic mapping creates a memory of the spelling pattern linked to the sou…" at bounding box center [502, 415] width 19 height 19
radio input "true"
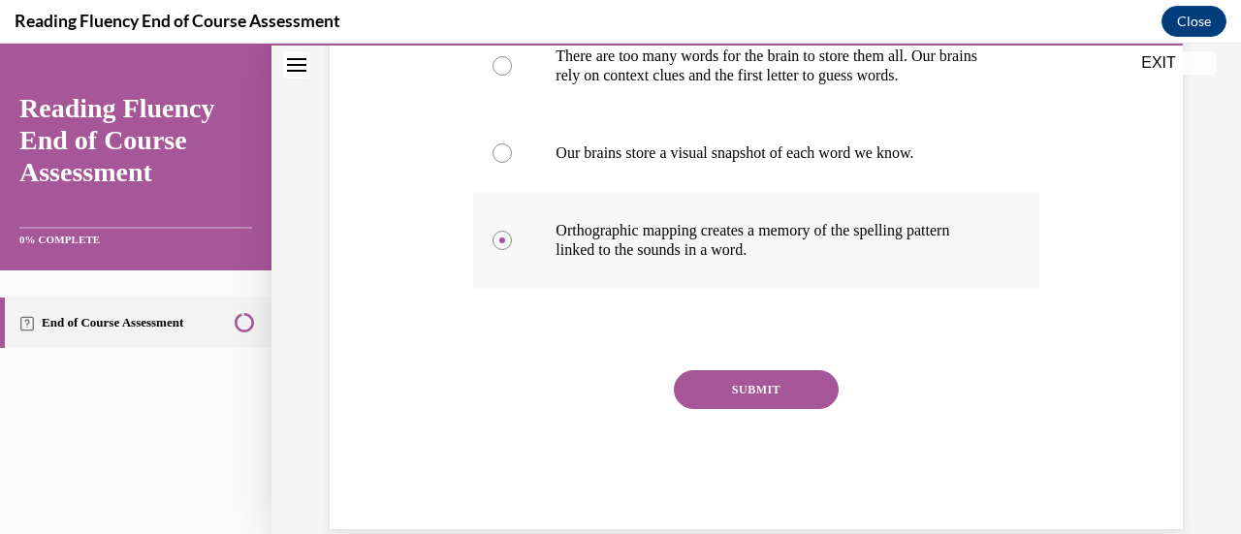
scroll to position [531, 0]
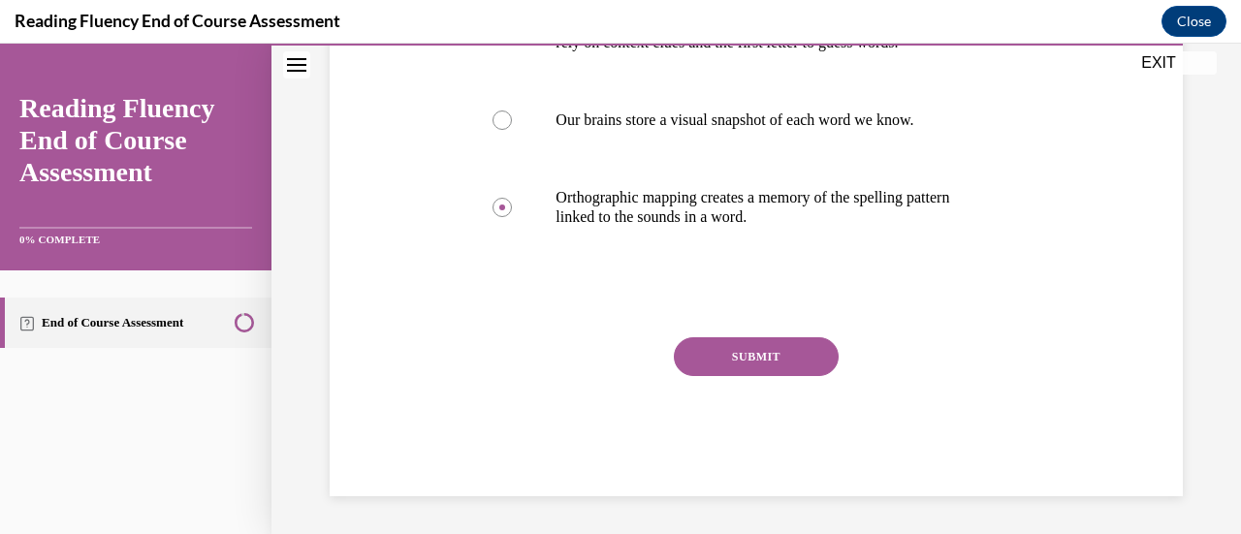
click at [756, 356] on button "SUBMIT" at bounding box center [756, 356] width 165 height 39
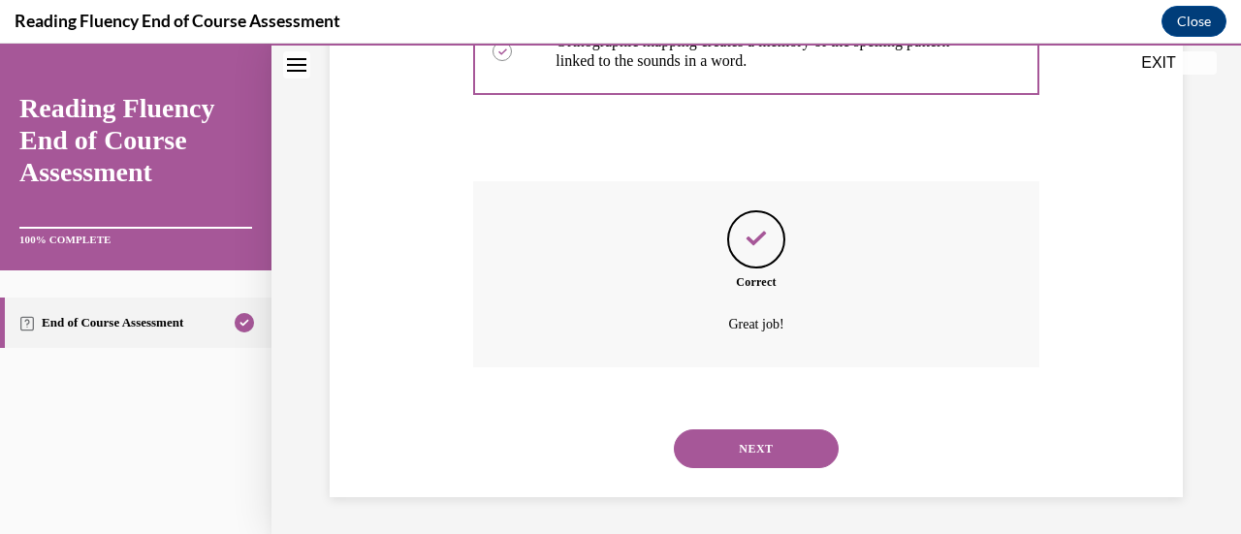
scroll to position [689, 0]
click at [781, 450] on button "NEXT" at bounding box center [756, 448] width 165 height 39
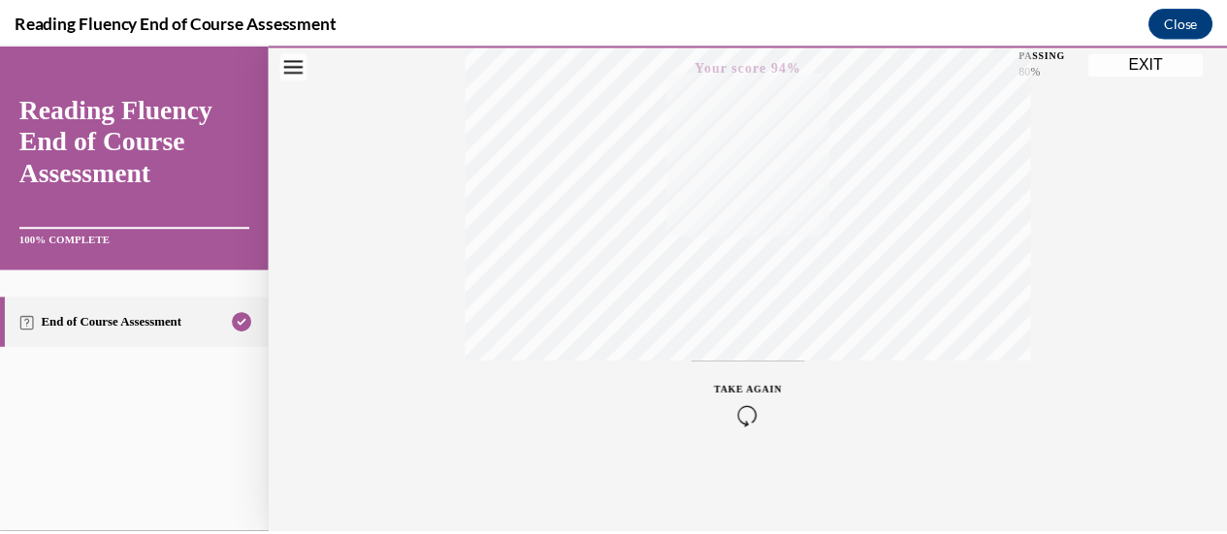
scroll to position [502, 0]
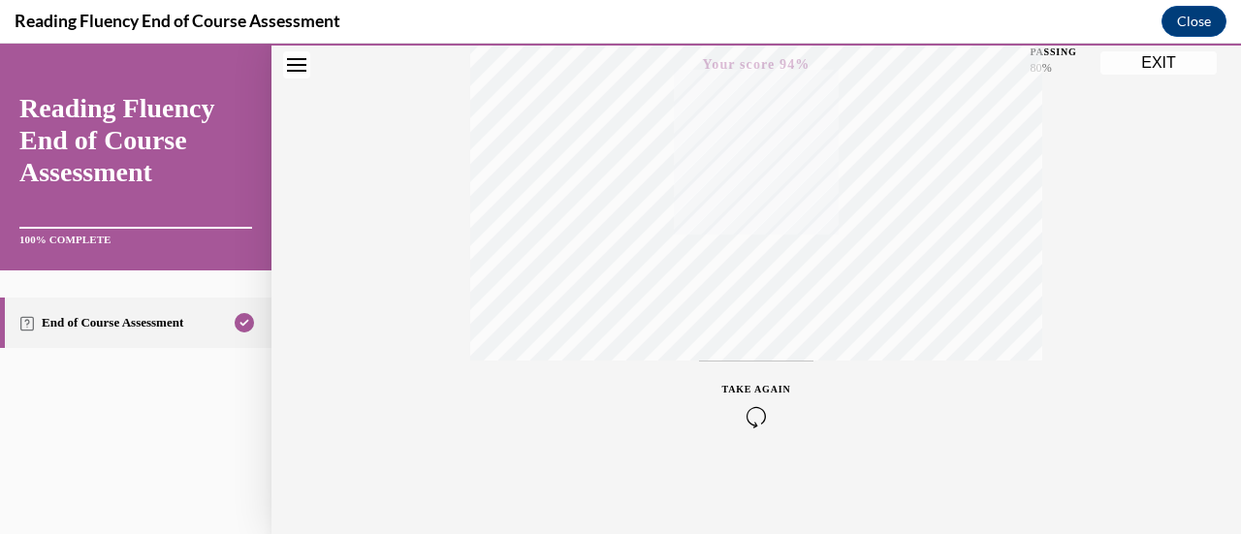
click at [1179, 64] on button "EXIT" at bounding box center [1159, 62] width 116 height 23
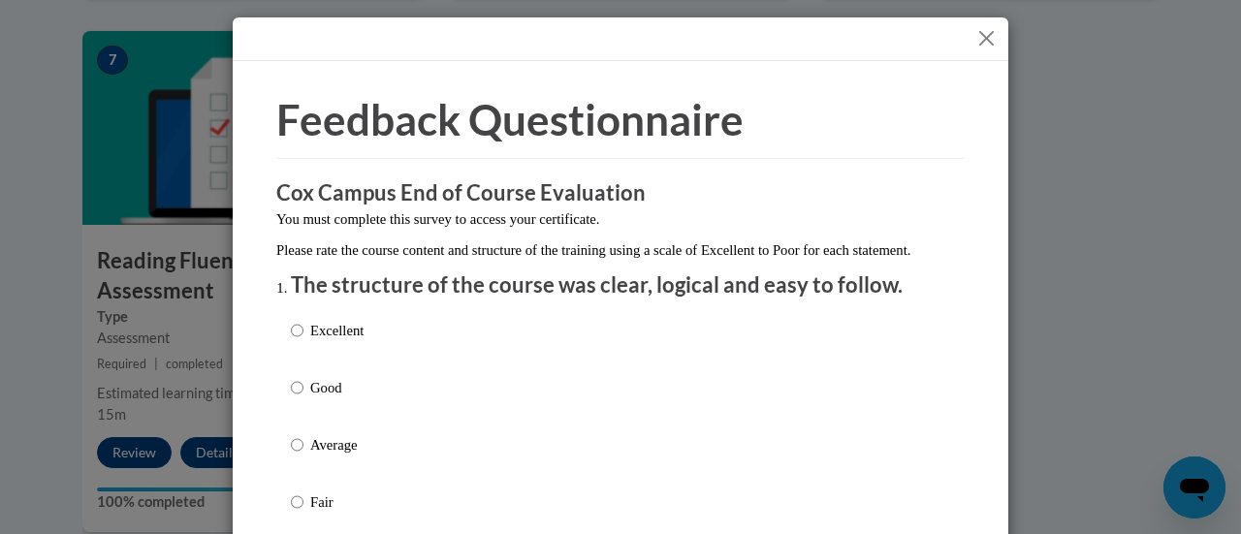
click at [983, 41] on button "Close" at bounding box center [987, 38] width 24 height 24
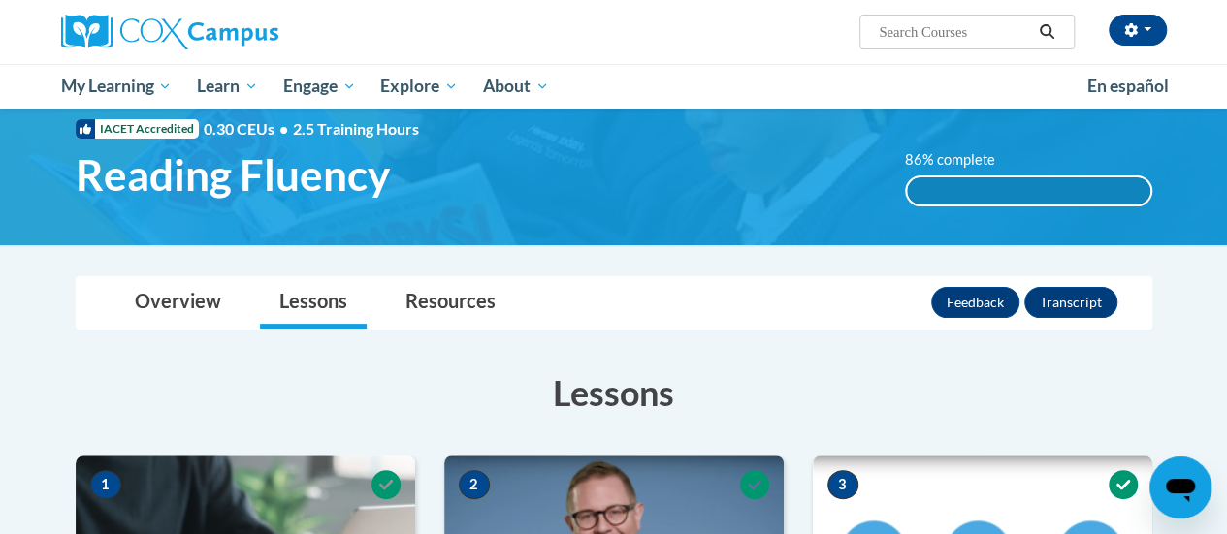
scroll to position [33, 0]
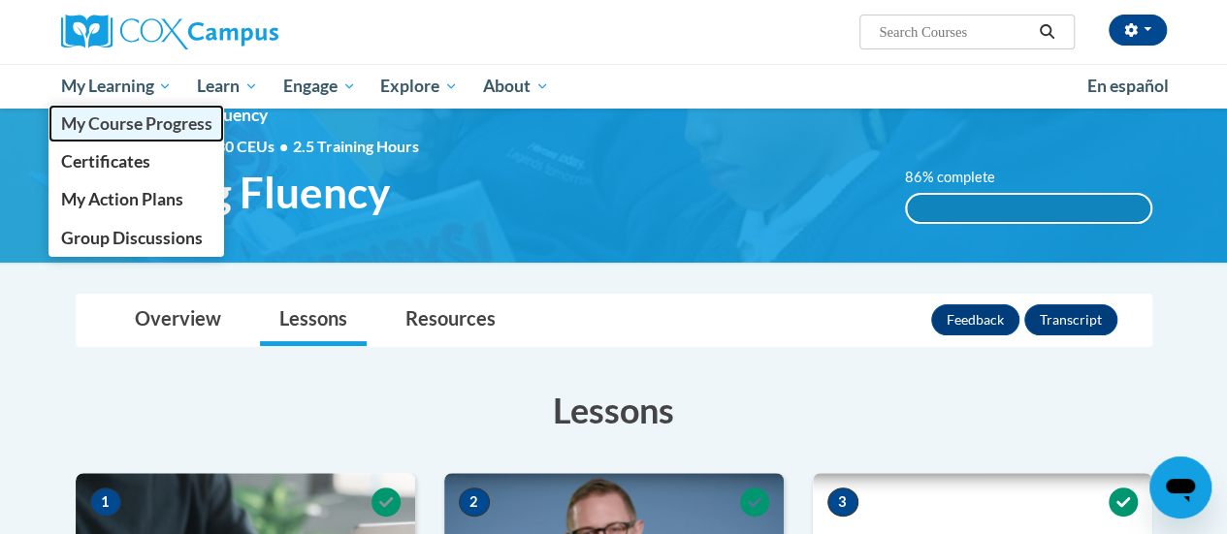
click at [163, 115] on span "My Course Progress" at bounding box center [135, 123] width 151 height 20
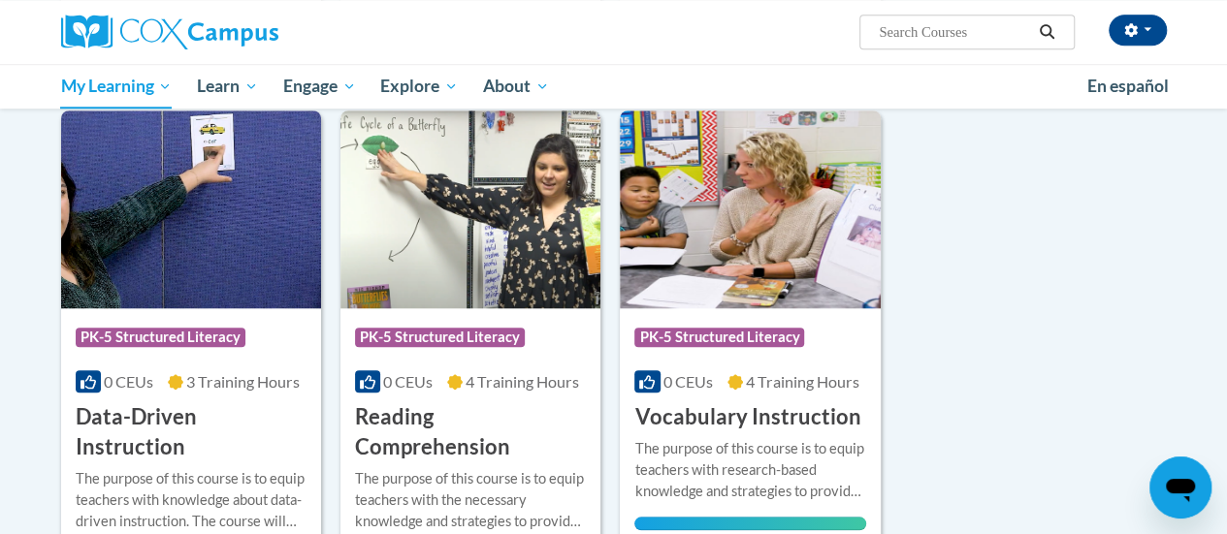
scroll to position [784, 0]
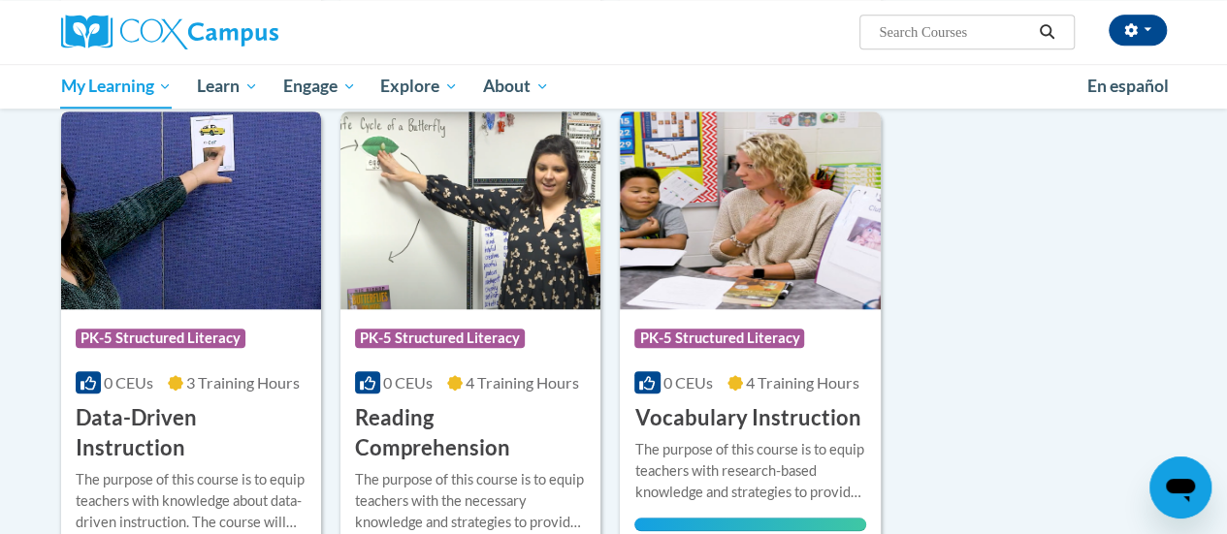
click at [244, 210] on img at bounding box center [191, 211] width 260 height 198
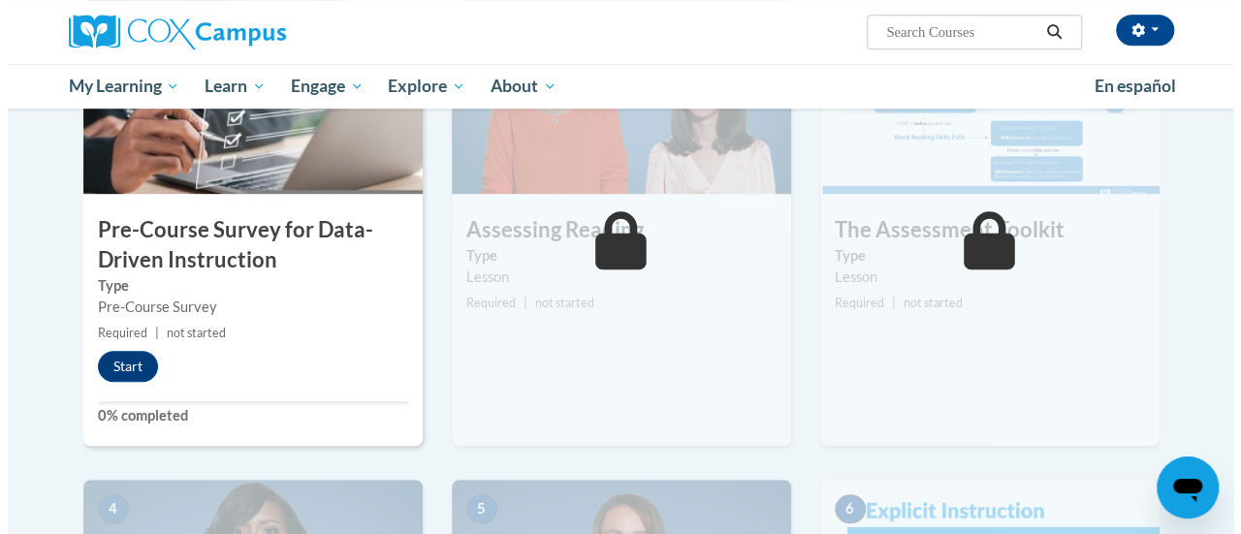
scroll to position [509, 0]
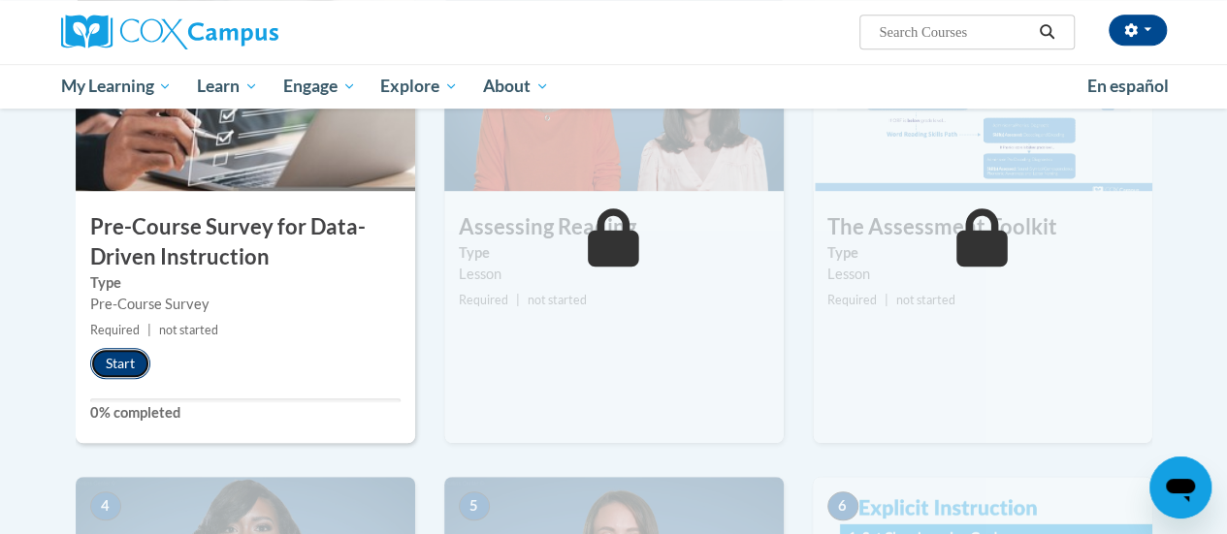
click at [130, 364] on button "Start" at bounding box center [120, 363] width 60 height 31
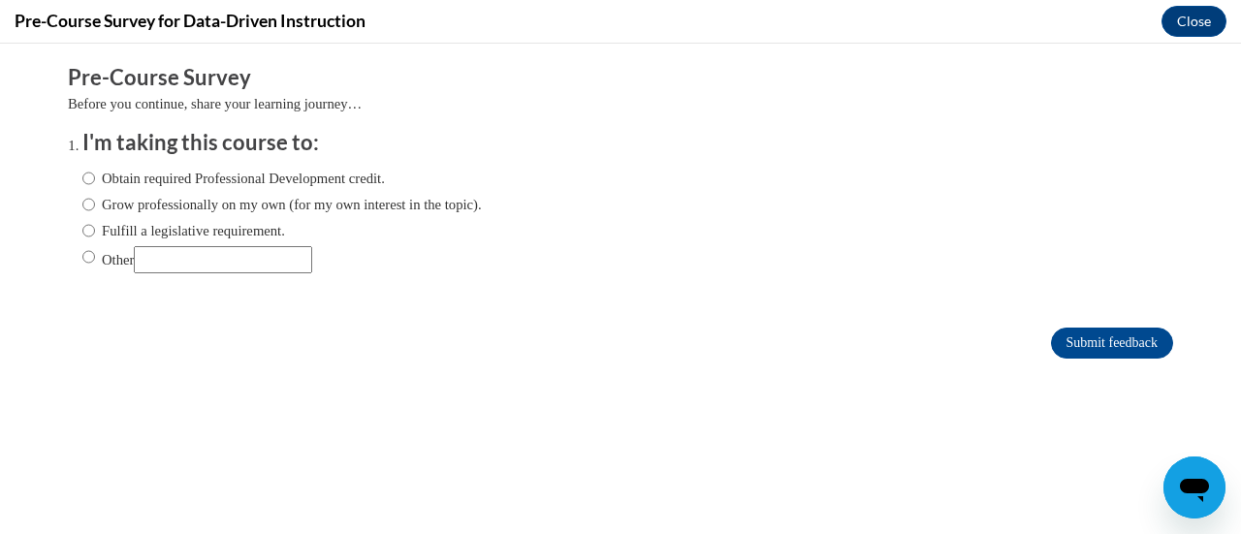
scroll to position [0, 0]
click at [204, 231] on label "Fulfill a legislative requirement." at bounding box center [183, 230] width 203 height 21
click at [95, 231] on input "Fulfill a legislative requirement." at bounding box center [88, 230] width 13 height 21
radio input "true"
click at [1127, 344] on input "Submit feedback" at bounding box center [1112, 343] width 122 height 31
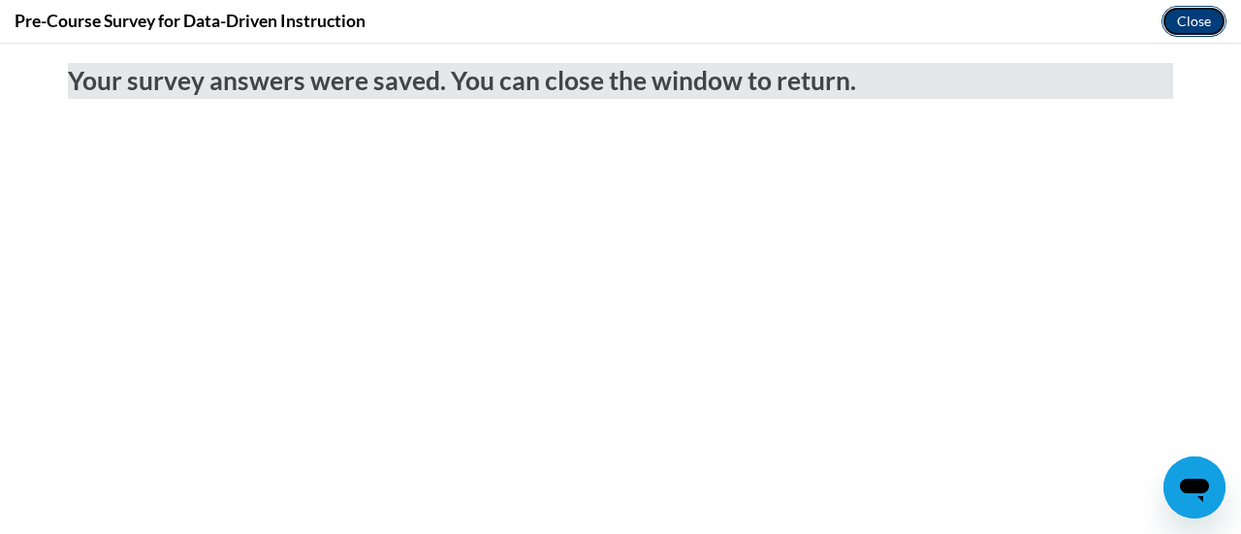
click at [1195, 15] on button "Close" at bounding box center [1194, 21] width 65 height 31
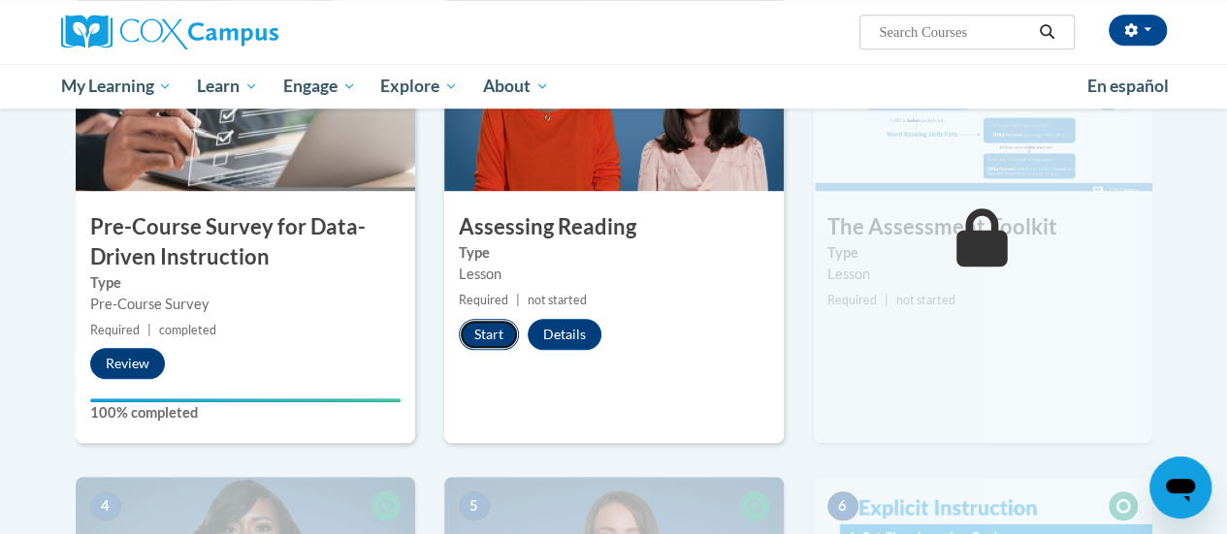
click at [493, 325] on button "Start" at bounding box center [489, 334] width 60 height 31
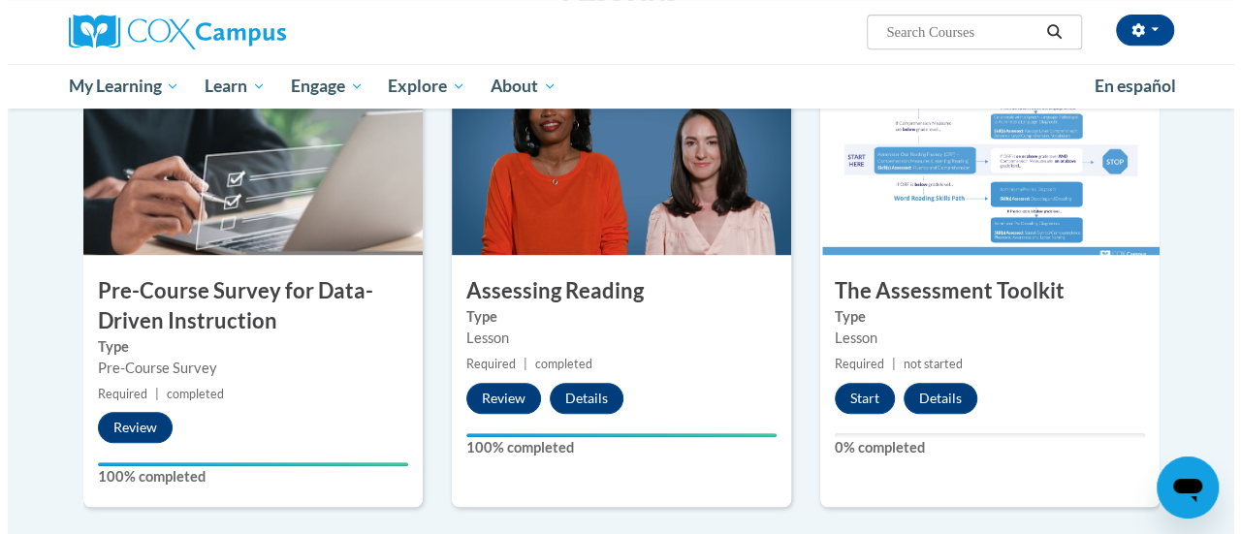
scroll to position [443, 0]
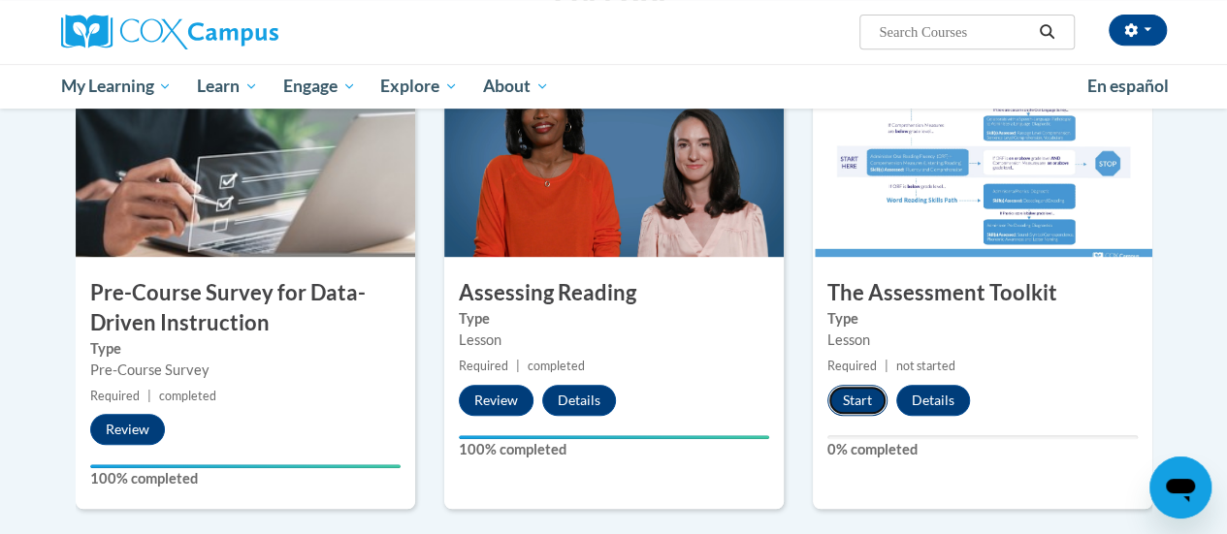
click at [857, 402] on button "Start" at bounding box center [857, 400] width 60 height 31
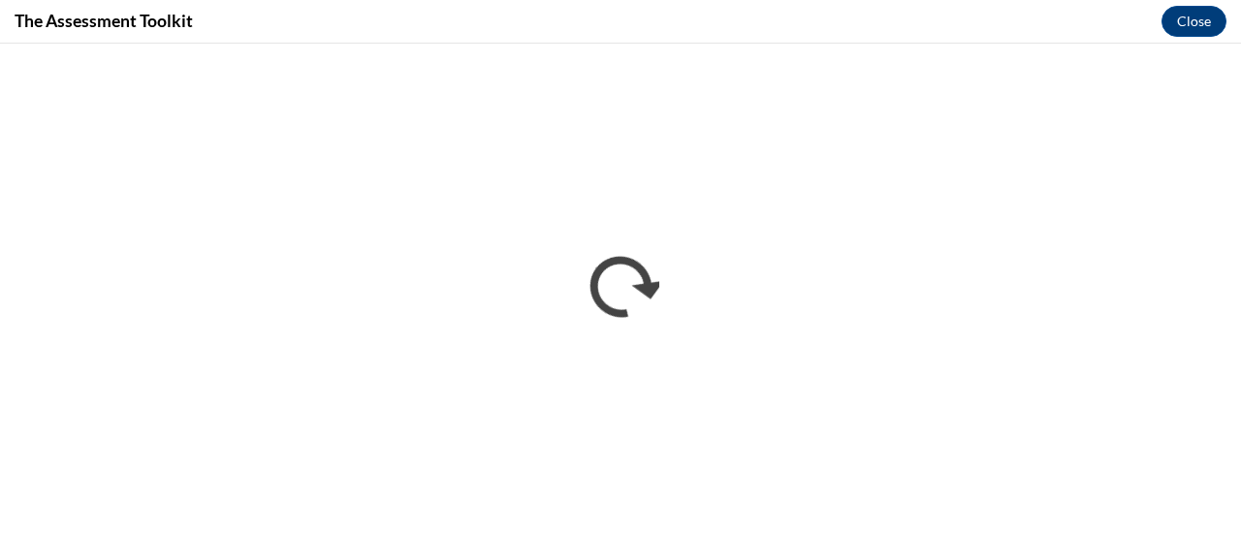
scroll to position [0, 0]
